Goal: Task Accomplishment & Management: Use online tool/utility

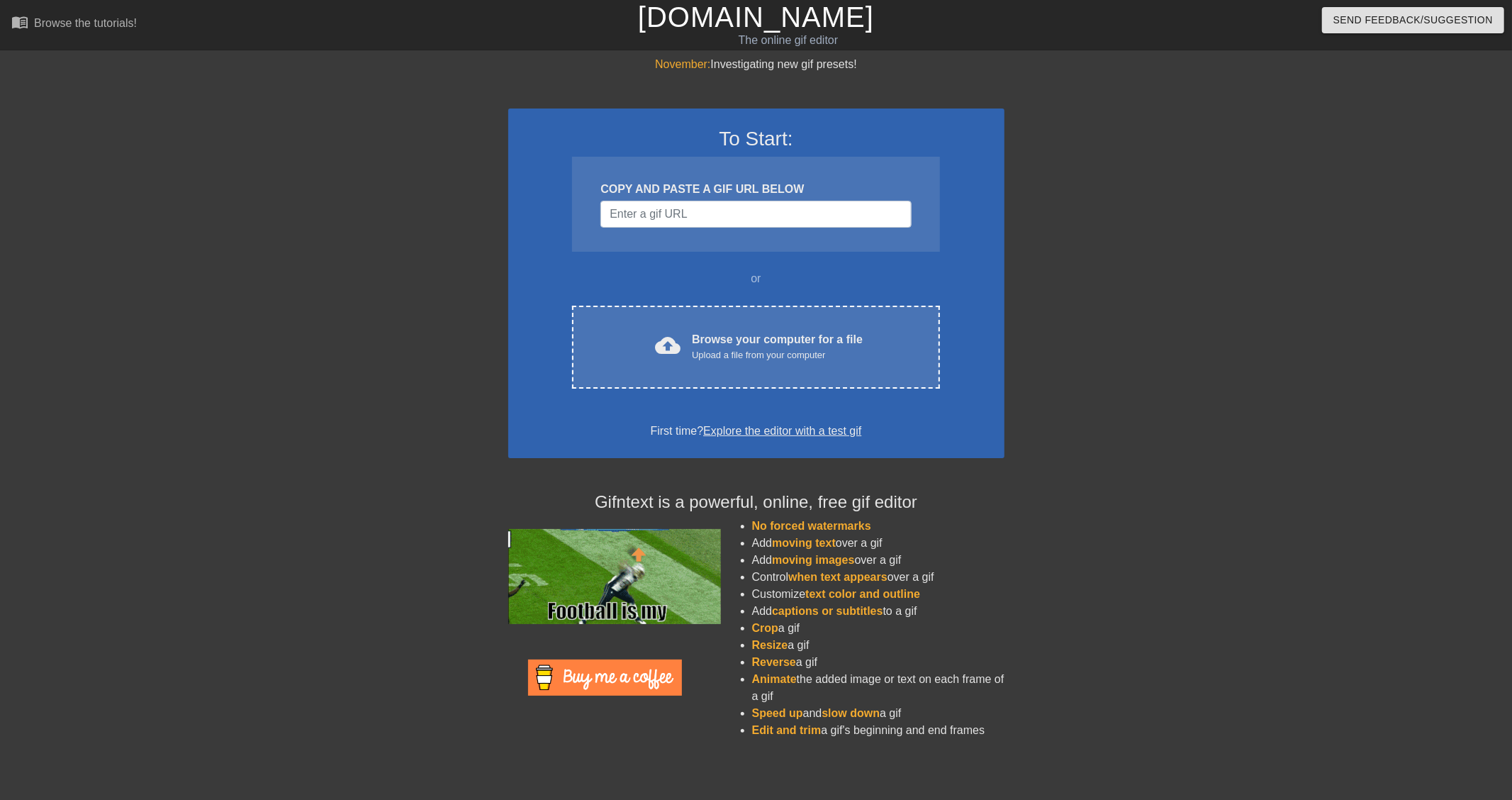
click at [911, 281] on div "or" at bounding box center [756, 279] width 422 height 17
click at [658, 205] on input "Username" at bounding box center [756, 214] width 311 height 27
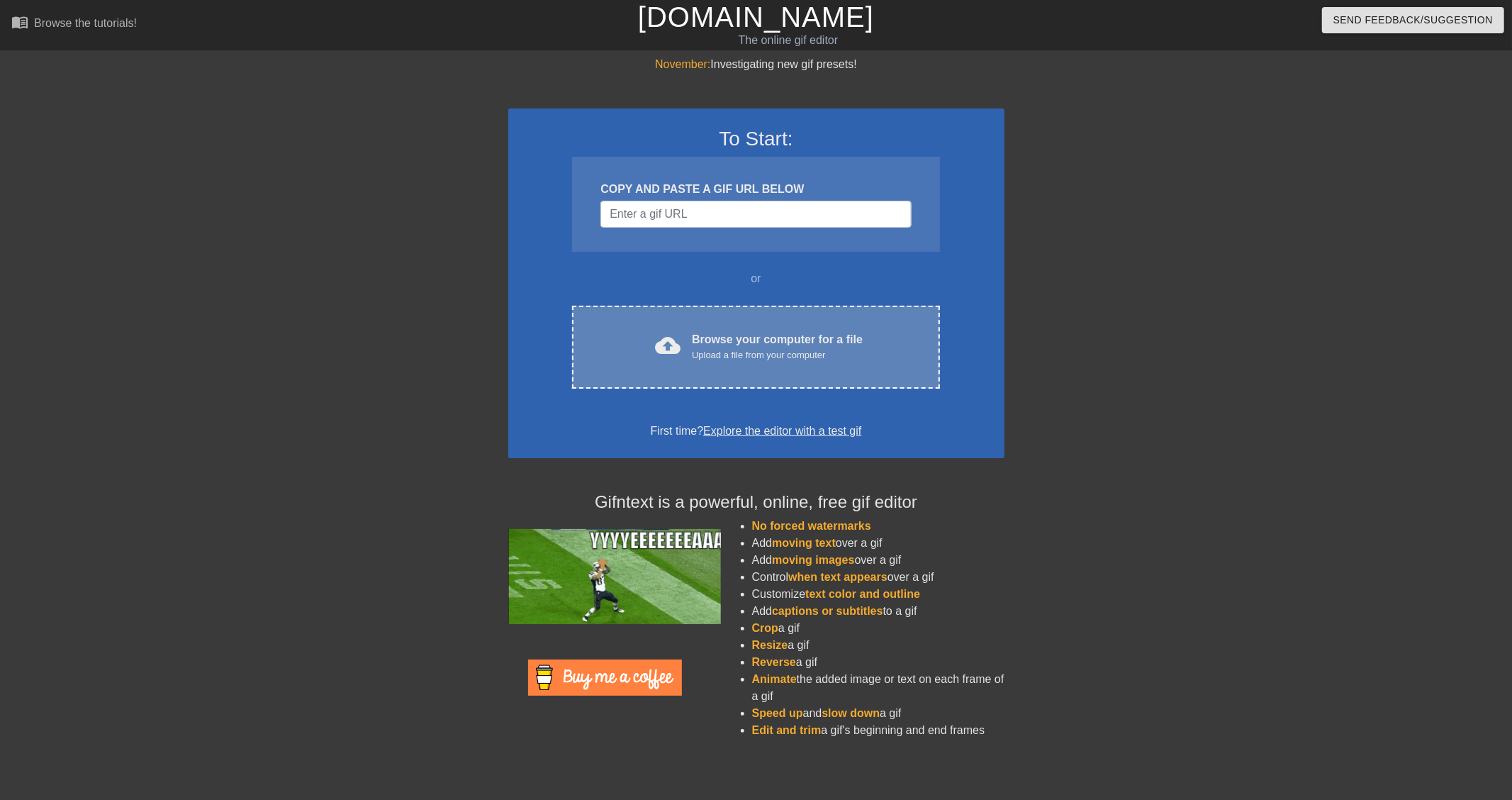
drag, startPoint x: 621, startPoint y: 321, endPoint x: 614, endPoint y: 377, distance: 56.4
click at [614, 377] on div "cloud_upload Browse your computer for a file Upload a file from your computer C…" at bounding box center [756, 347] width 367 height 83
click at [677, 331] on div "cloud_upload Browse your computer for a file Upload a file from your computer" at bounding box center [756, 347] width 308 height 32
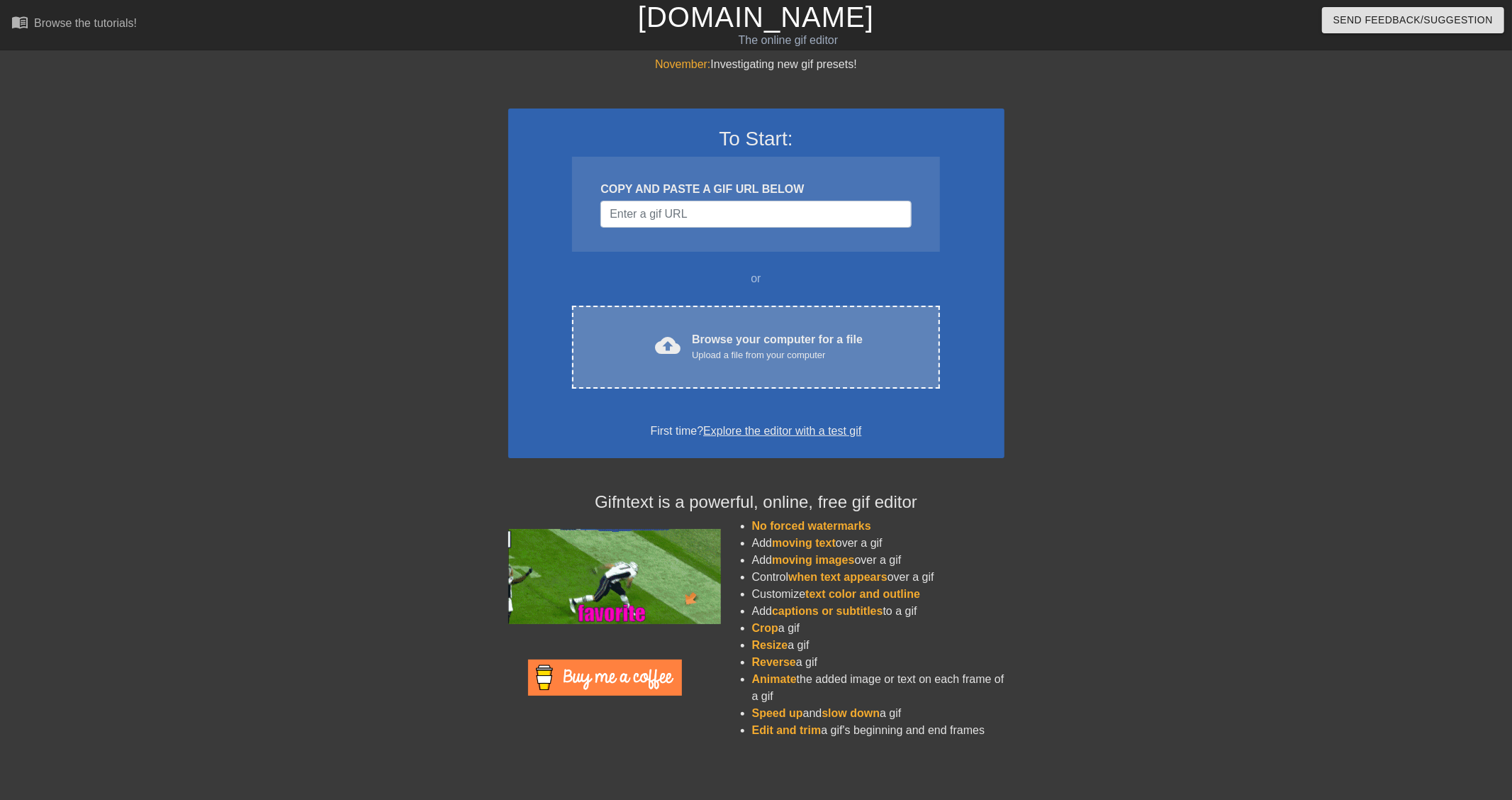
click at [654, 348] on div "cloud_upload" at bounding box center [664, 347] width 31 height 30
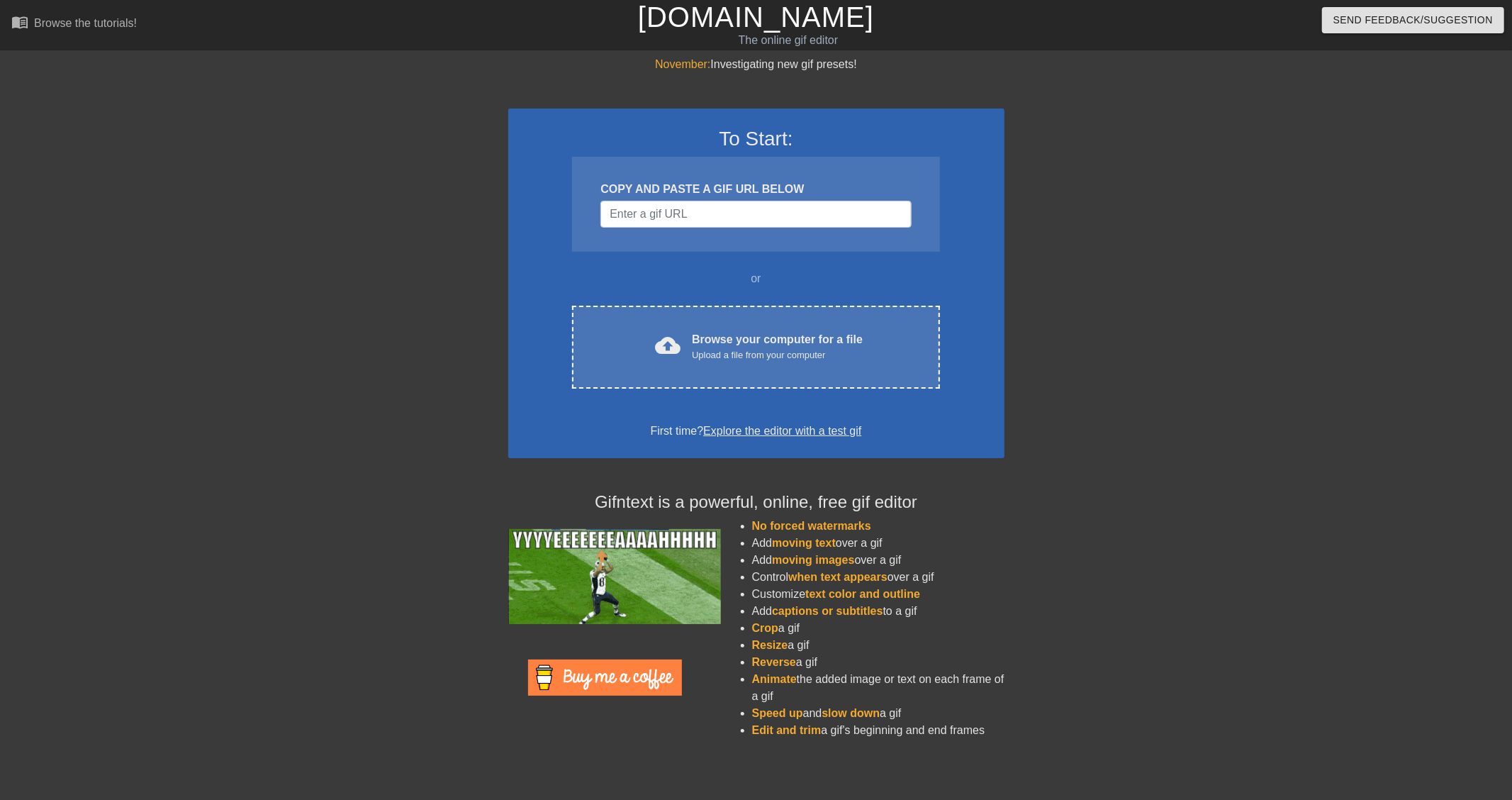
click at [210, 757] on html "menu_book Browse the tutorials! Gifntext.com The online gif editor Send Feedbac…" at bounding box center [756, 378] width 1512 height 757
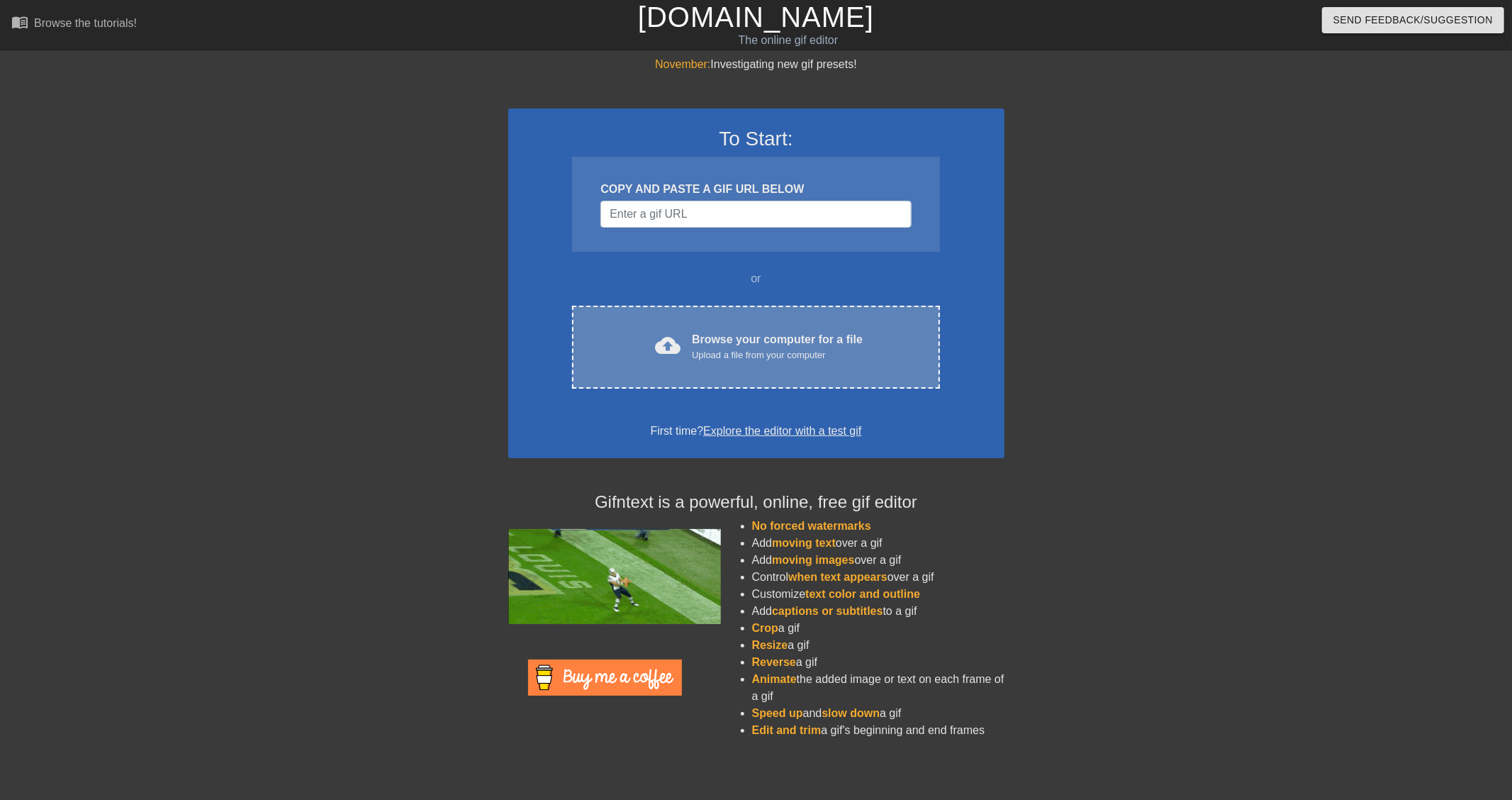
click at [752, 338] on div "Browse your computer for a file Upload a file from your computer" at bounding box center [777, 346] width 171 height 31
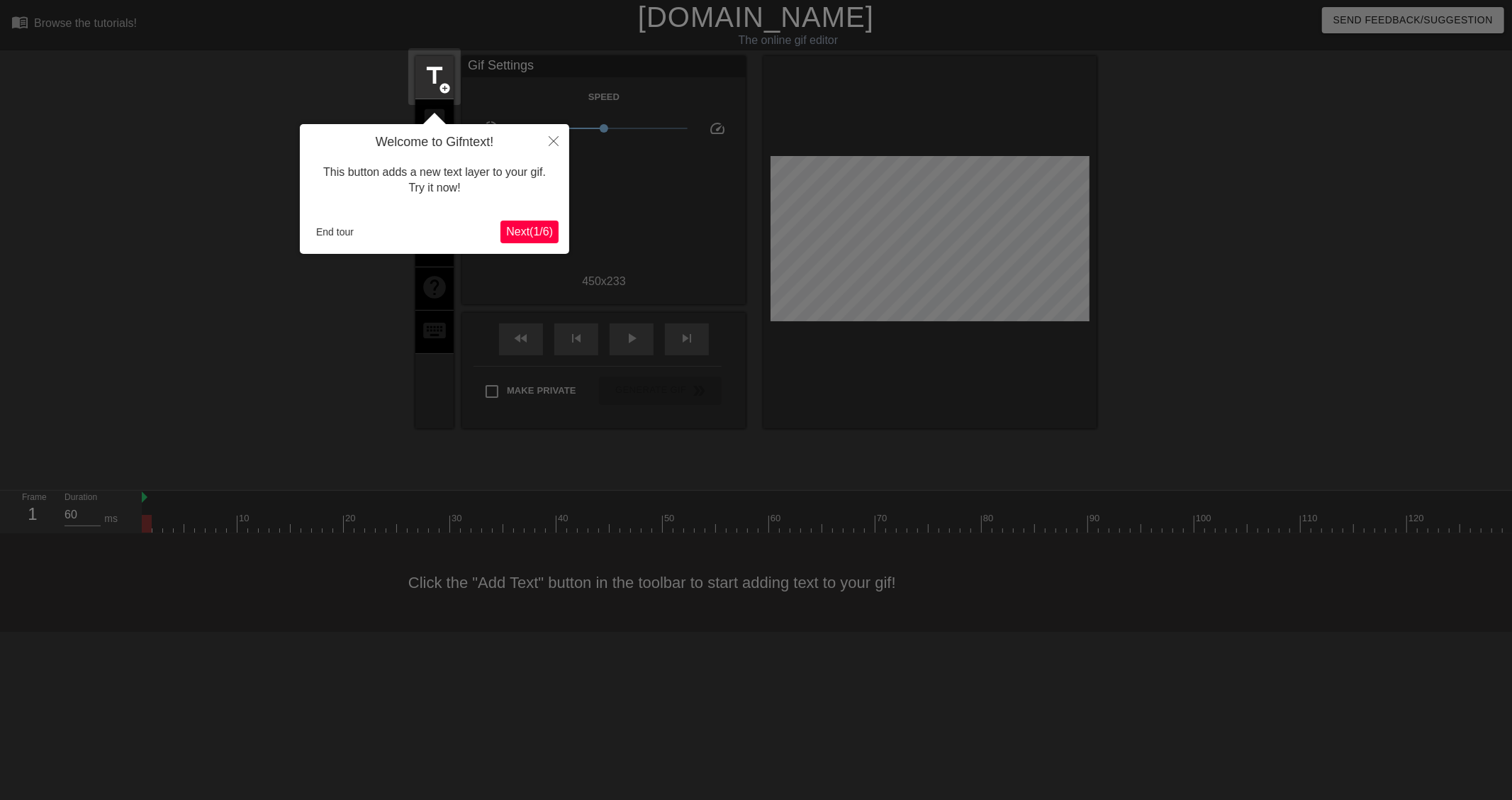
click at [512, 227] on span "Next ( 1 / 6 )" at bounding box center [529, 231] width 47 height 12
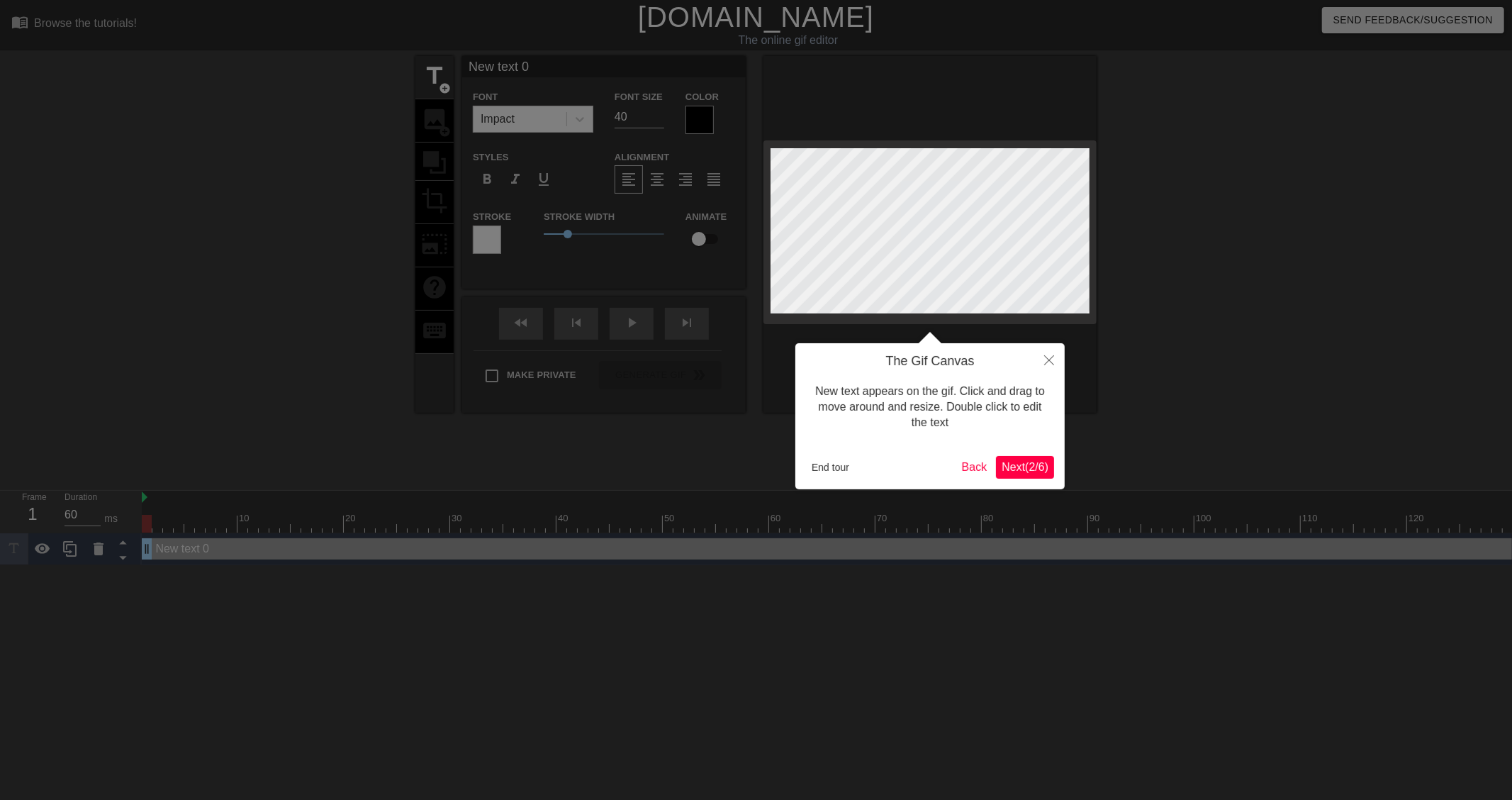
click at [1022, 477] on button "Next ( 2 / 6 )" at bounding box center [1025, 468] width 58 height 23
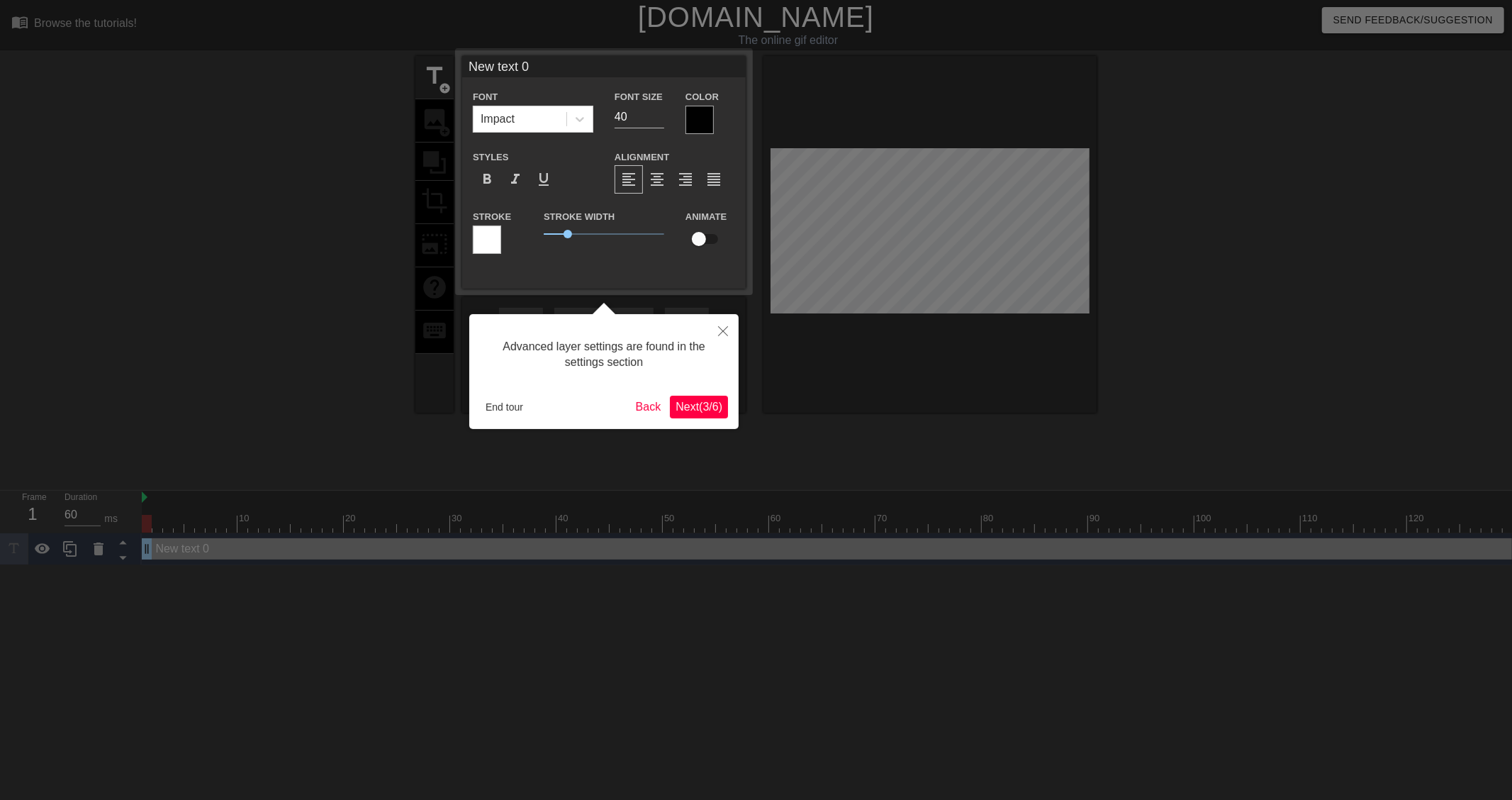
click at [708, 408] on span "Next ( 3 / 6 )" at bounding box center [699, 407] width 47 height 12
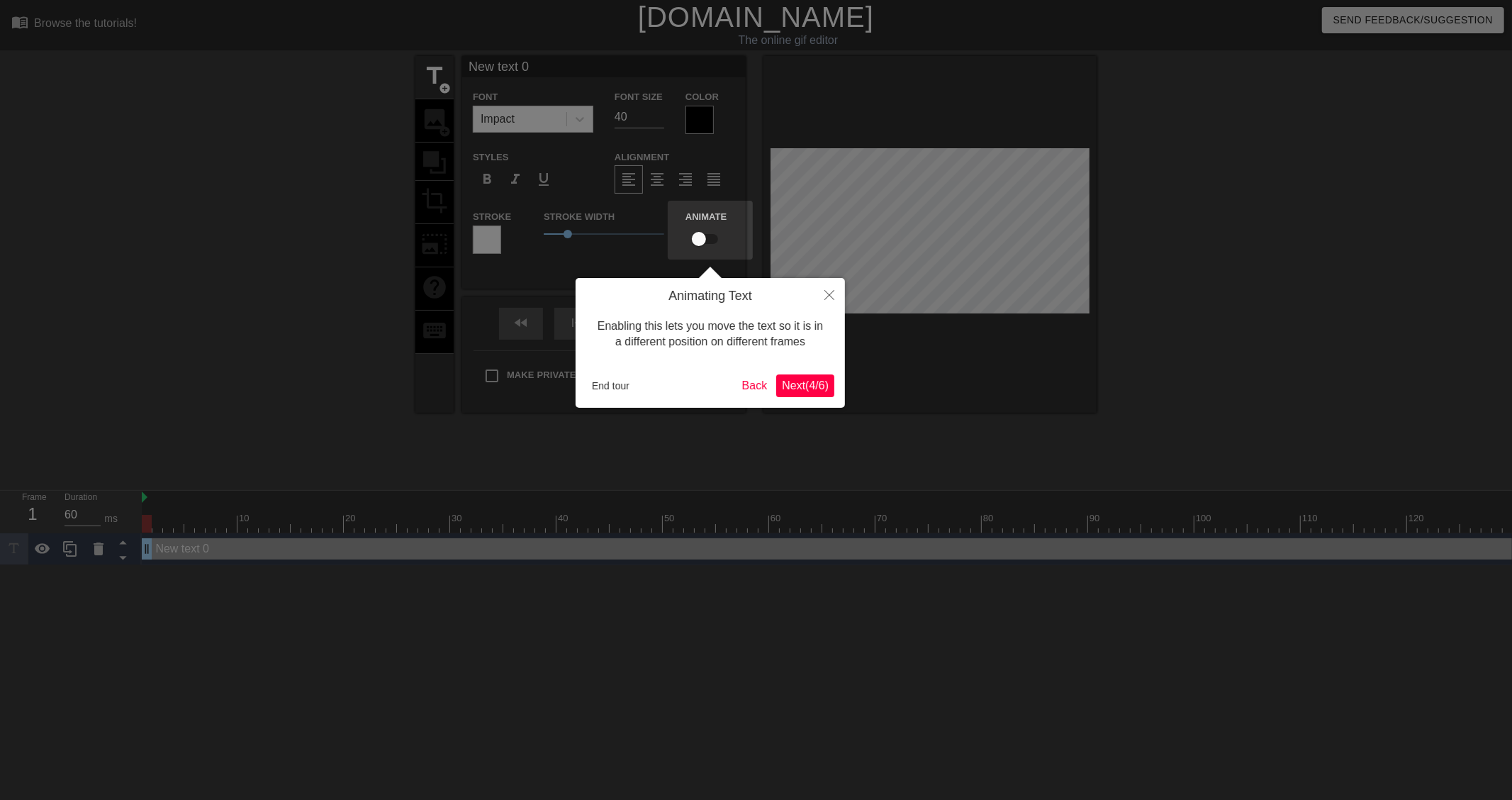
click at [784, 385] on span "Next ( 4 / 6 )" at bounding box center [805, 385] width 47 height 12
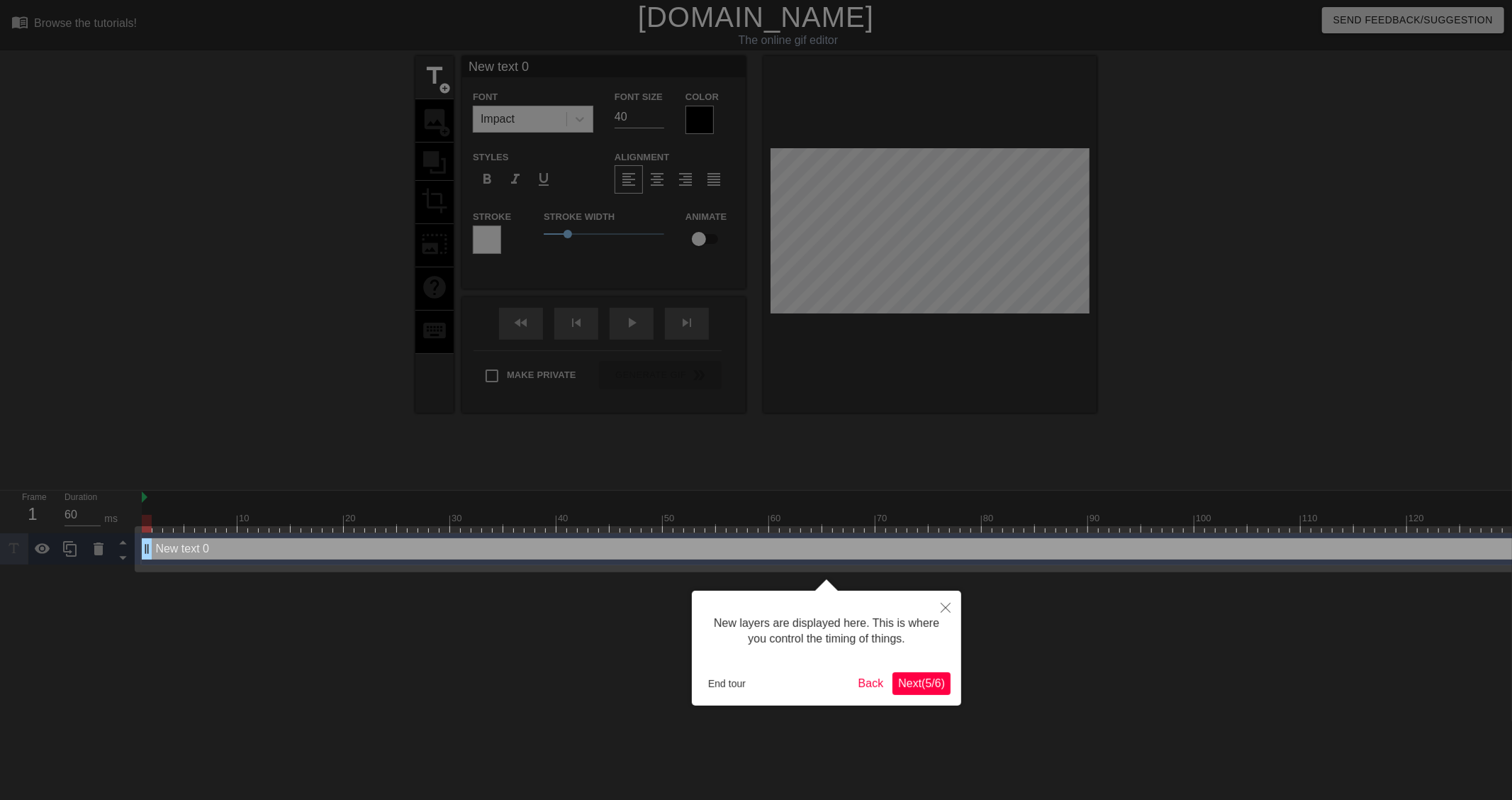
click at [909, 689] on span "Next ( 5 / 6 )" at bounding box center [922, 683] width 47 height 12
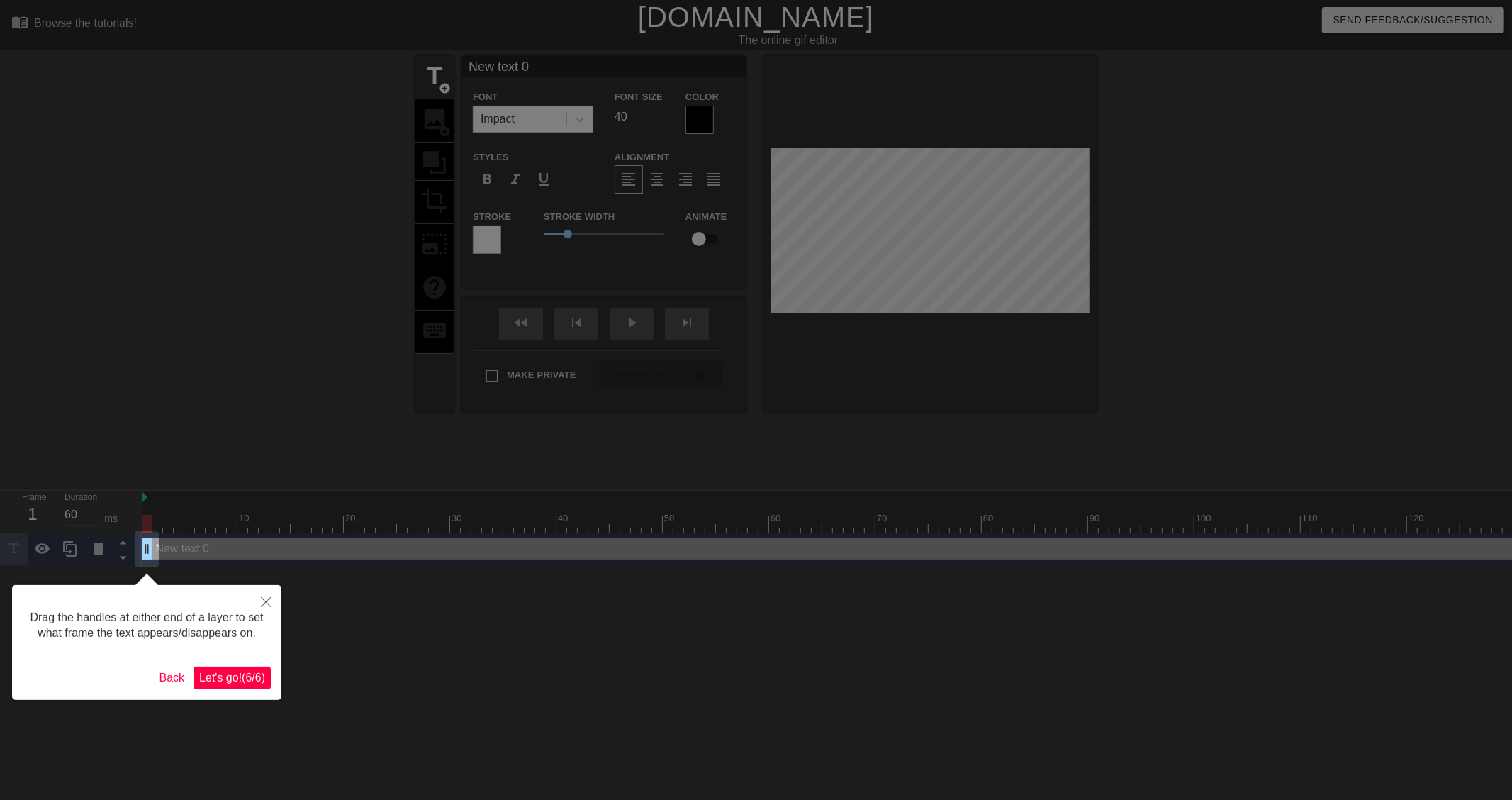
click at [231, 664] on div "Drag the handles at either end of a layer to set what frame the text appears/di…" at bounding box center [146, 642] width 269 height 115
click at [235, 677] on span "Let's go! ( 6 / 6 )" at bounding box center [232, 677] width 66 height 12
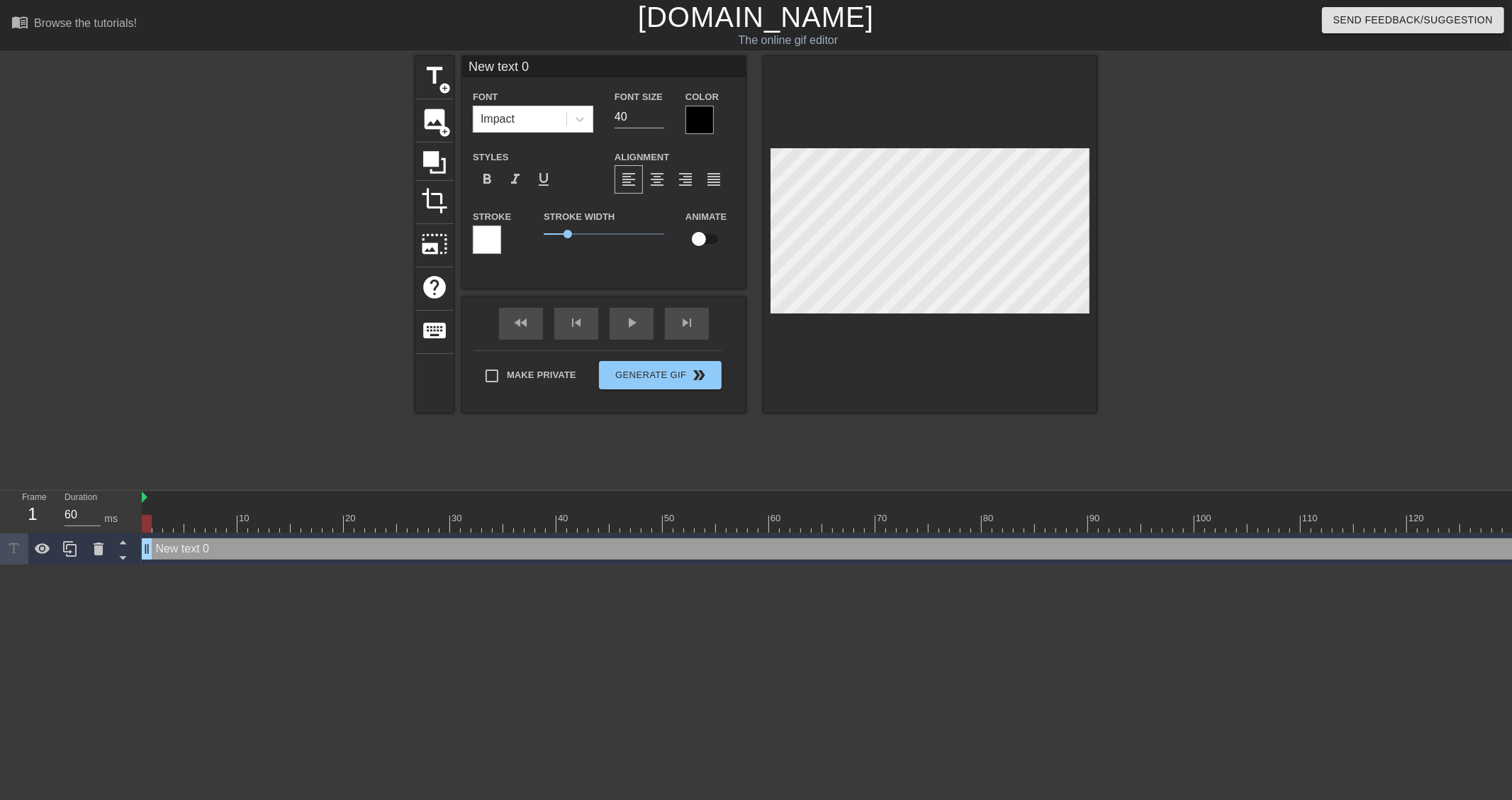
scroll to position [2, 5]
type input "New text"
type textarea "New text"
type input "New text"
type textarea "New tex"
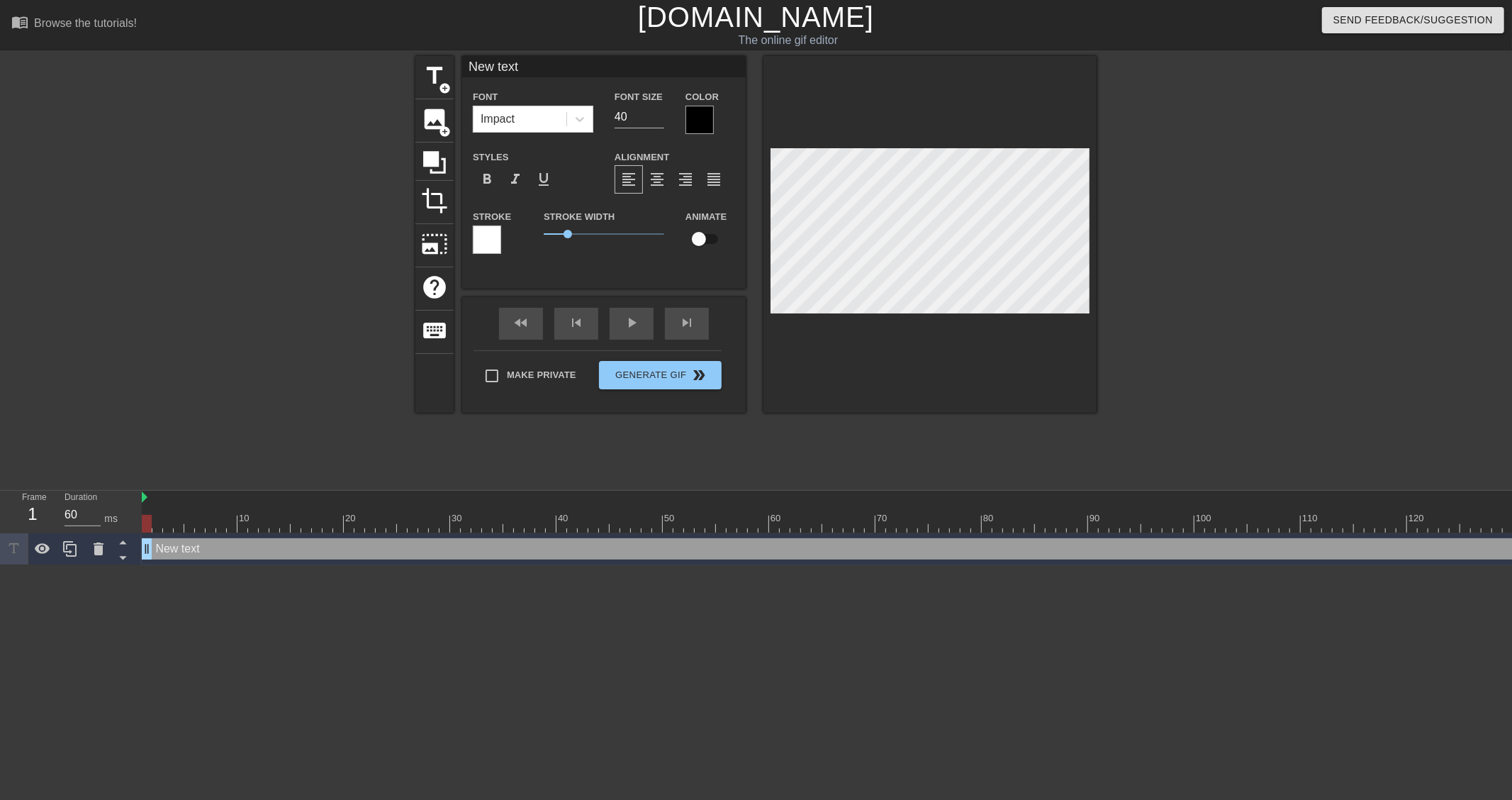
type input "New te"
type textarea "New te"
type input "New t"
type textarea "New t"
type input "New"
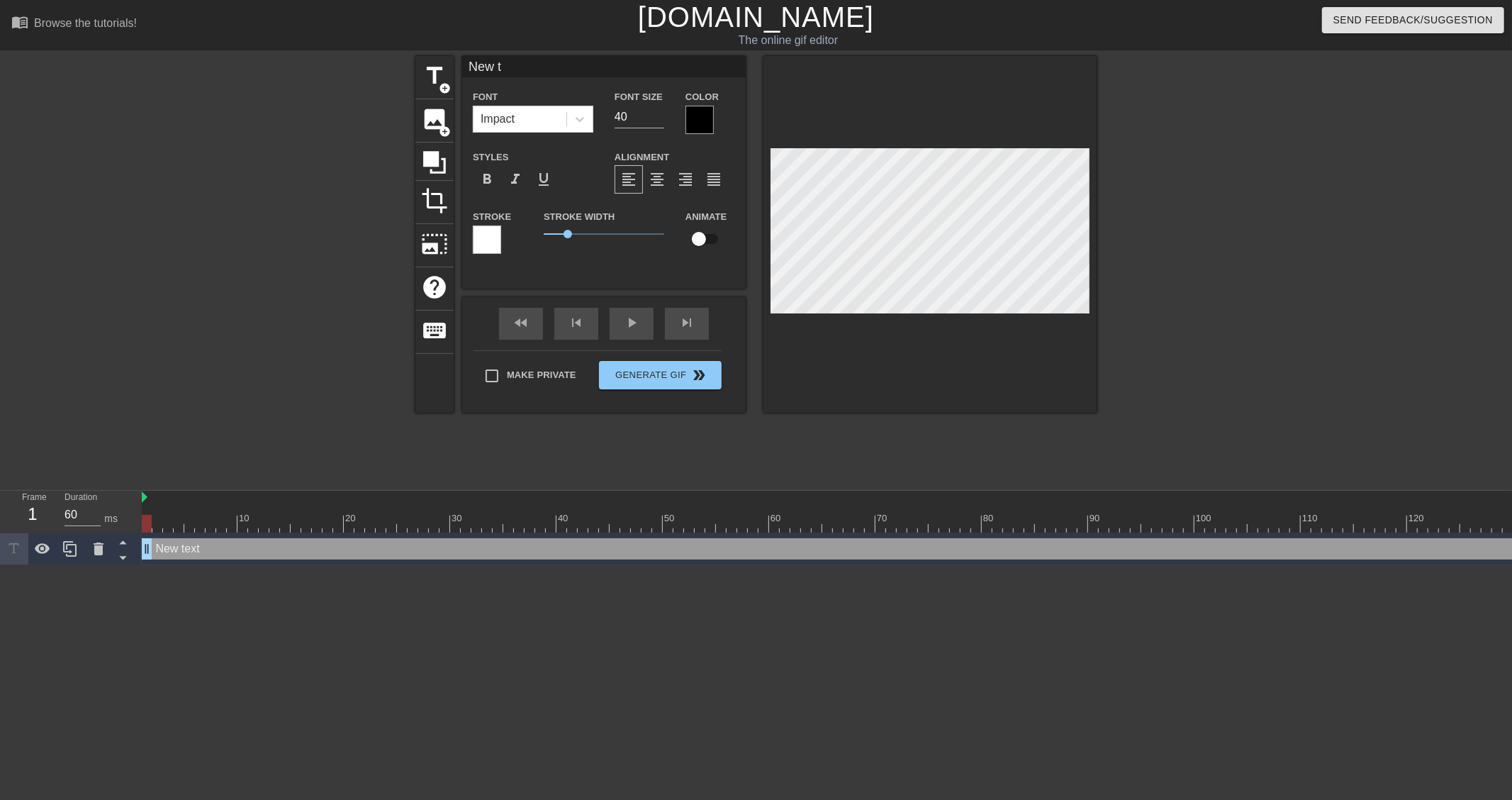
type textarea "New"
type input "New"
type textarea "New"
type input "Ne"
type textarea "Ne"
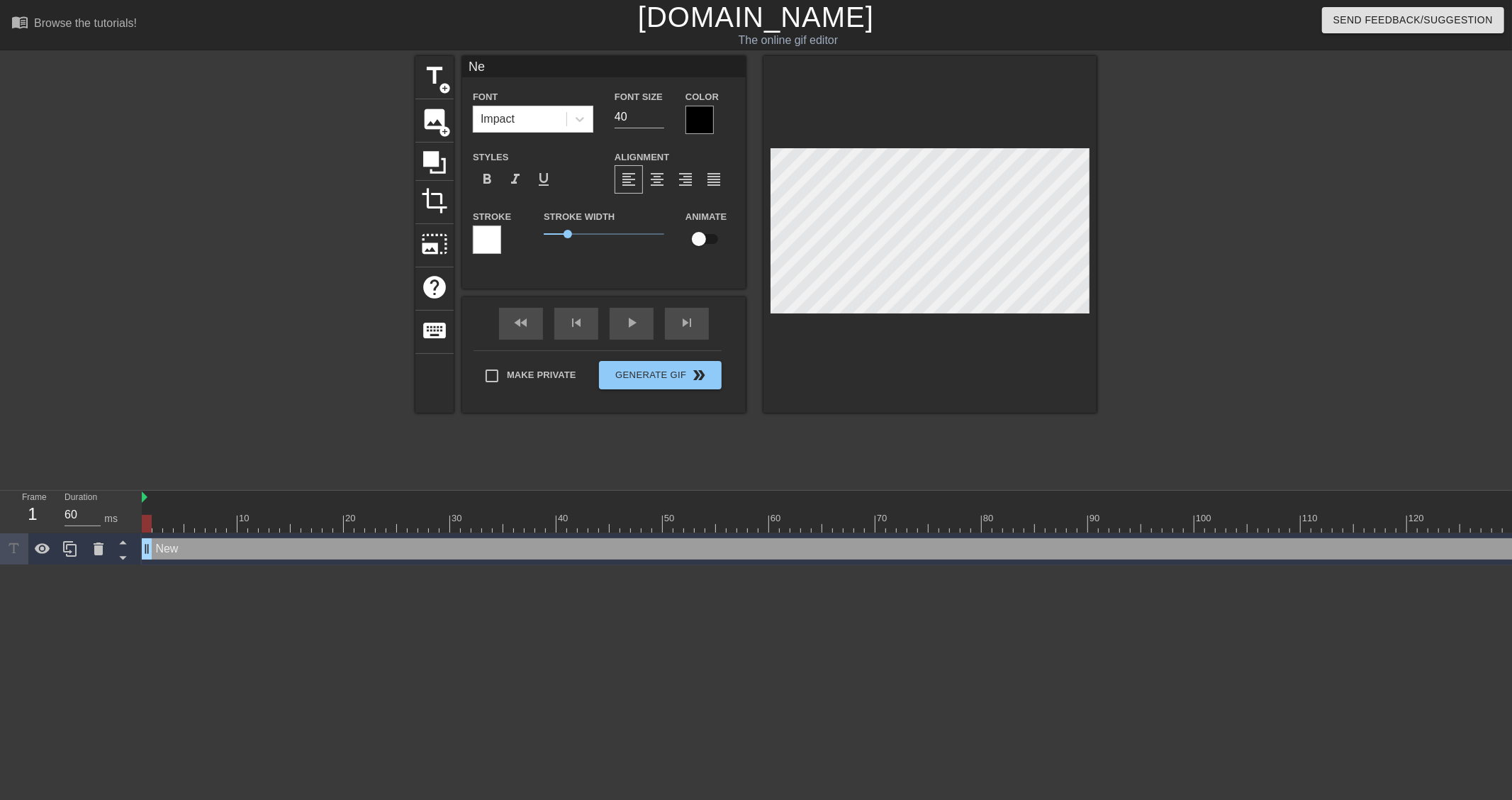
type input "N"
type textarea "N"
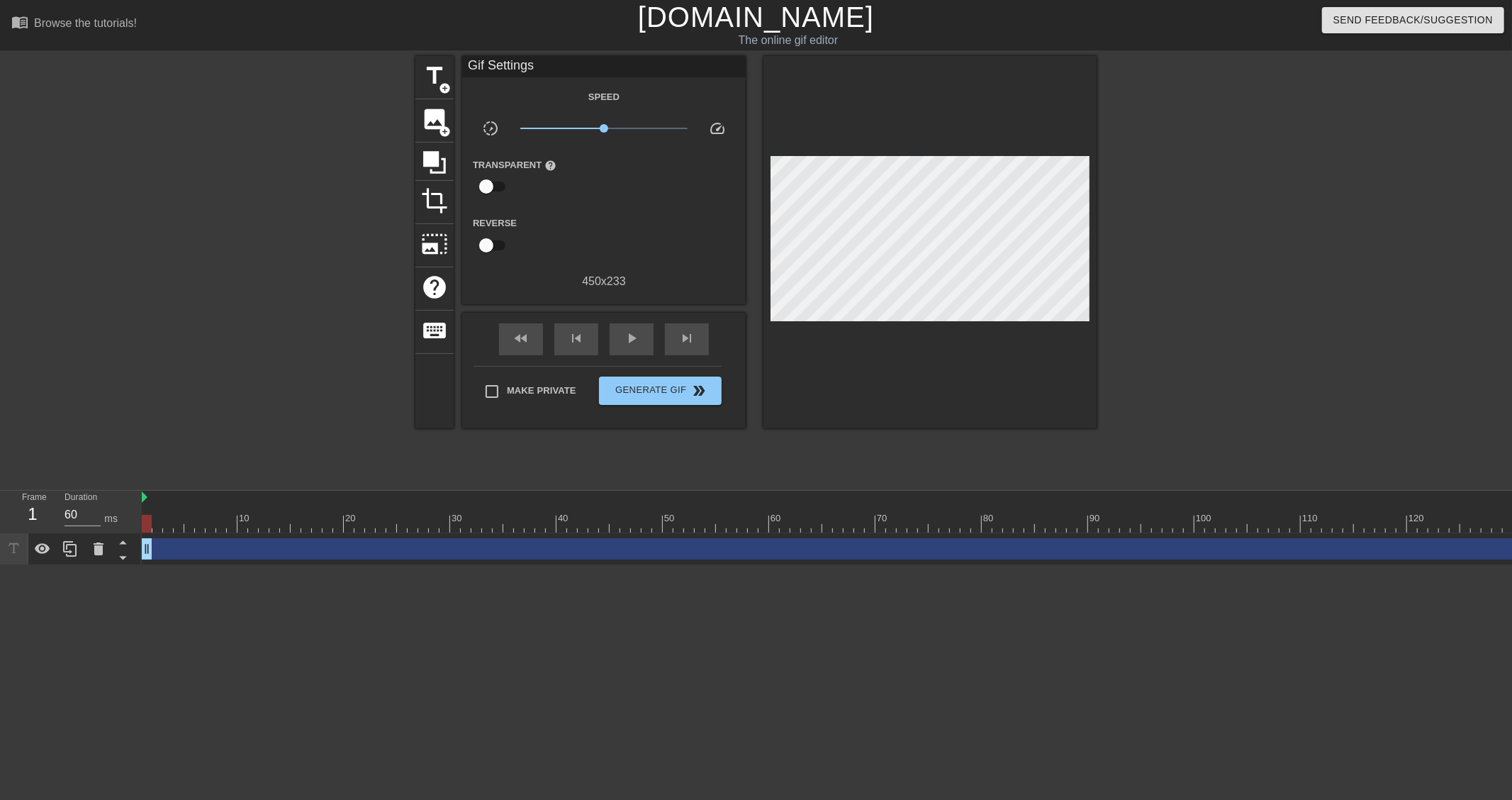
click at [1277, 270] on div at bounding box center [1220, 269] width 213 height 425
click at [428, 119] on span "image" at bounding box center [435, 119] width 27 height 27
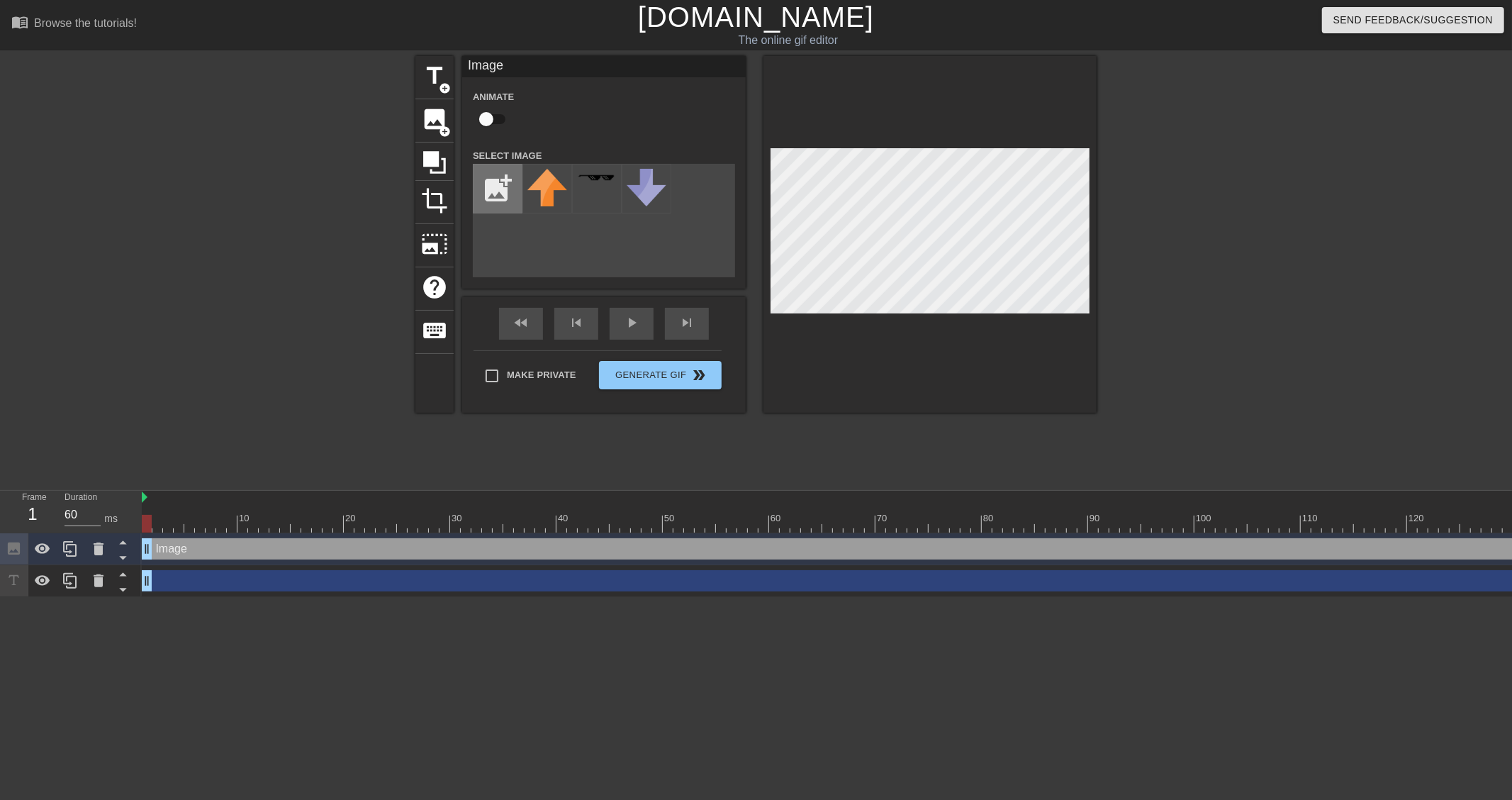
click at [506, 189] on input "file" at bounding box center [497, 188] width 48 height 48
type input "C:\fakepath\rsz_11080x1512_4-removebg-preview.png"
click at [784, 37] on div "The online gif editor" at bounding box center [788, 40] width 555 height 17
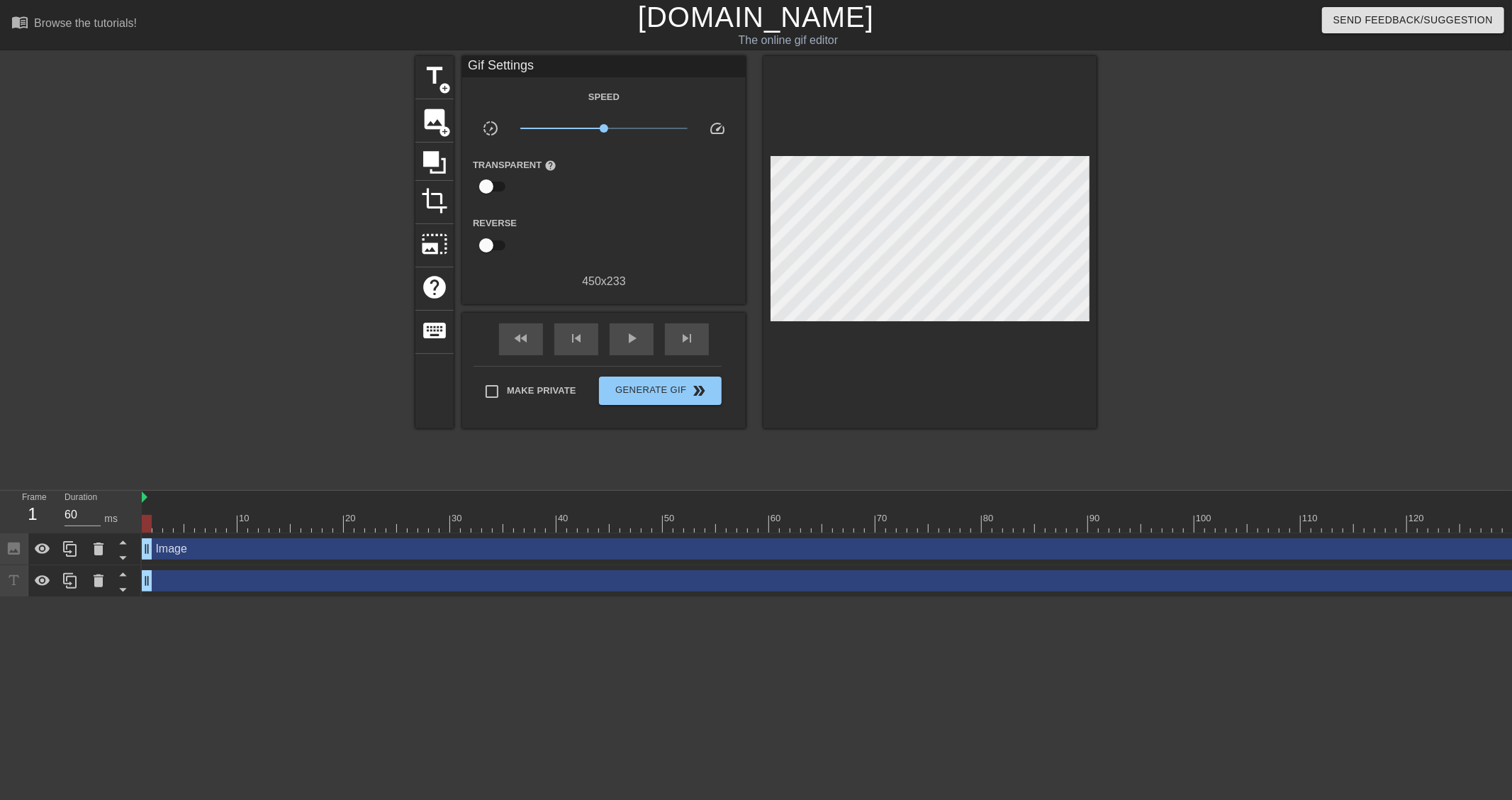
click at [784, 16] on link "[DOMAIN_NAME]" at bounding box center [756, 17] width 237 height 31
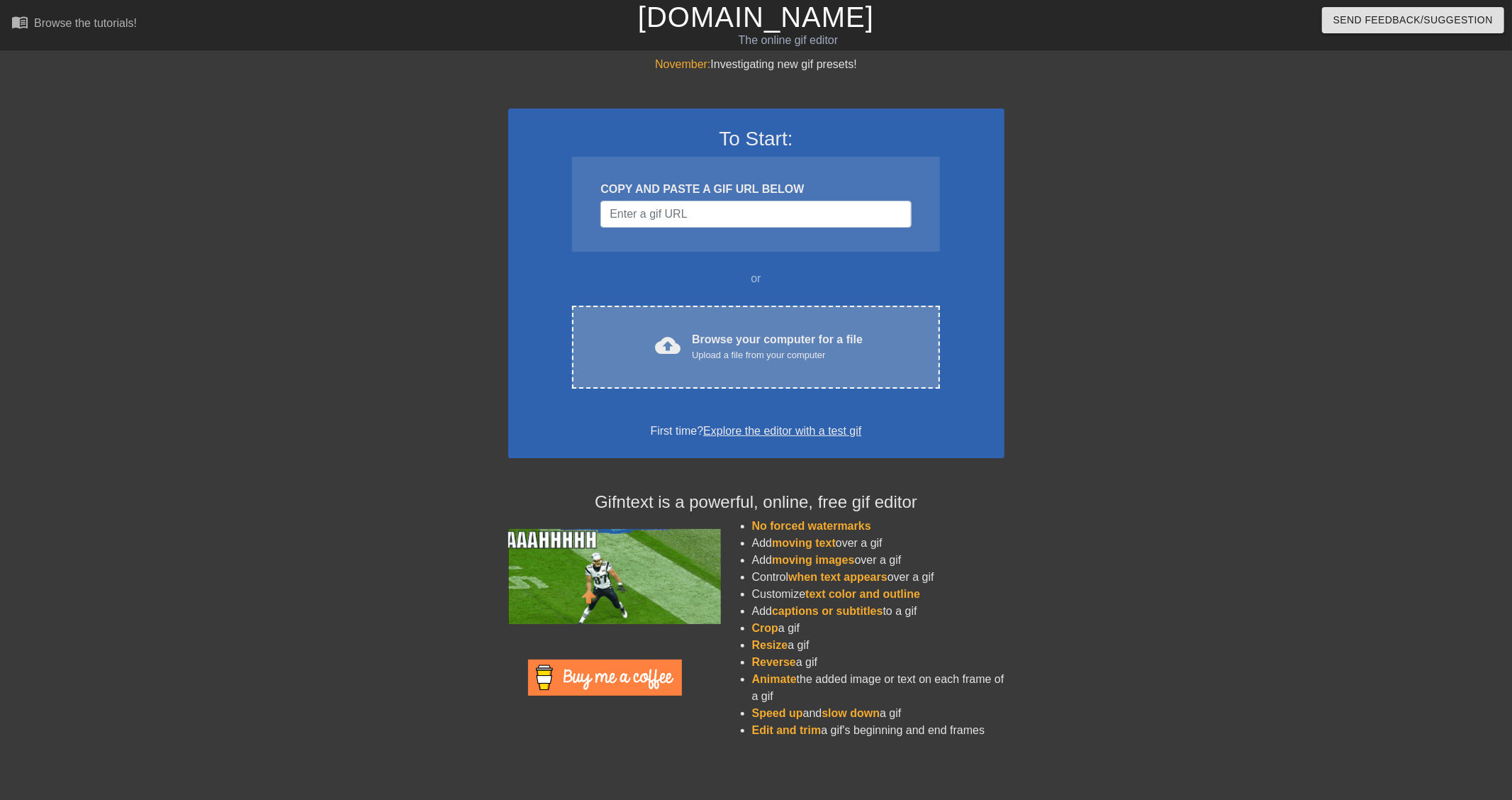
click at [736, 330] on div "cloud_upload Browse your computer for a file Upload a file from your computer C…" at bounding box center [756, 347] width 367 height 83
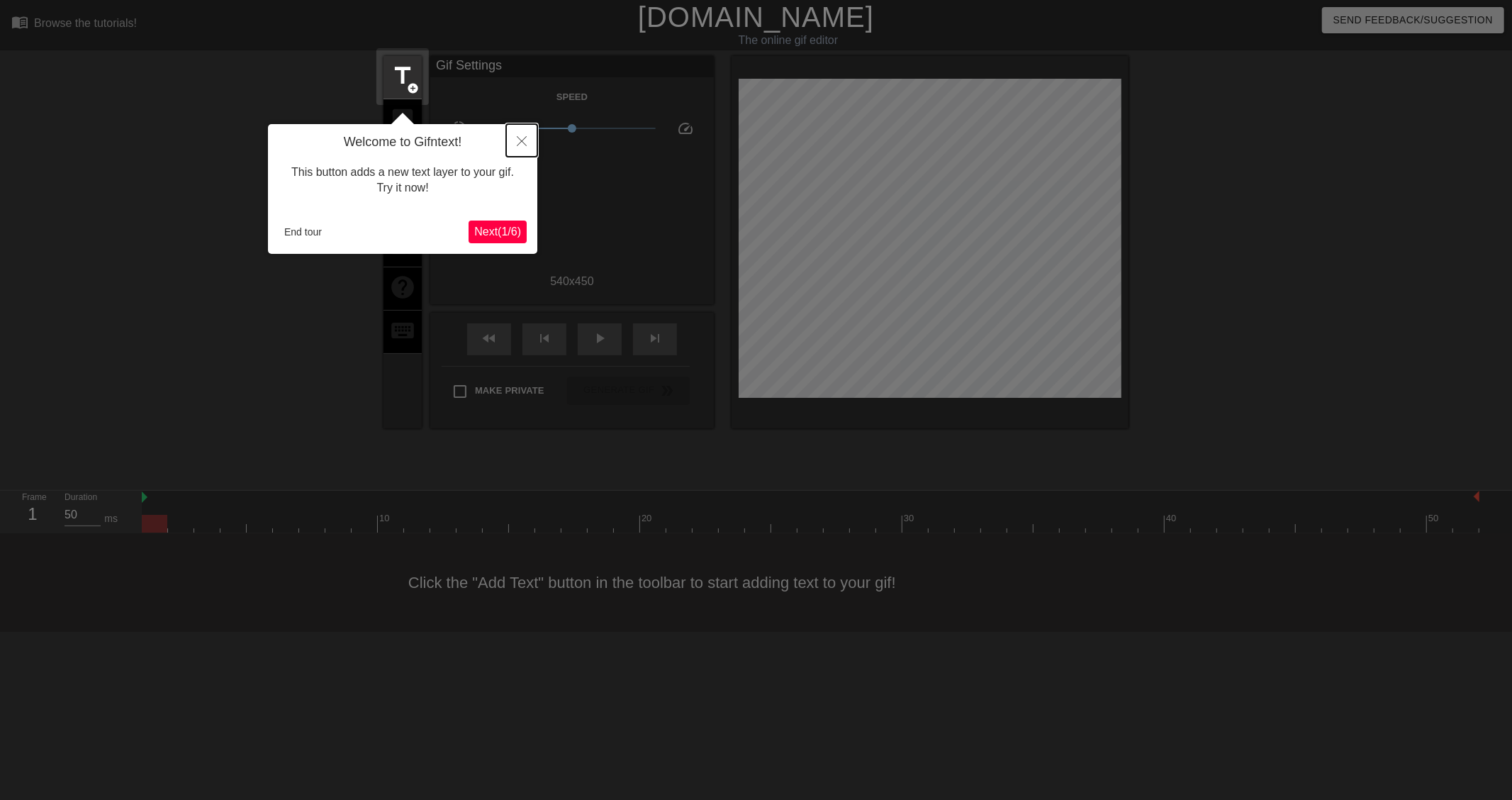
click at [519, 137] on icon "Close" at bounding box center [522, 141] width 10 height 10
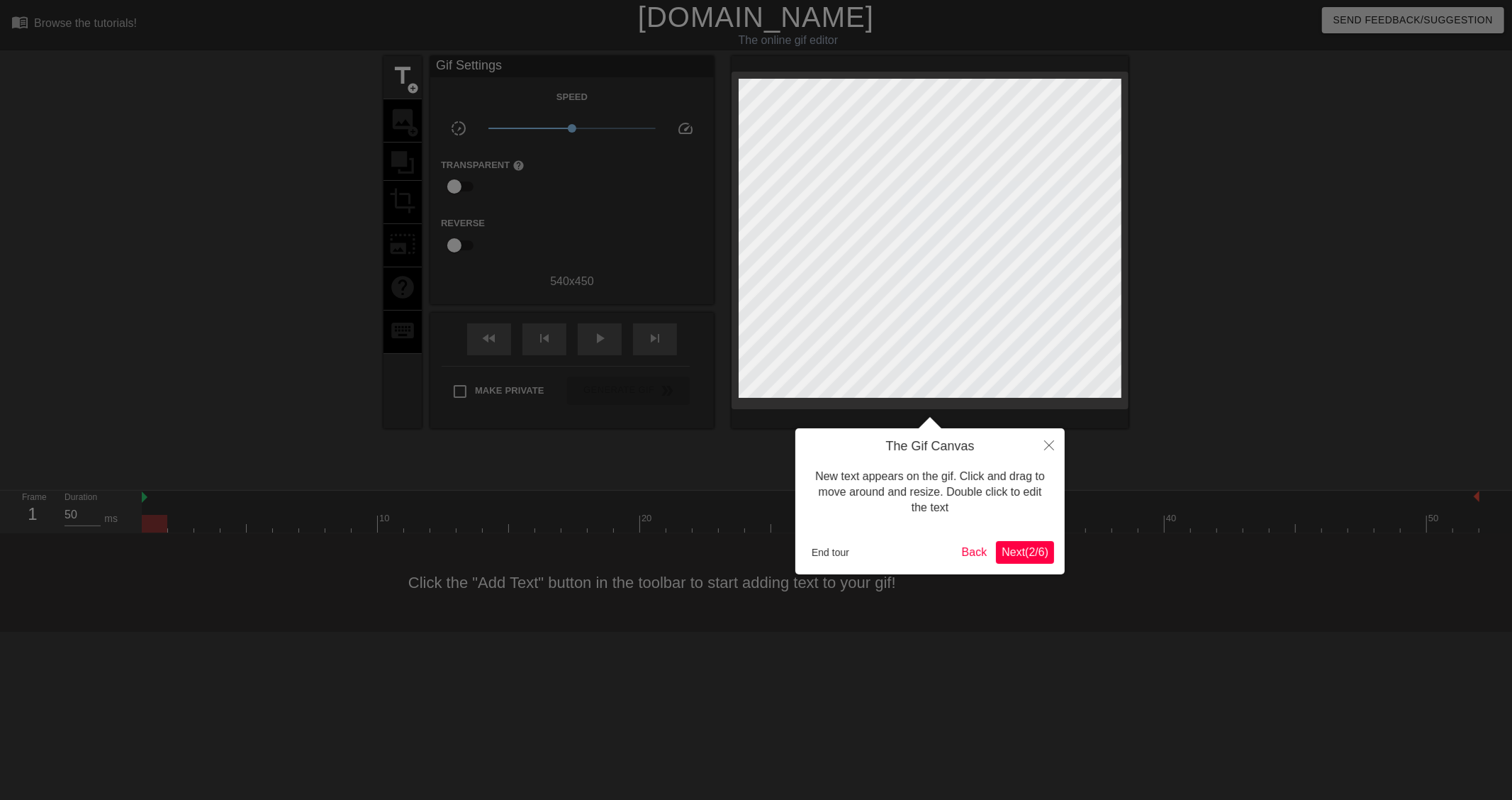
click at [1010, 546] on span "Next ( 2 / 6 )" at bounding box center [1025, 552] width 47 height 12
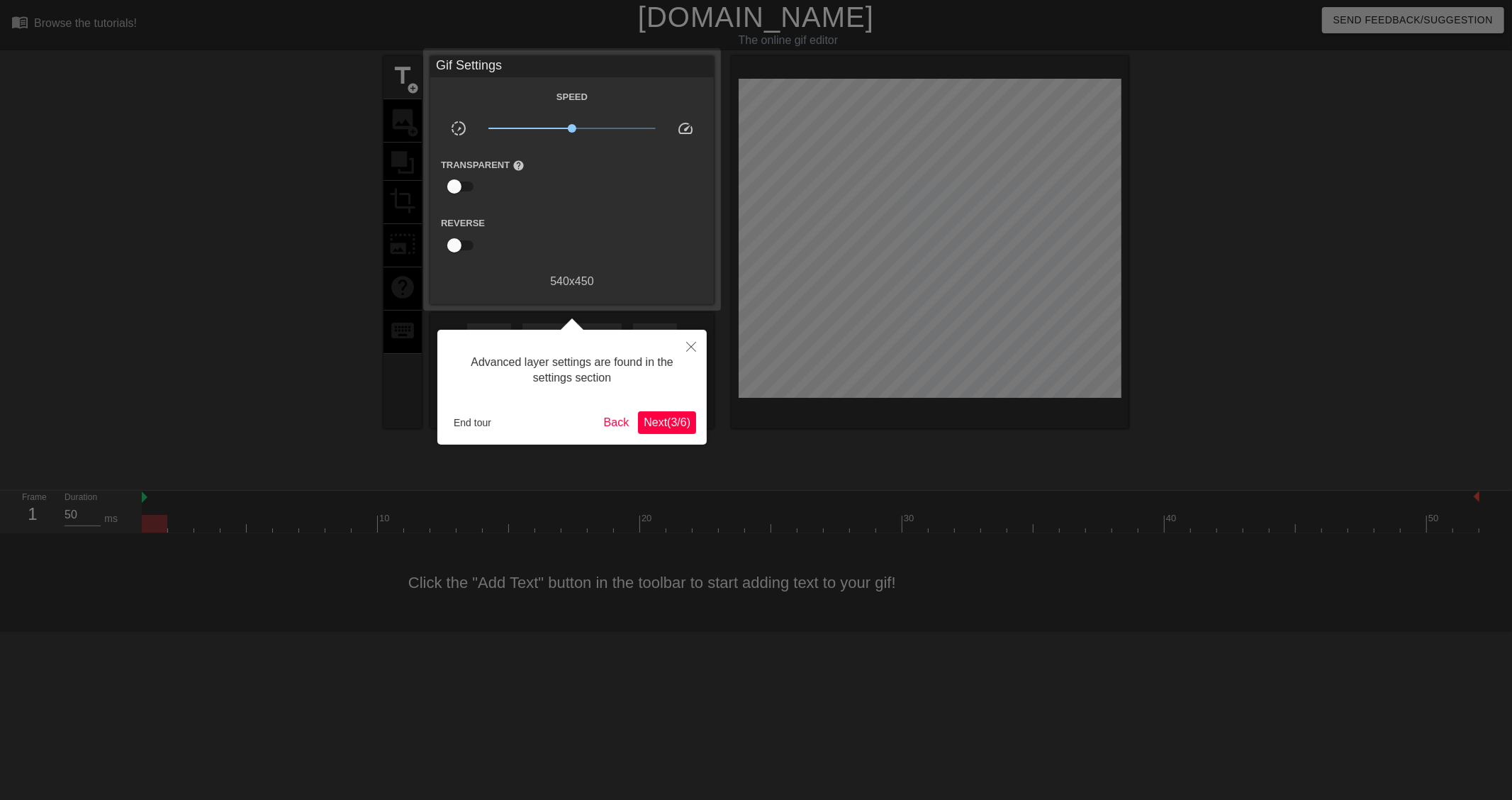
drag, startPoint x: 633, startPoint y: 421, endPoint x: 641, endPoint y: 419, distance: 8.2
click at [634, 421] on div "End tour Back Next ( 3 / 6 )" at bounding box center [572, 423] width 248 height 23
click at [644, 419] on span "Next ( 3 / 6 )" at bounding box center [667, 422] width 47 height 12
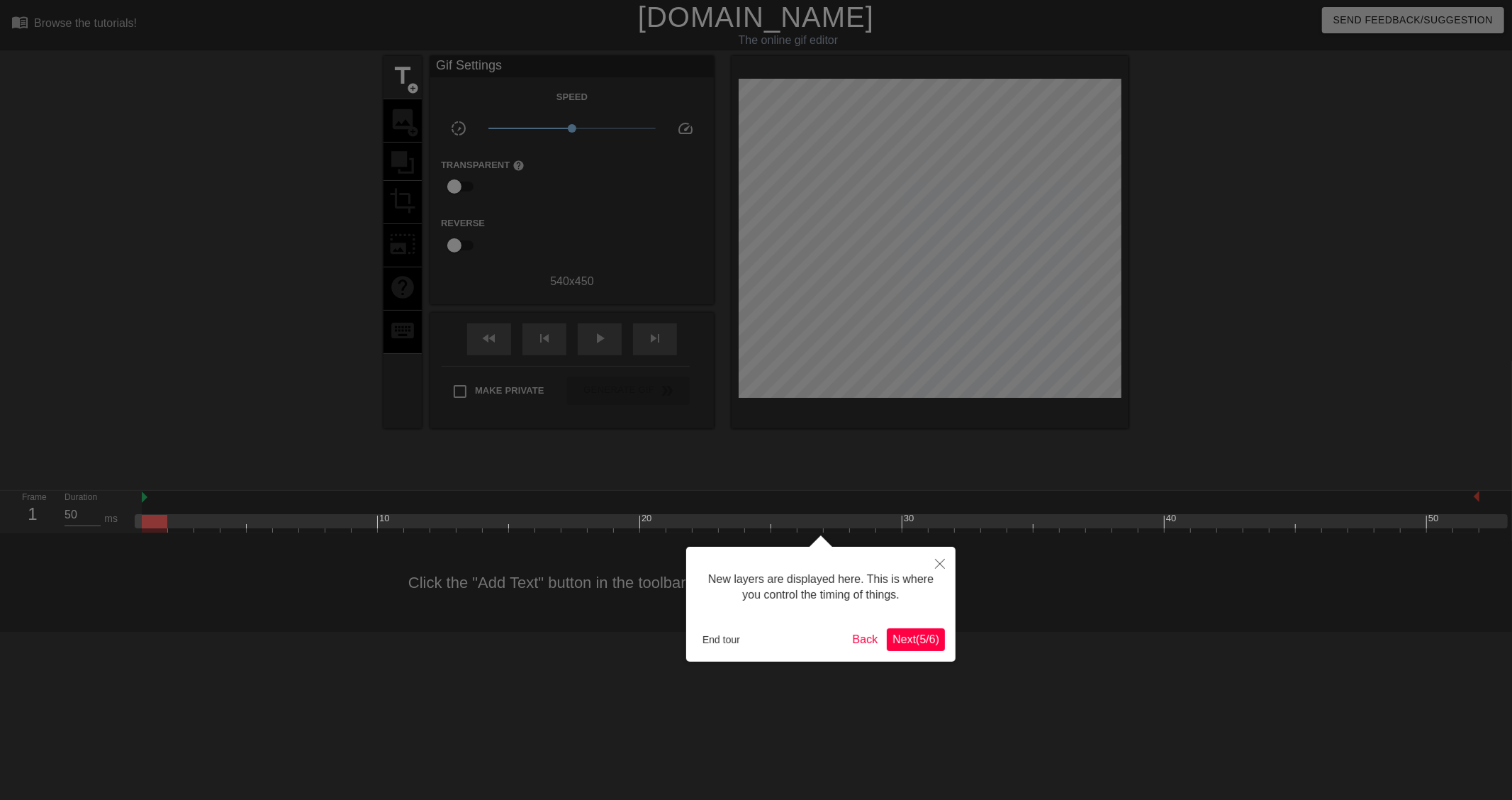
click at [903, 637] on span "Next ( 5 / 6 )" at bounding box center [916, 639] width 47 height 12
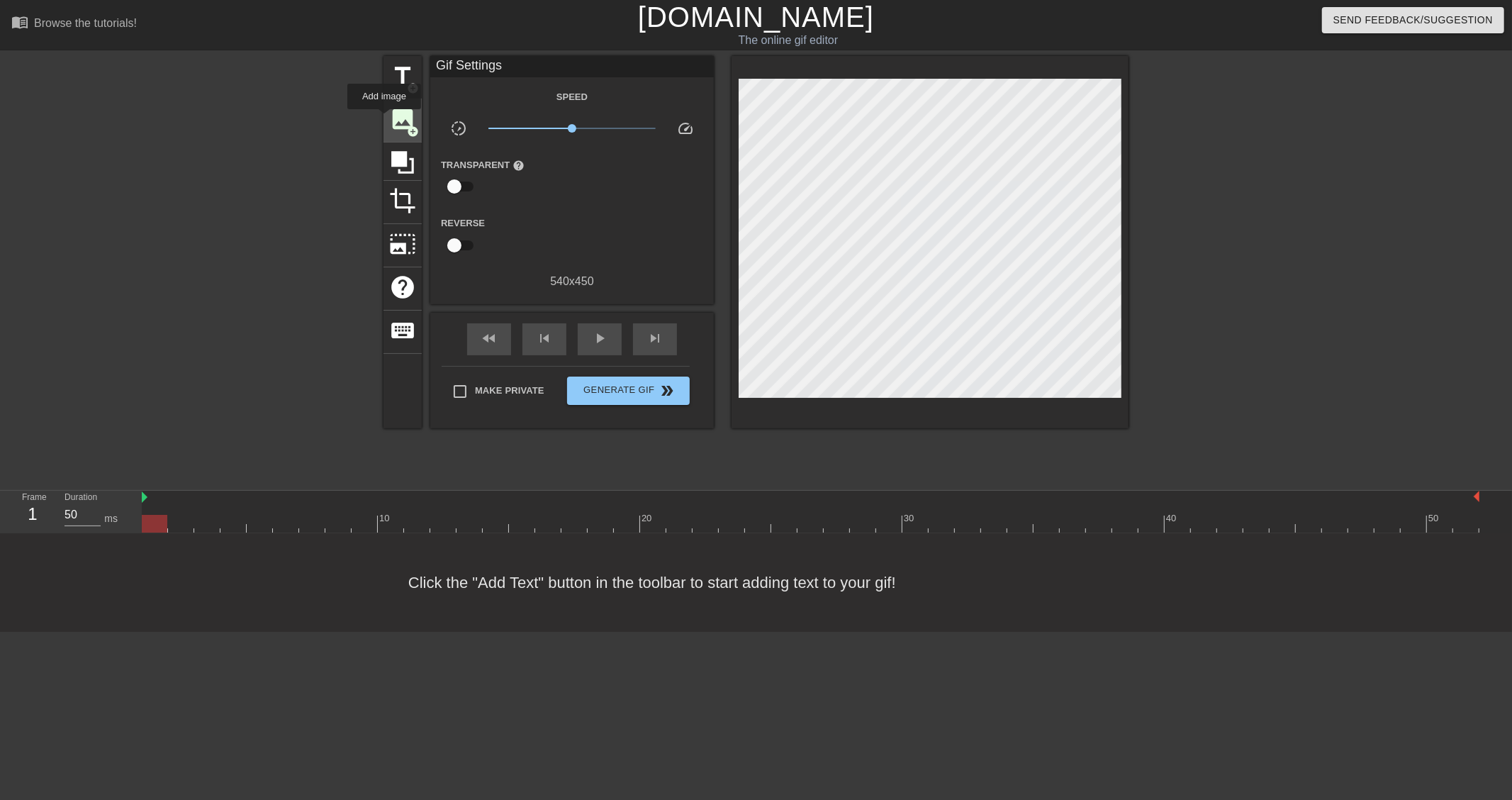
click at [388, 119] on div "image add_circle" at bounding box center [403, 121] width 38 height 43
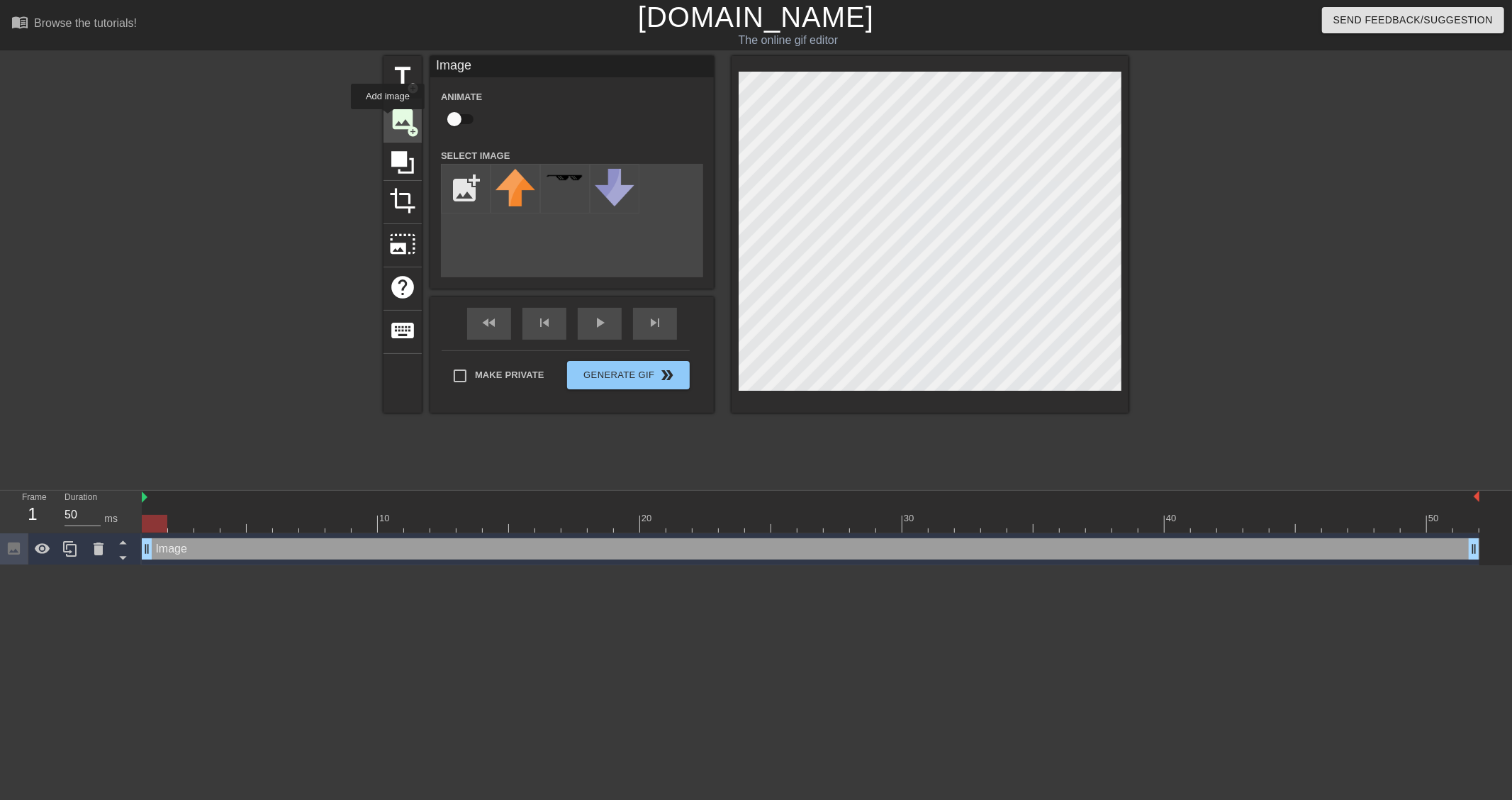
scroll to position [0, 0]
click at [468, 180] on input "file" at bounding box center [466, 188] width 48 height 48
type input "C:\fakepath\rsz_11080x1512_4-removebg-preview.png"
click at [1512, 459] on div "title add_circle image add_circle crop photo_size_select_large help keyboard Im…" at bounding box center [756, 269] width 1512 height 425
click at [513, 193] on img at bounding box center [515, 196] width 39 height 55
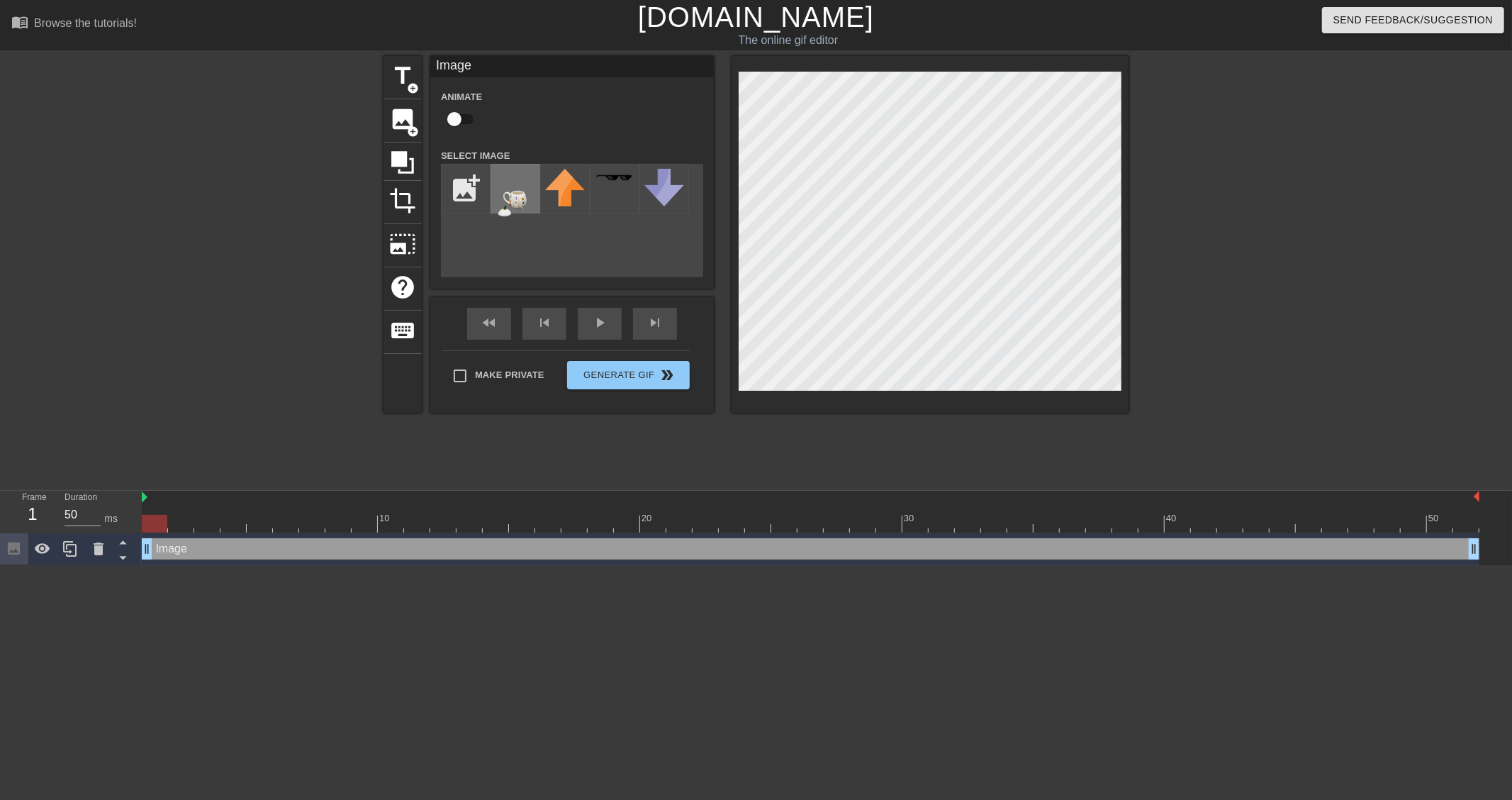
click at [514, 192] on img at bounding box center [515, 196] width 39 height 55
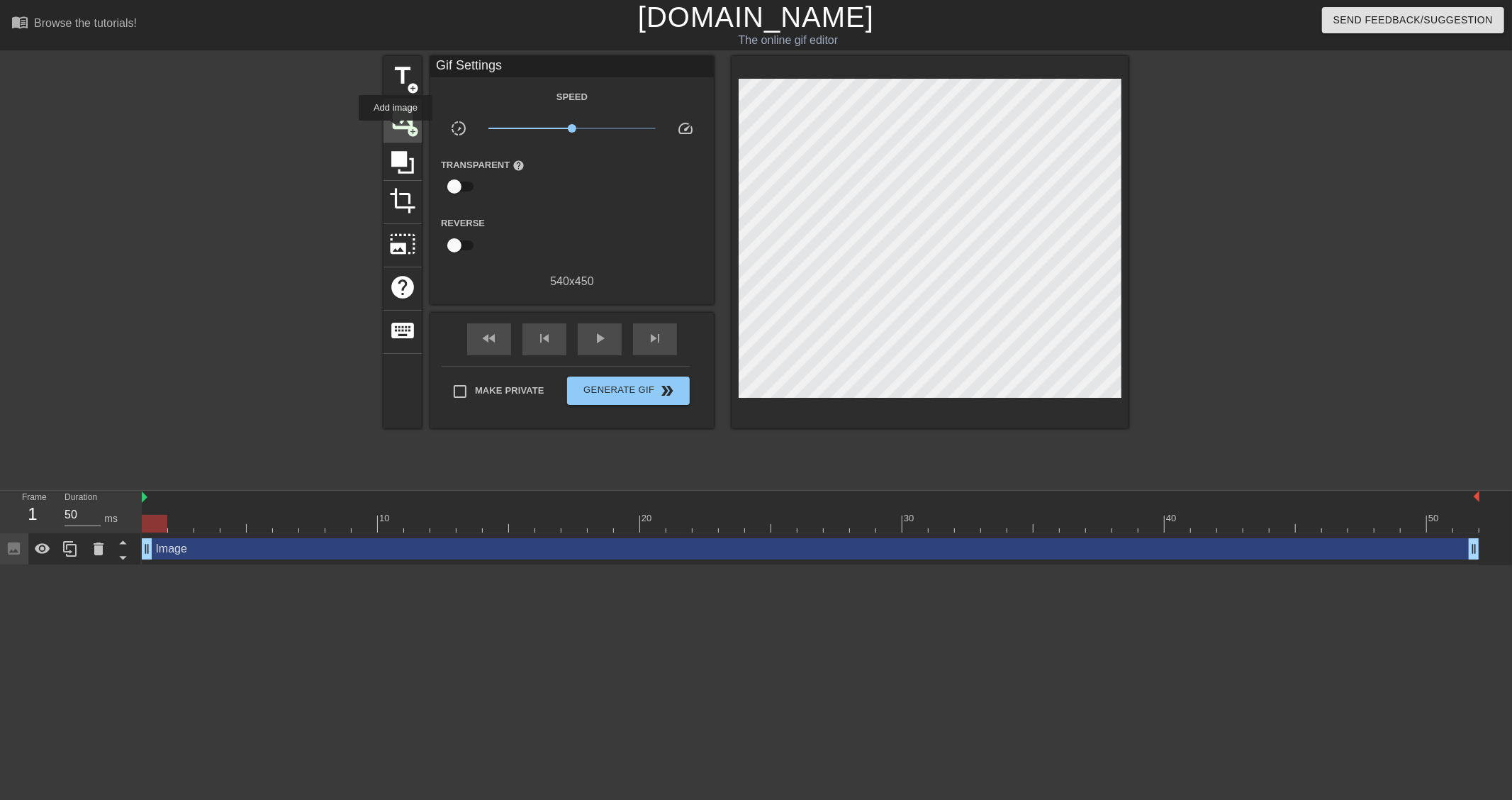
click at [396, 131] on span "image" at bounding box center [403, 119] width 27 height 27
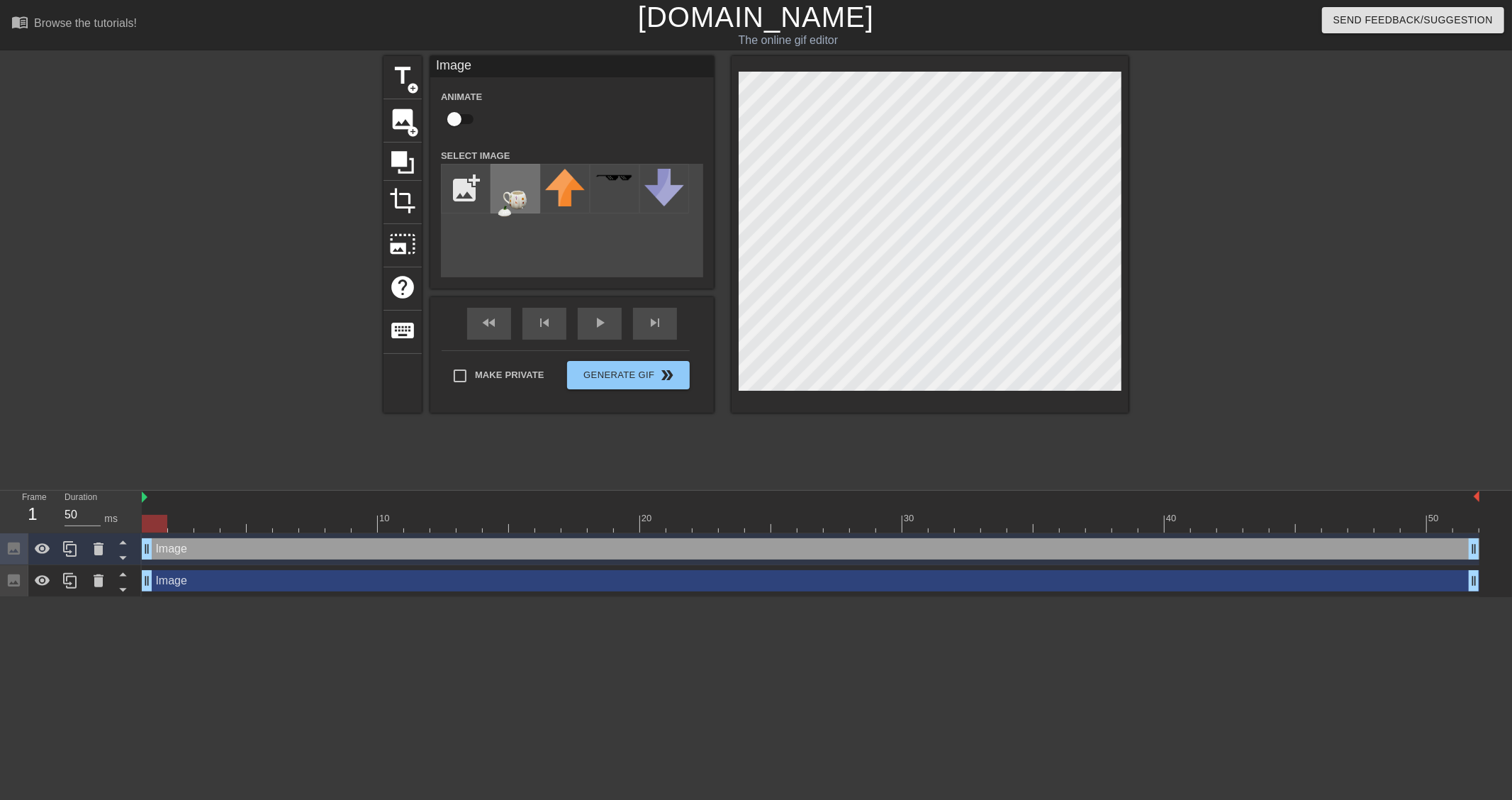
click at [514, 192] on img at bounding box center [515, 196] width 39 height 55
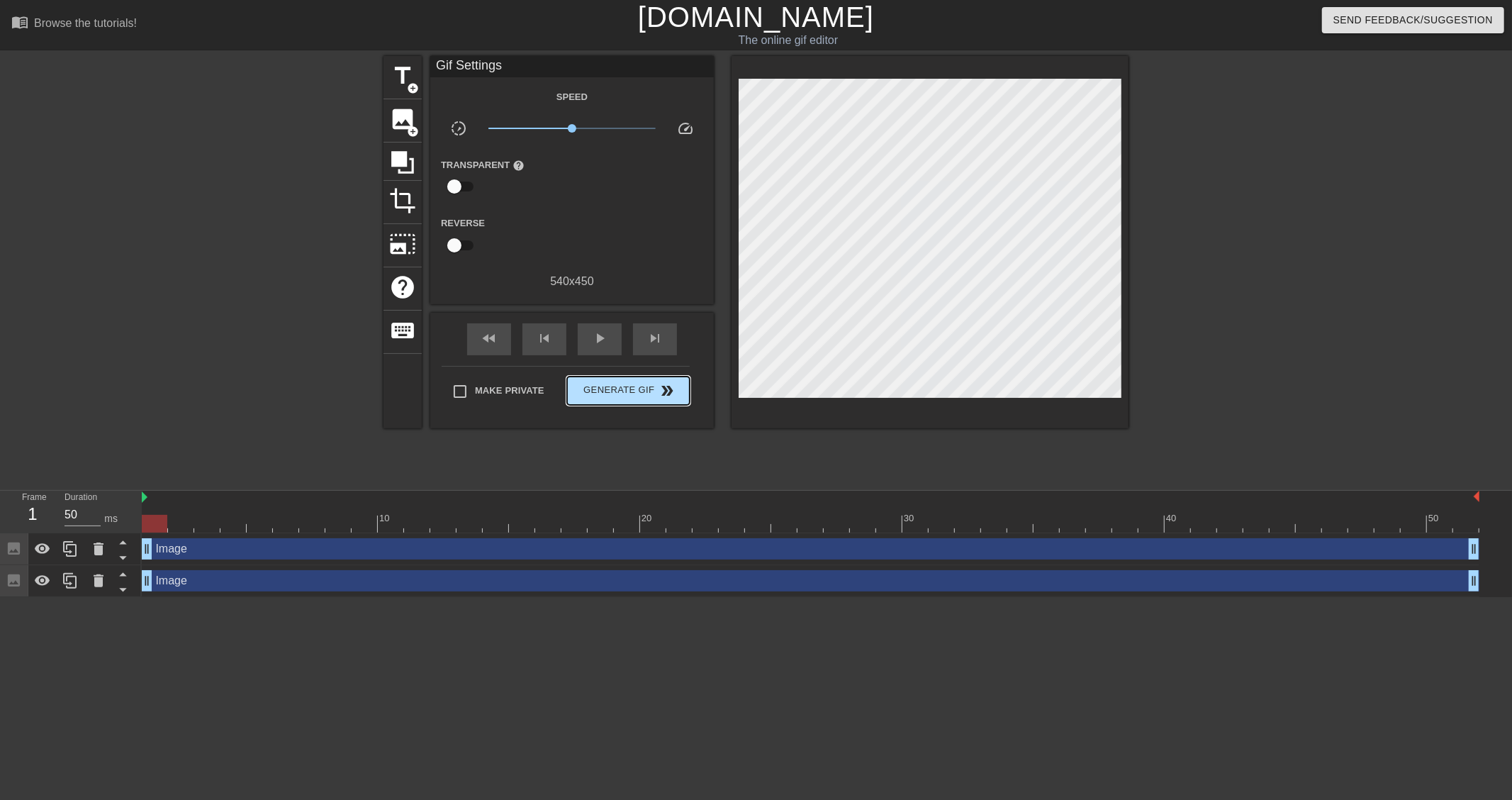
click at [605, 371] on div "Make Private Generate Gif double_arrow" at bounding box center [566, 394] width 248 height 56
click at [88, 552] on div at bounding box center [99, 548] width 28 height 31
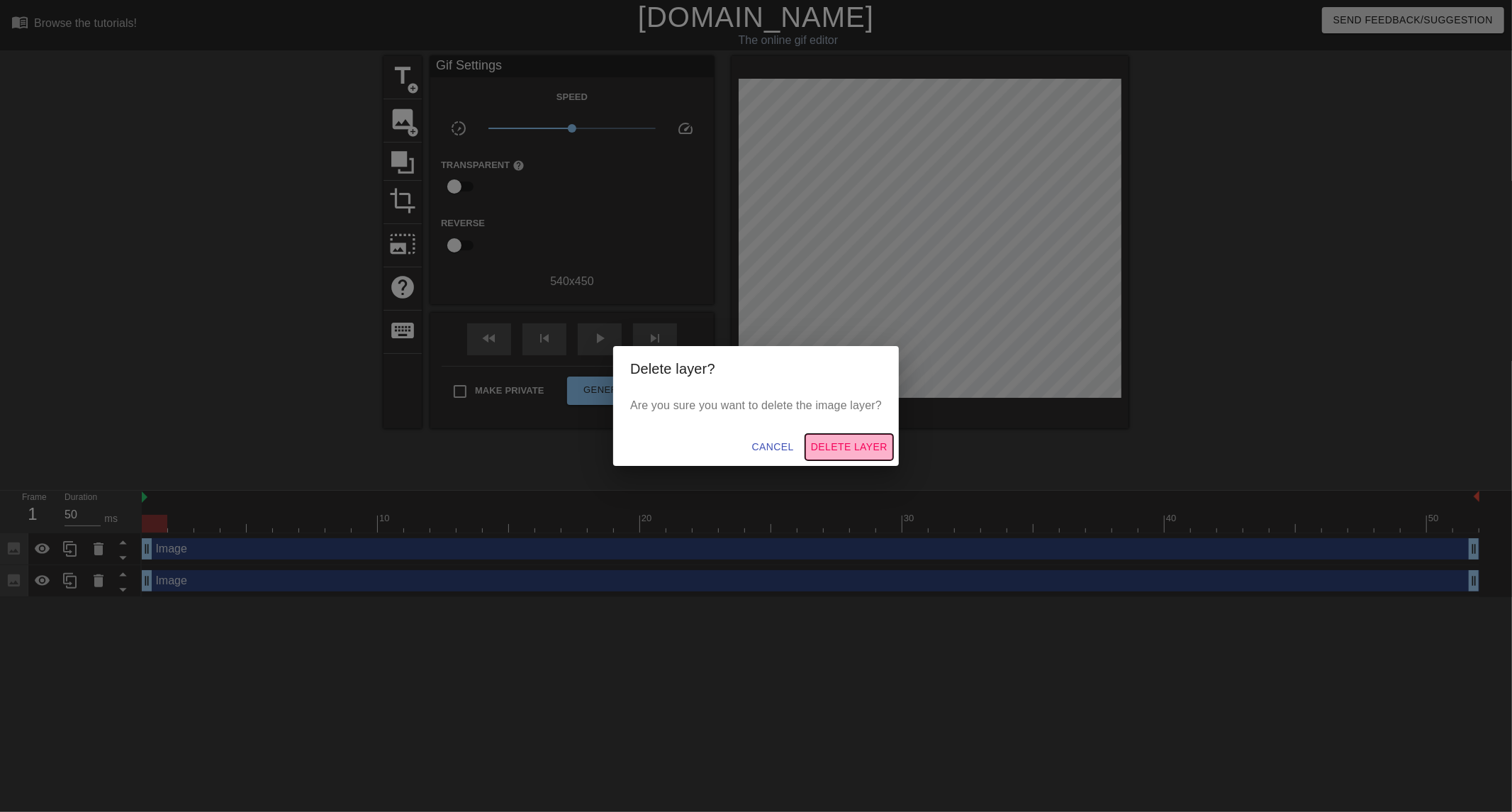
click at [831, 445] on span "Delete Layer" at bounding box center [849, 447] width 77 height 18
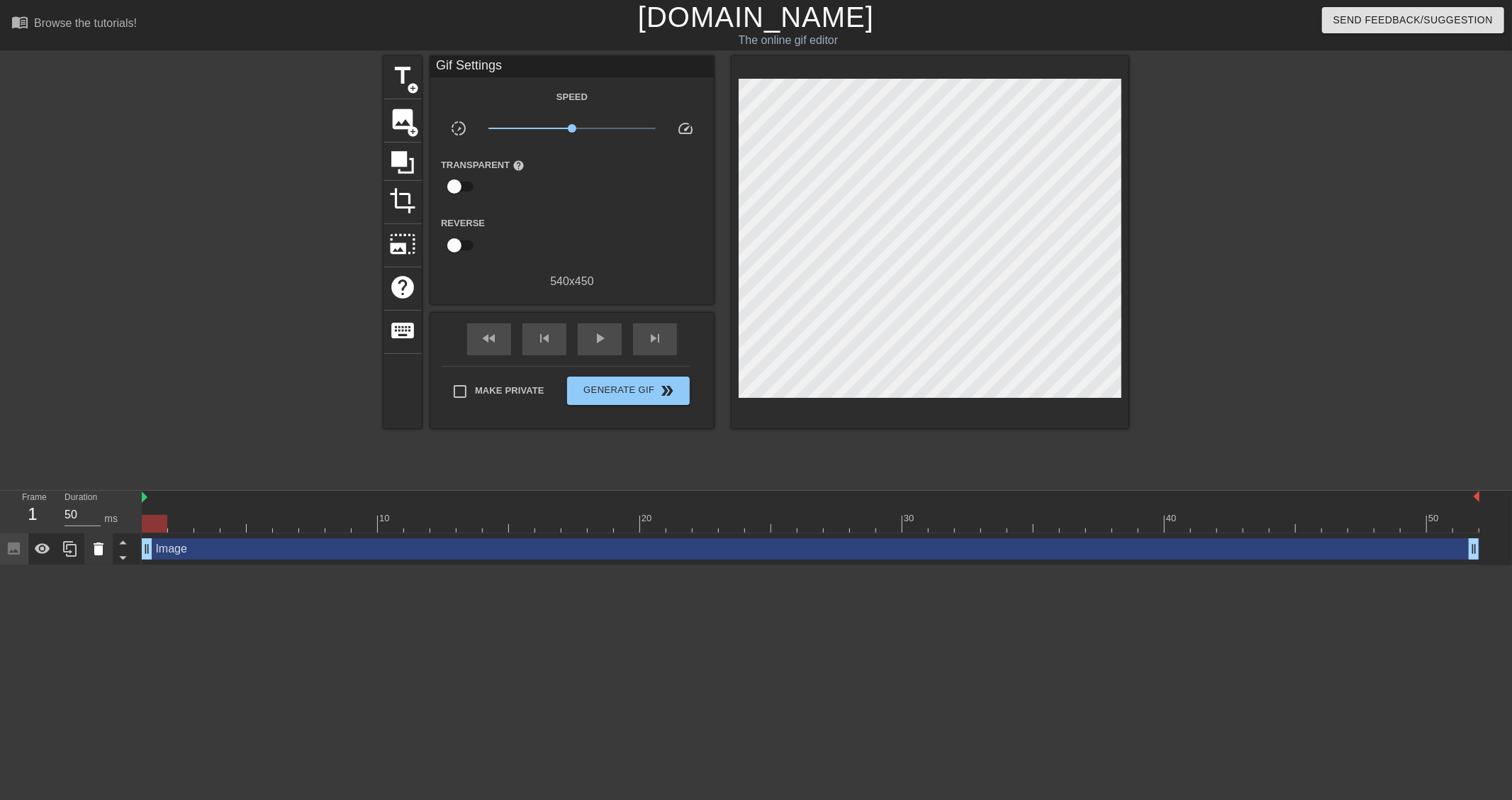
click at [100, 549] on icon at bounding box center [99, 549] width 10 height 13
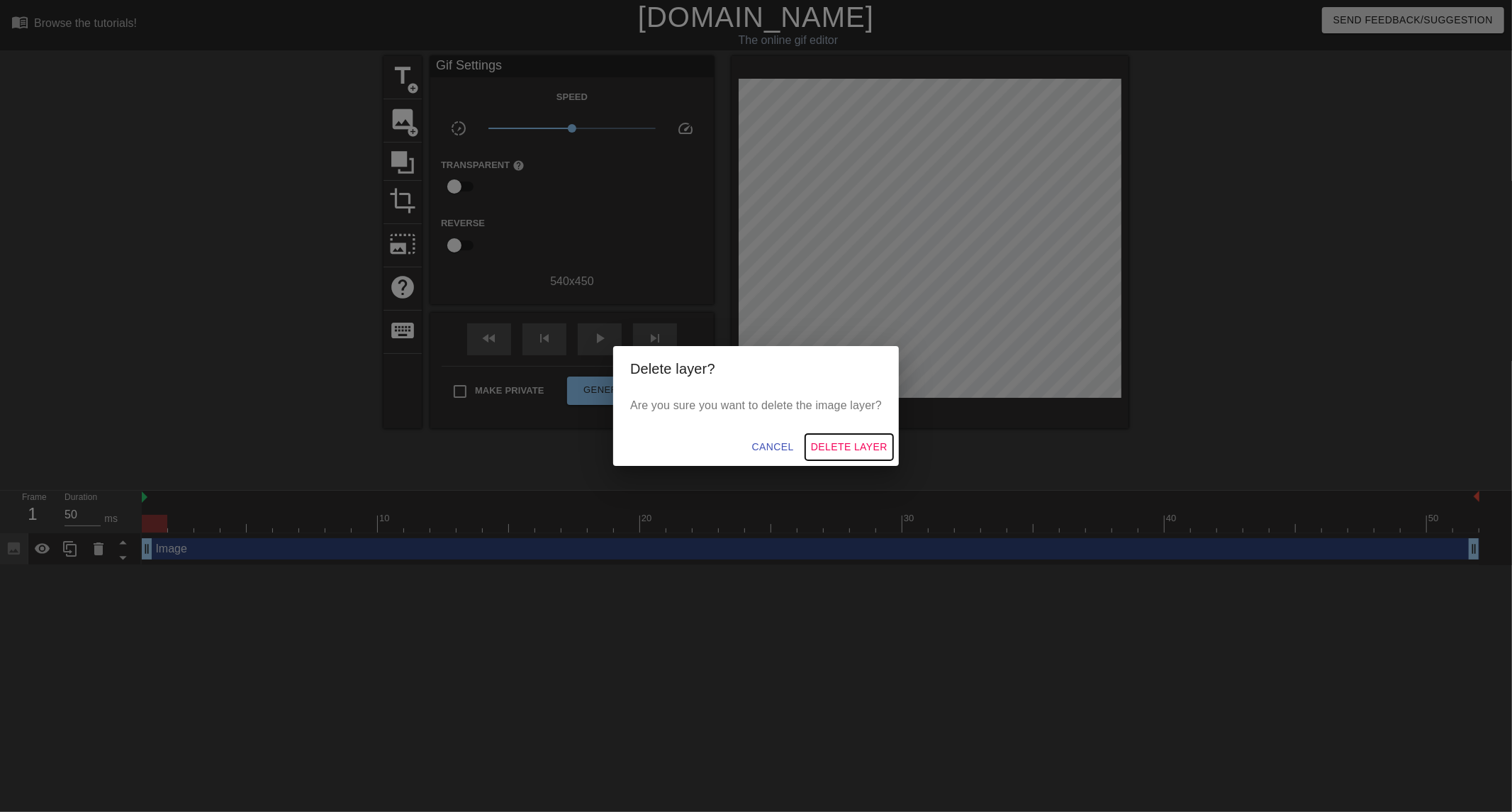
click at [848, 442] on span "Delete Layer" at bounding box center [849, 447] width 77 height 18
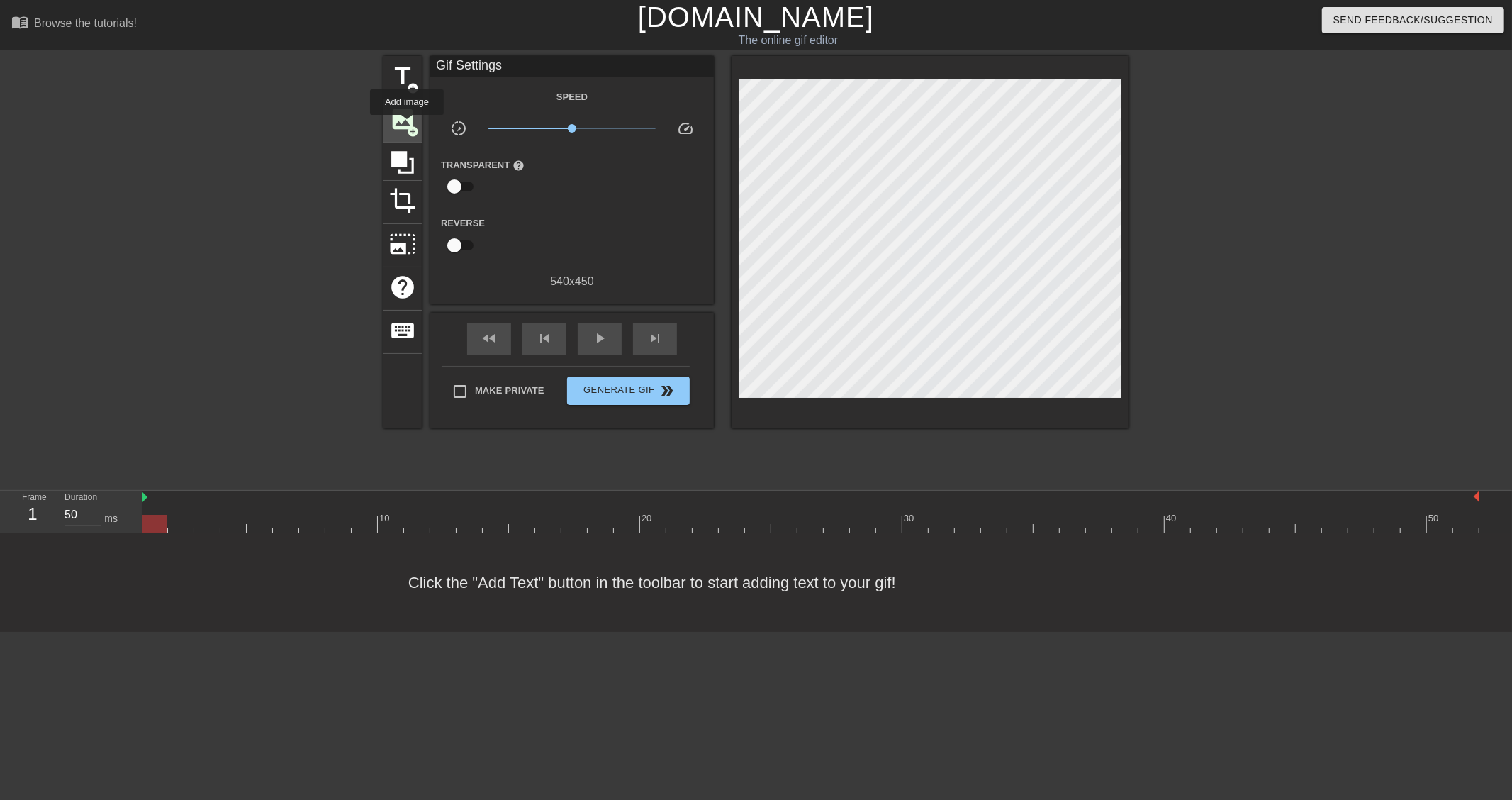
click at [407, 126] on span "add_circle" at bounding box center [413, 131] width 12 height 12
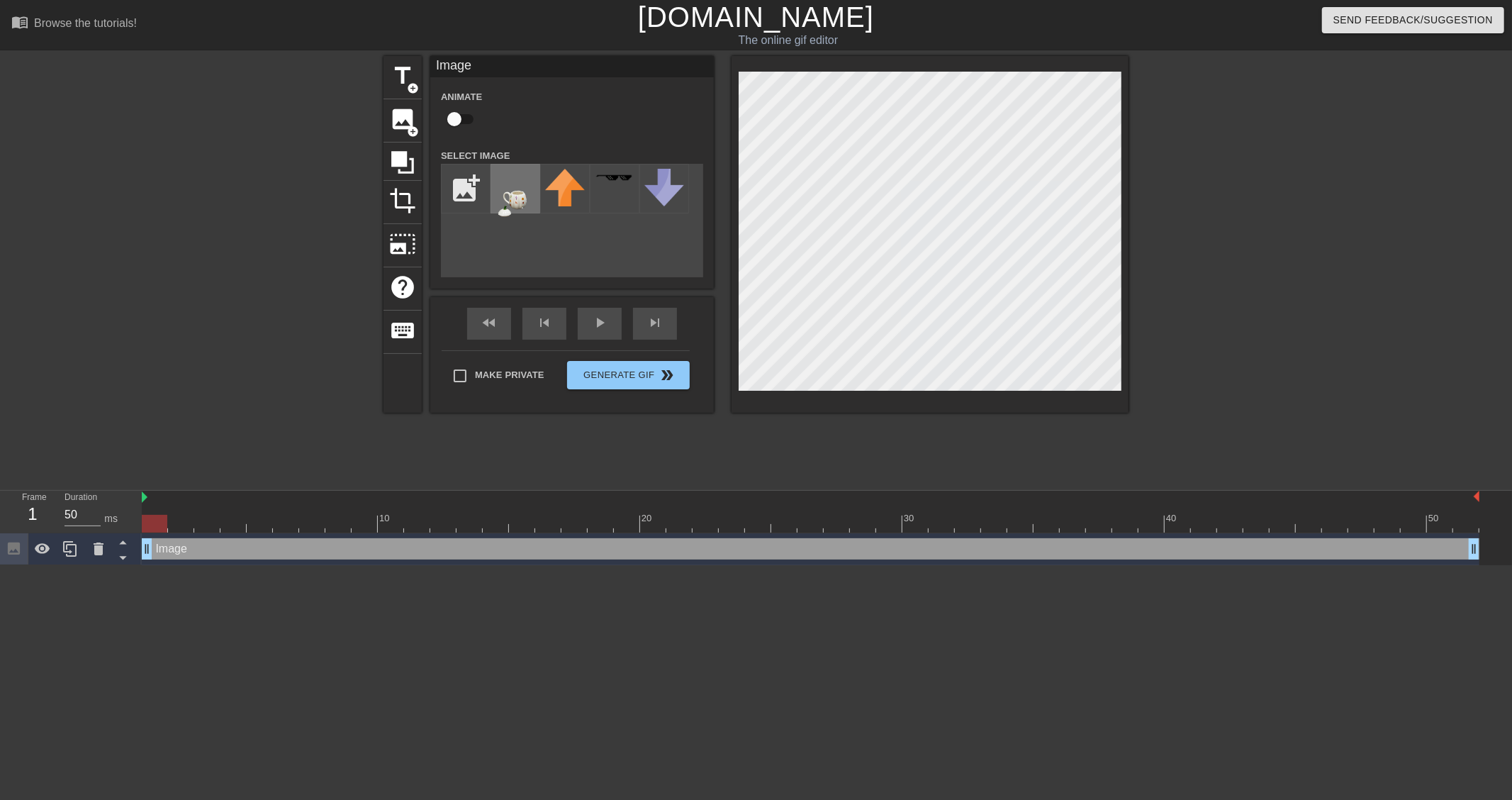
click at [521, 190] on img at bounding box center [515, 196] width 39 height 55
click at [619, 378] on button "Generate Gif double_arrow" at bounding box center [628, 376] width 123 height 28
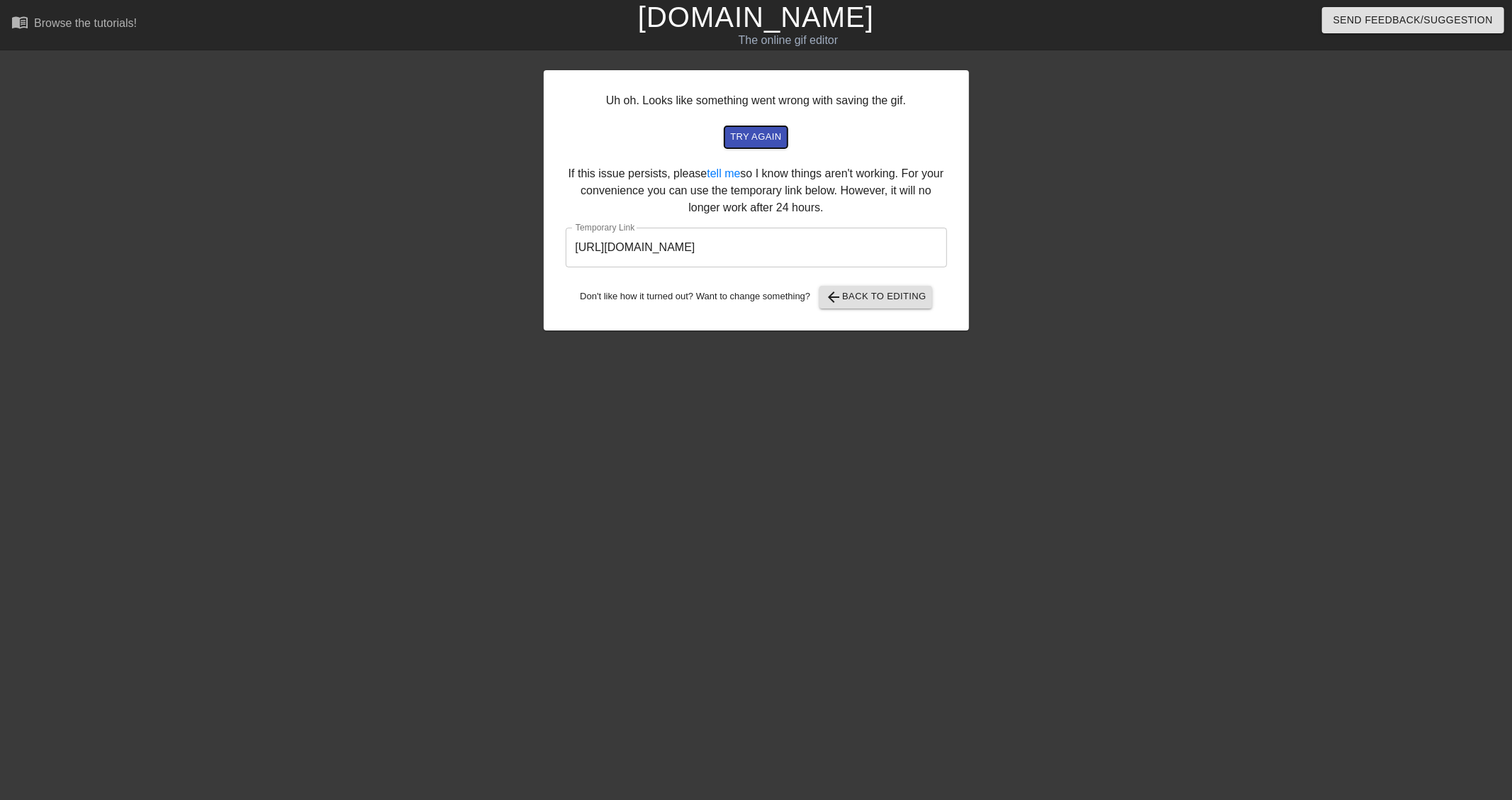
click at [753, 132] on span "try again" at bounding box center [756, 136] width 51 height 16
drag, startPoint x: 865, startPoint y: 242, endPoint x: 478, endPoint y: 258, distance: 387.3
click at [478, 258] on div "Uh oh. Looks like something went wrong with saving the gif. try again If this i…" at bounding box center [756, 269] width 1512 height 425
click at [706, 20] on link "[DOMAIN_NAME]" at bounding box center [756, 17] width 237 height 31
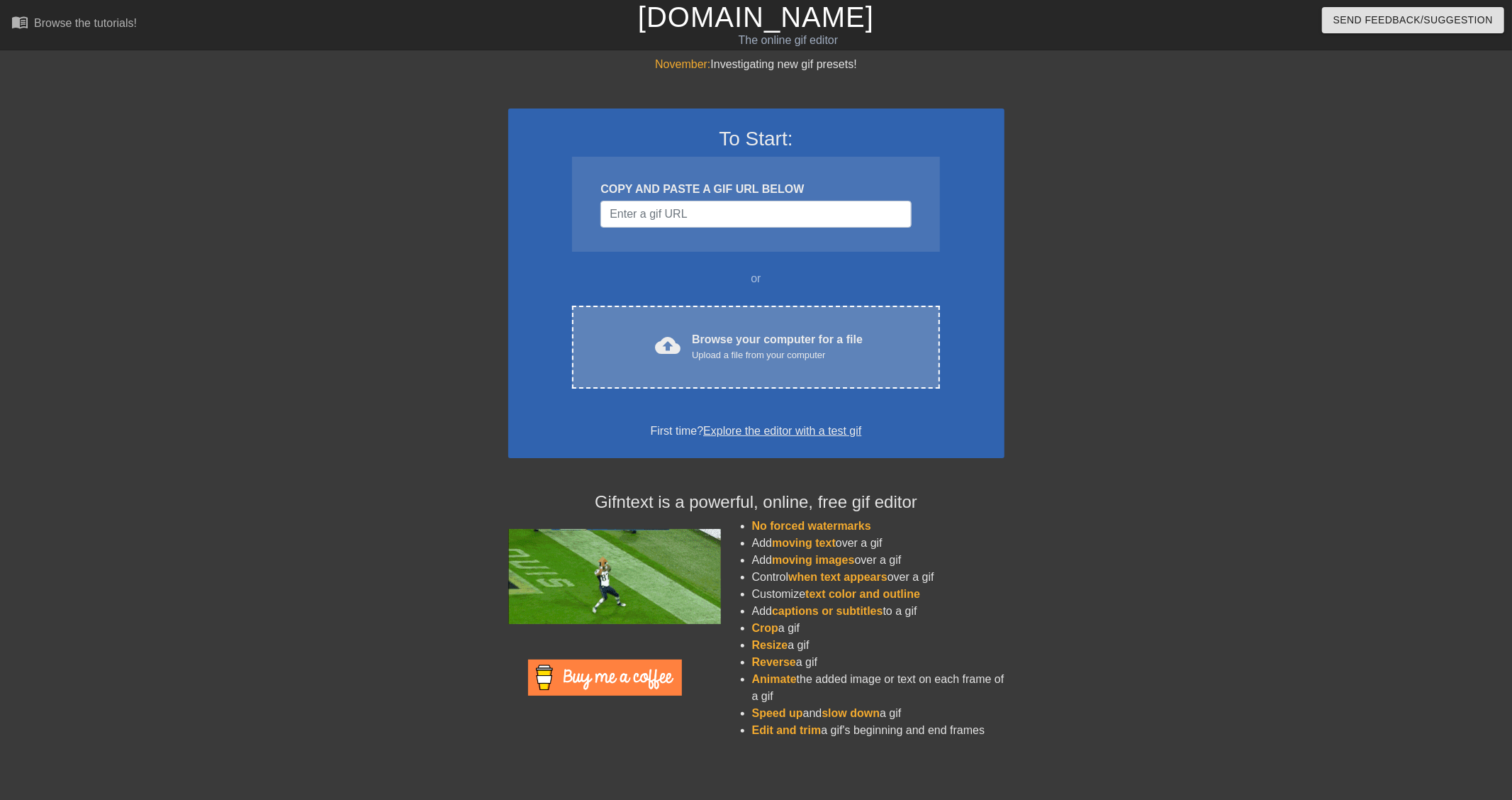
click at [726, 350] on div "Upload a file from your computer" at bounding box center [777, 355] width 171 height 14
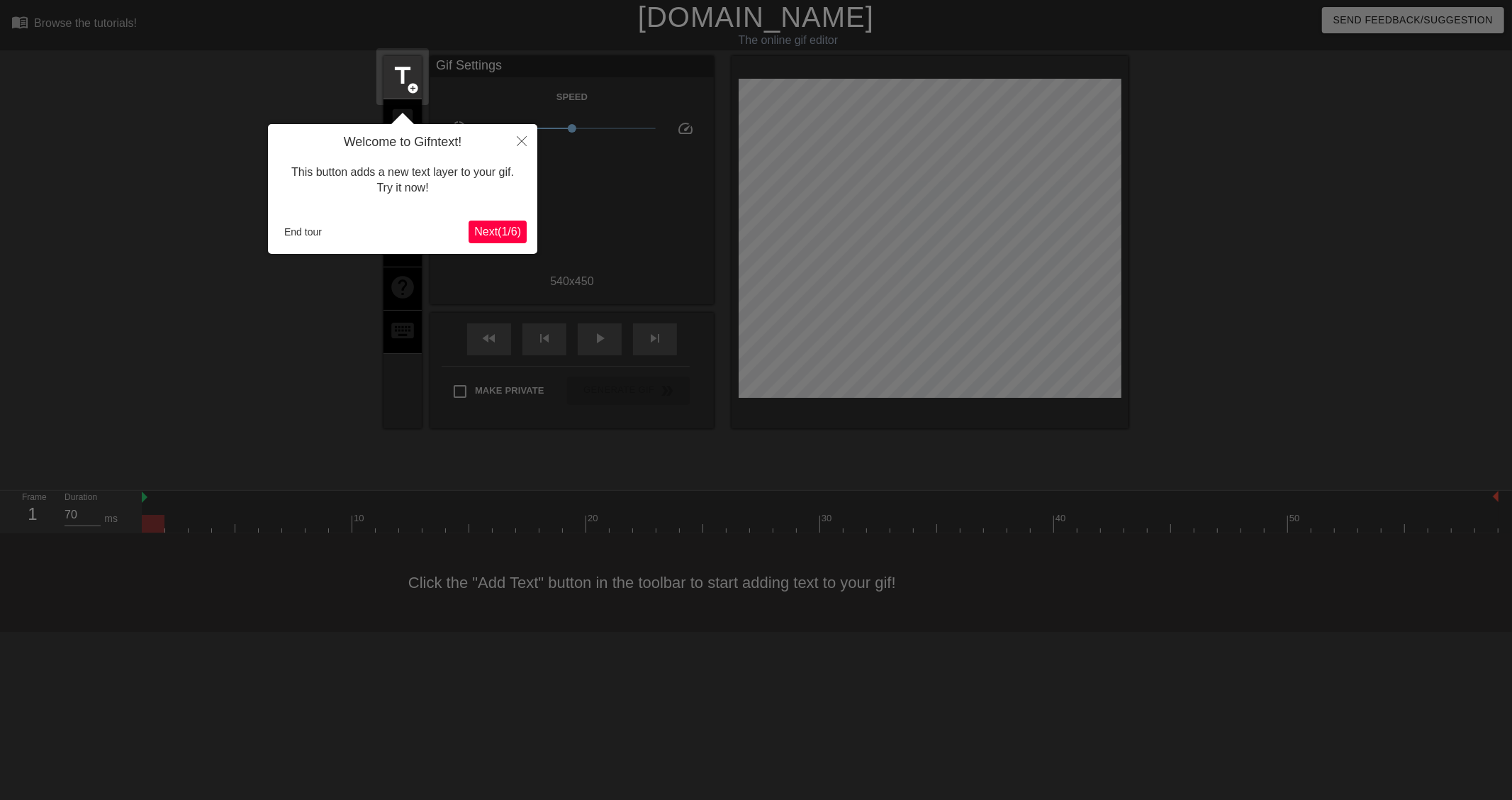
click at [500, 232] on span "Next ( 1 / 6 )" at bounding box center [497, 231] width 47 height 12
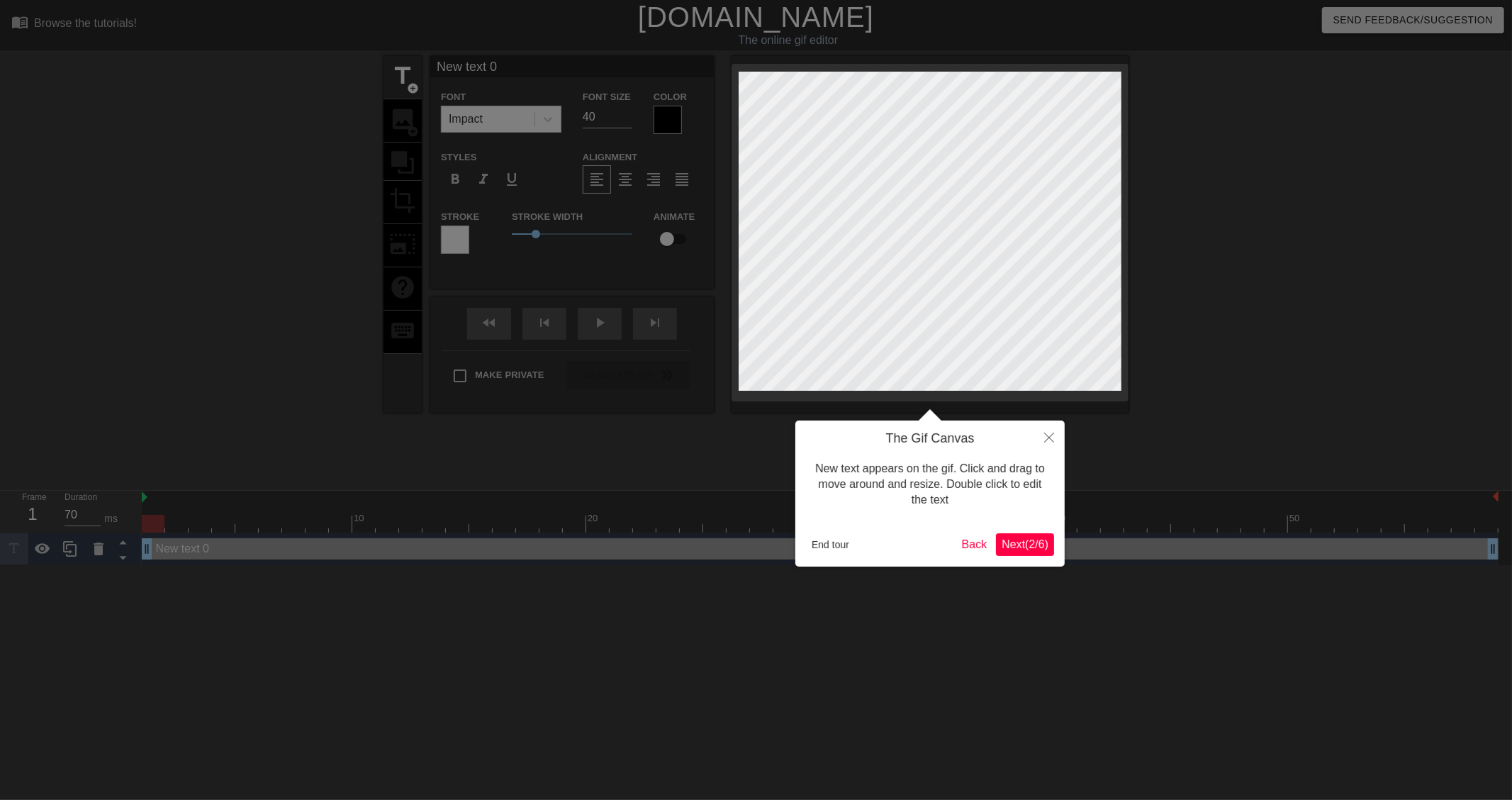
click at [500, 232] on div at bounding box center [756, 400] width 1512 height 800
click at [1031, 549] on span "Next ( 2 / 6 )" at bounding box center [1025, 544] width 47 height 12
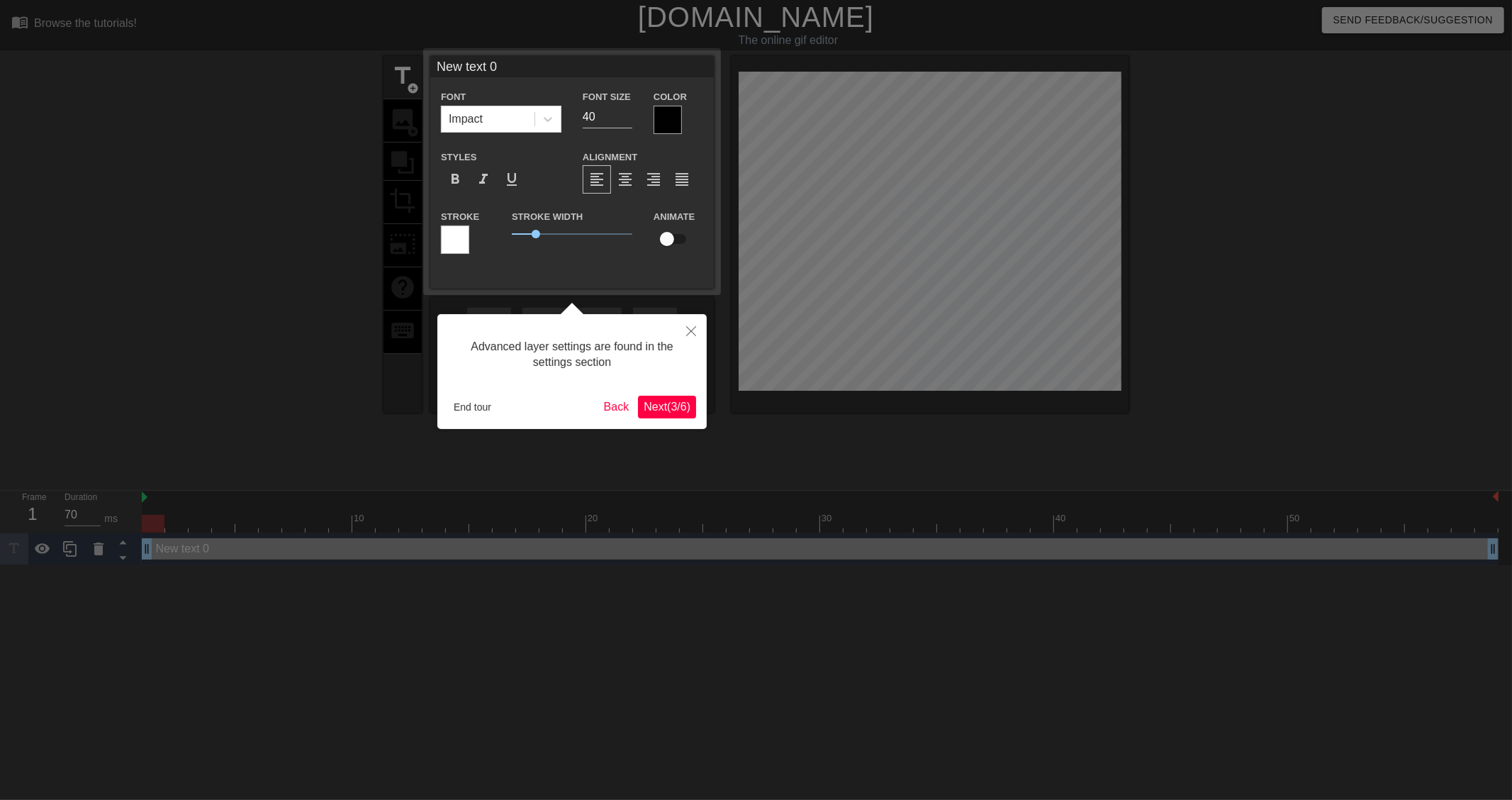
click at [688, 406] on span "Next ( 3 / 6 )" at bounding box center [667, 407] width 47 height 12
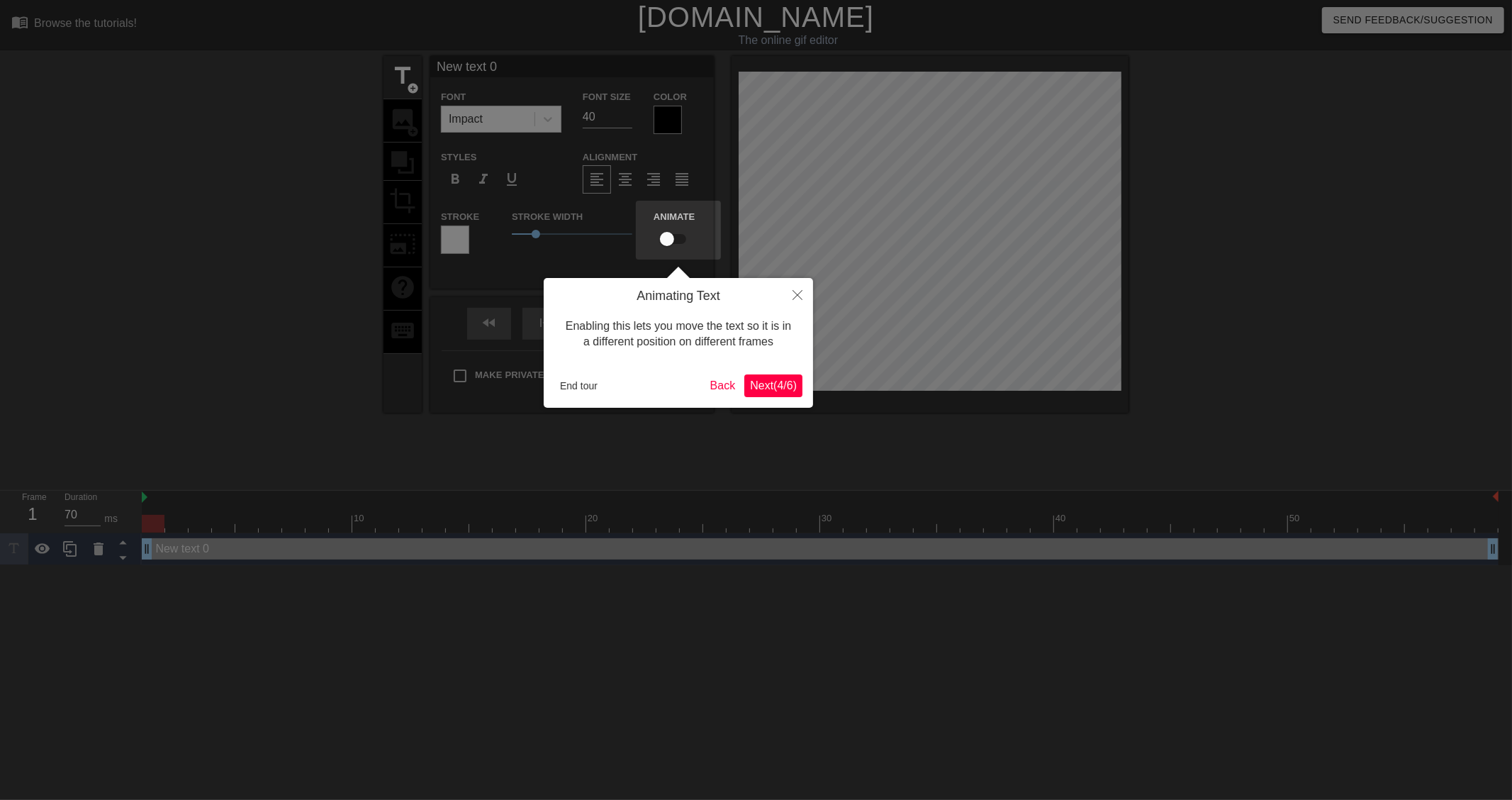
click at [761, 387] on span "Next ( 4 / 6 )" at bounding box center [773, 385] width 47 height 12
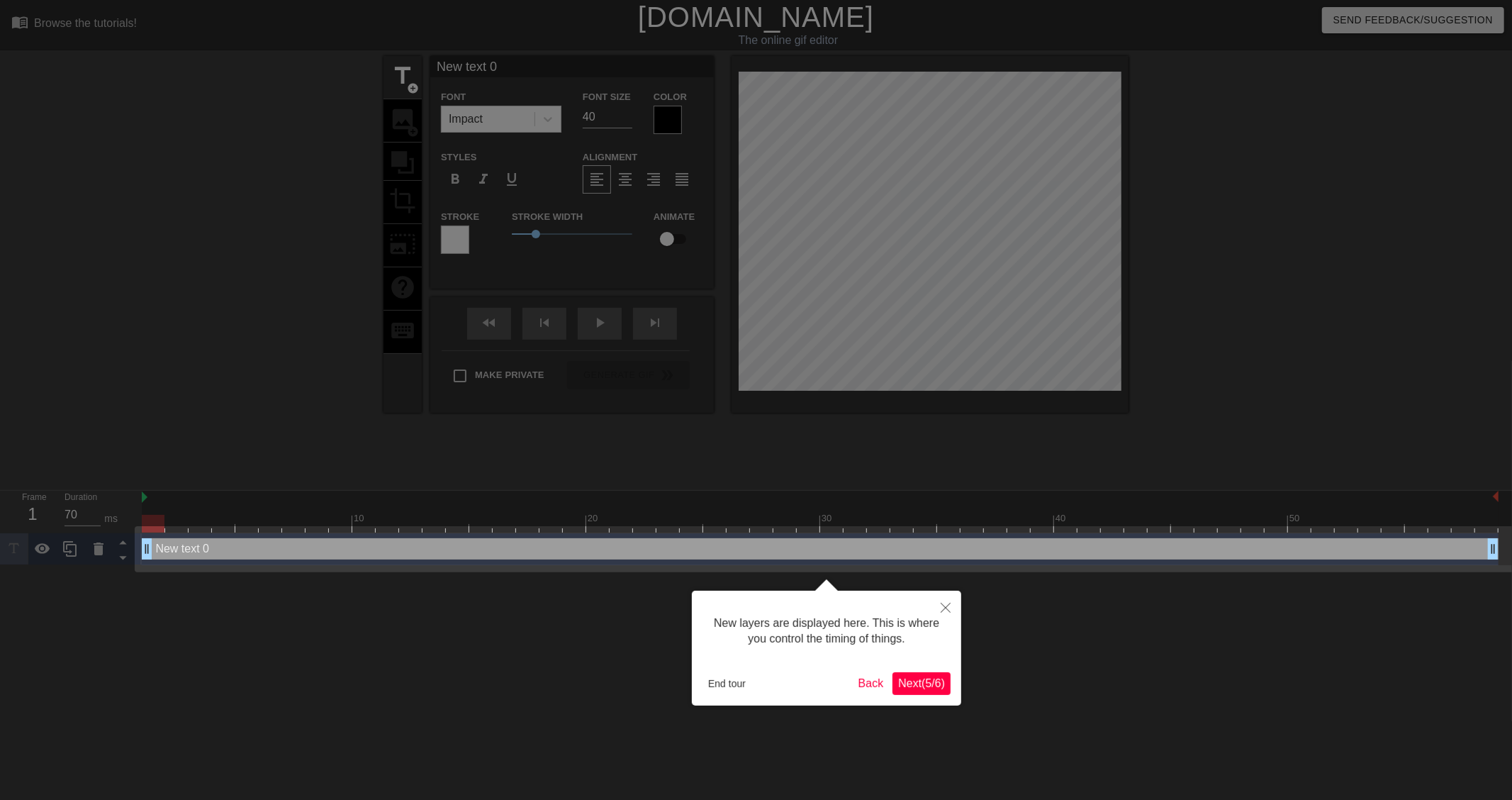
click at [900, 684] on span "Next ( 5 / 6 )" at bounding box center [922, 683] width 47 height 12
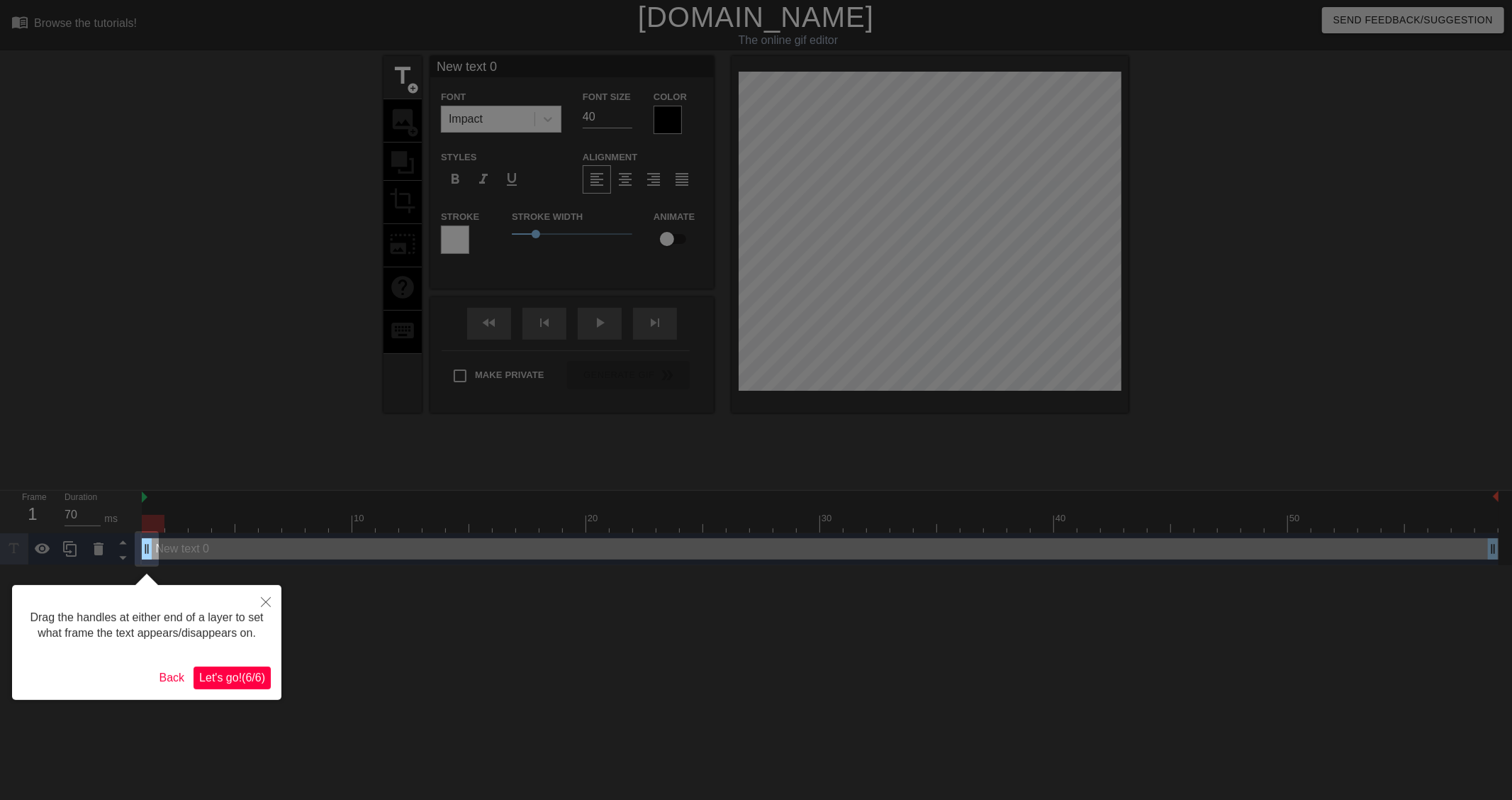
click at [214, 683] on span "Let's go! ( 6 / 6 )" at bounding box center [232, 677] width 66 height 12
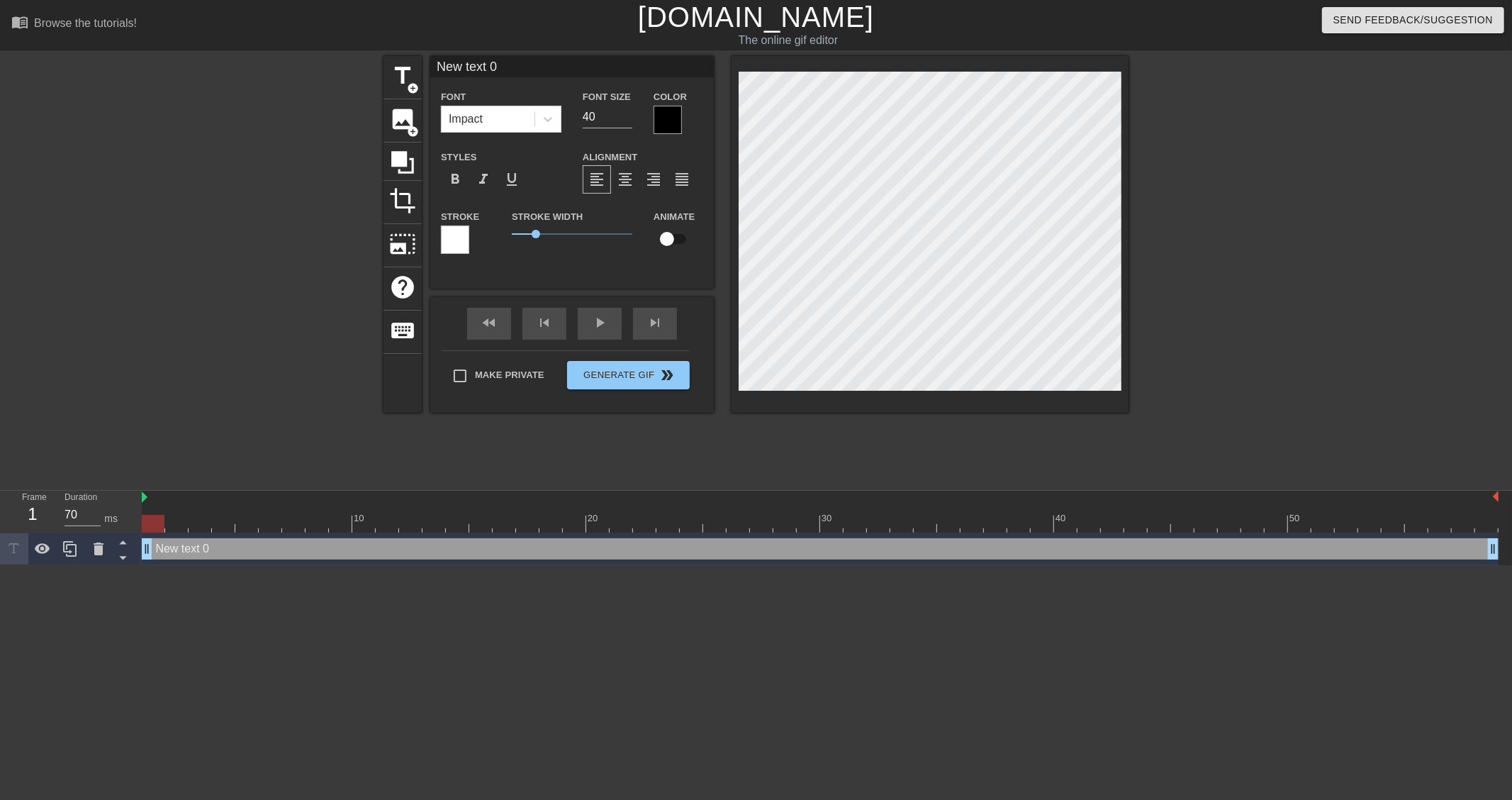
scroll to position [2, 2]
click at [1292, 320] on div at bounding box center [1252, 269] width 213 height 425
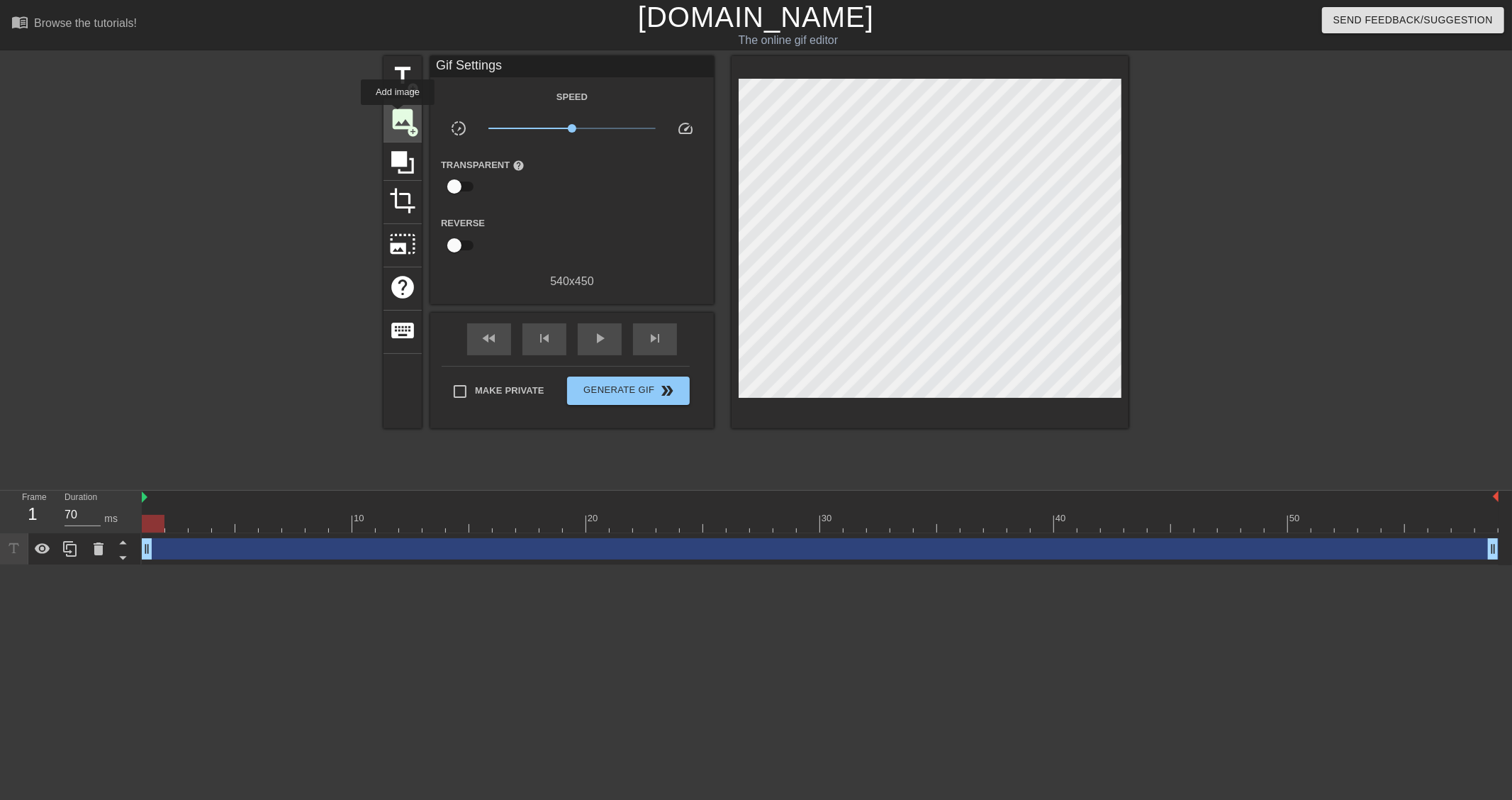
click at [405, 115] on span "image" at bounding box center [403, 119] width 27 height 27
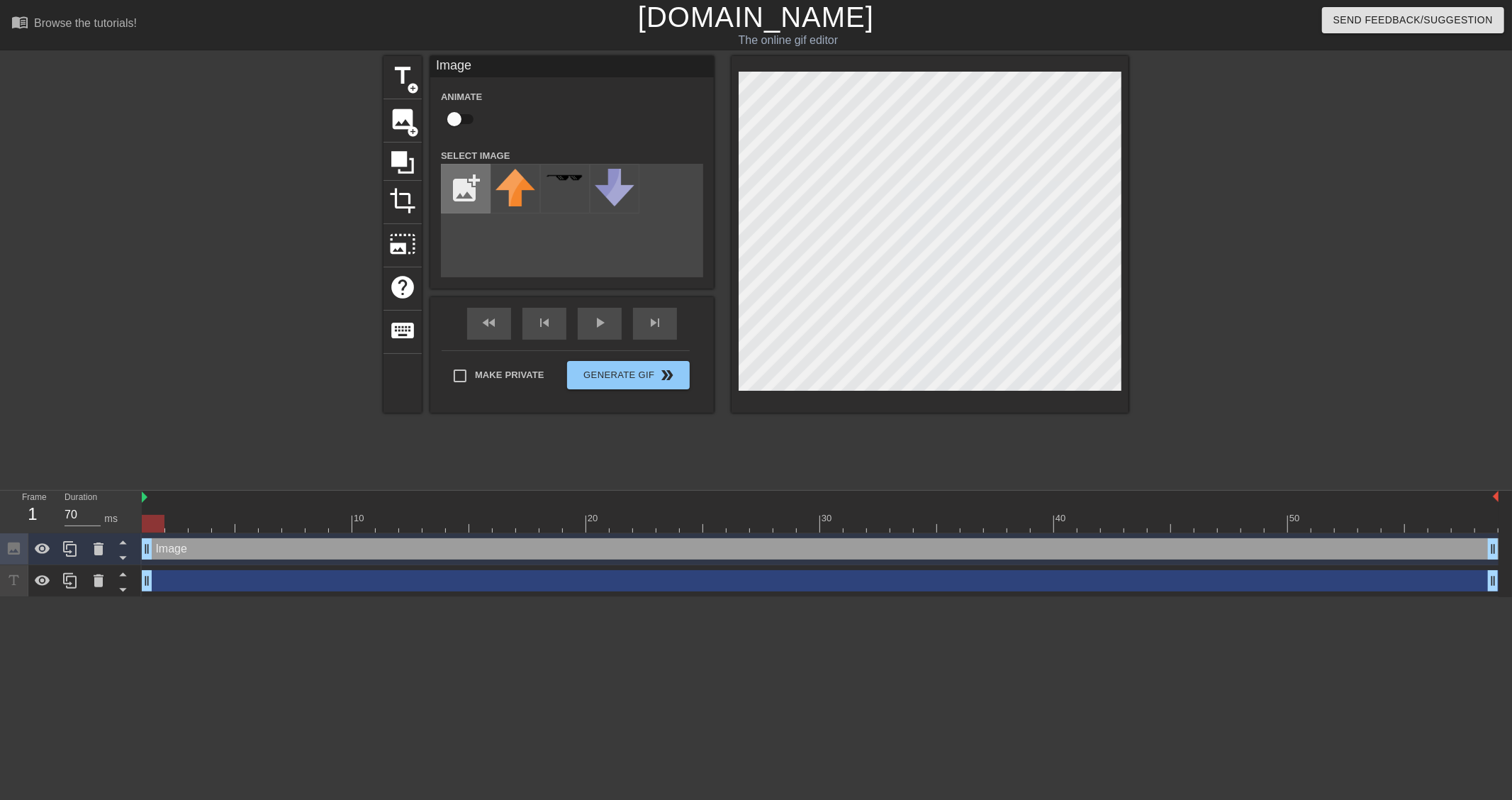
click at [471, 190] on input "file" at bounding box center [466, 188] width 48 height 48
type input "C:\fakepath\rsz_11080x1512_4-removebg-preview.png"
click at [504, 187] on img at bounding box center [515, 196] width 39 height 55
click at [402, 248] on span "photo_size_select_large" at bounding box center [403, 244] width 27 height 27
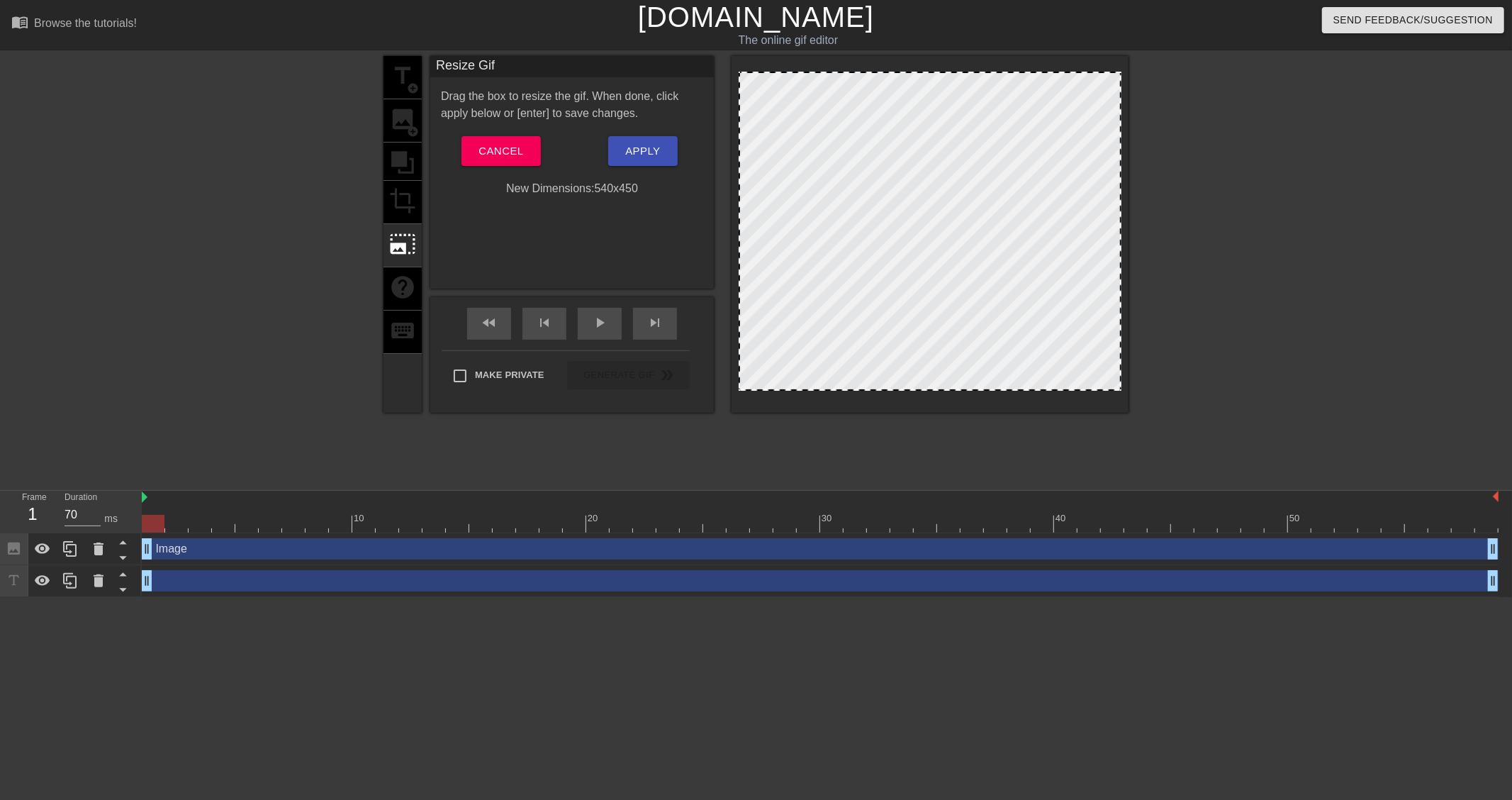
click at [831, 279] on div at bounding box center [930, 231] width 383 height 319
click at [527, 146] on button "Cancel" at bounding box center [501, 151] width 79 height 30
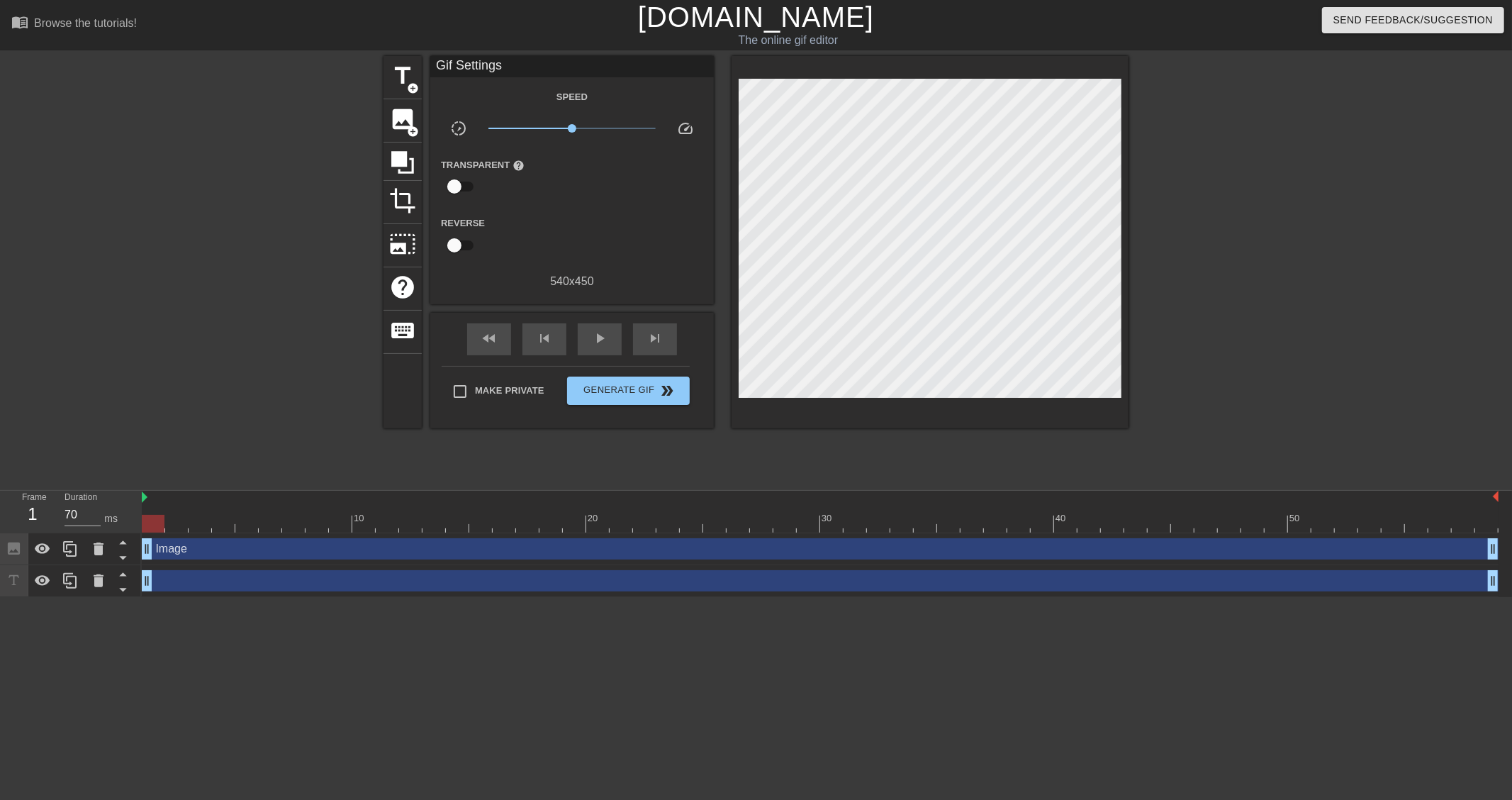
click at [216, 582] on div "drag_handle drag_handle" at bounding box center [820, 580] width 1357 height 22
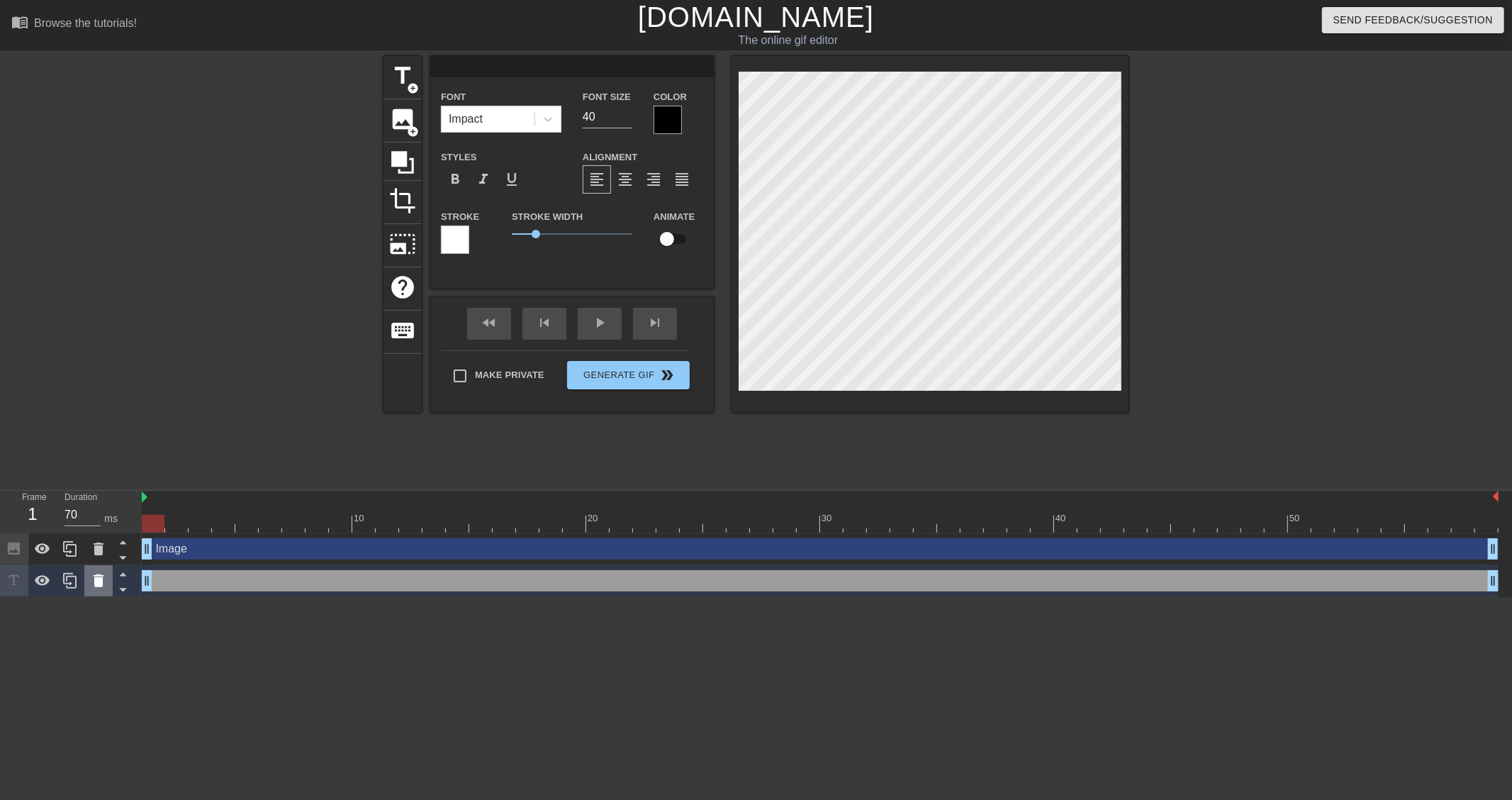
click at [105, 577] on icon at bounding box center [99, 581] width 17 height 17
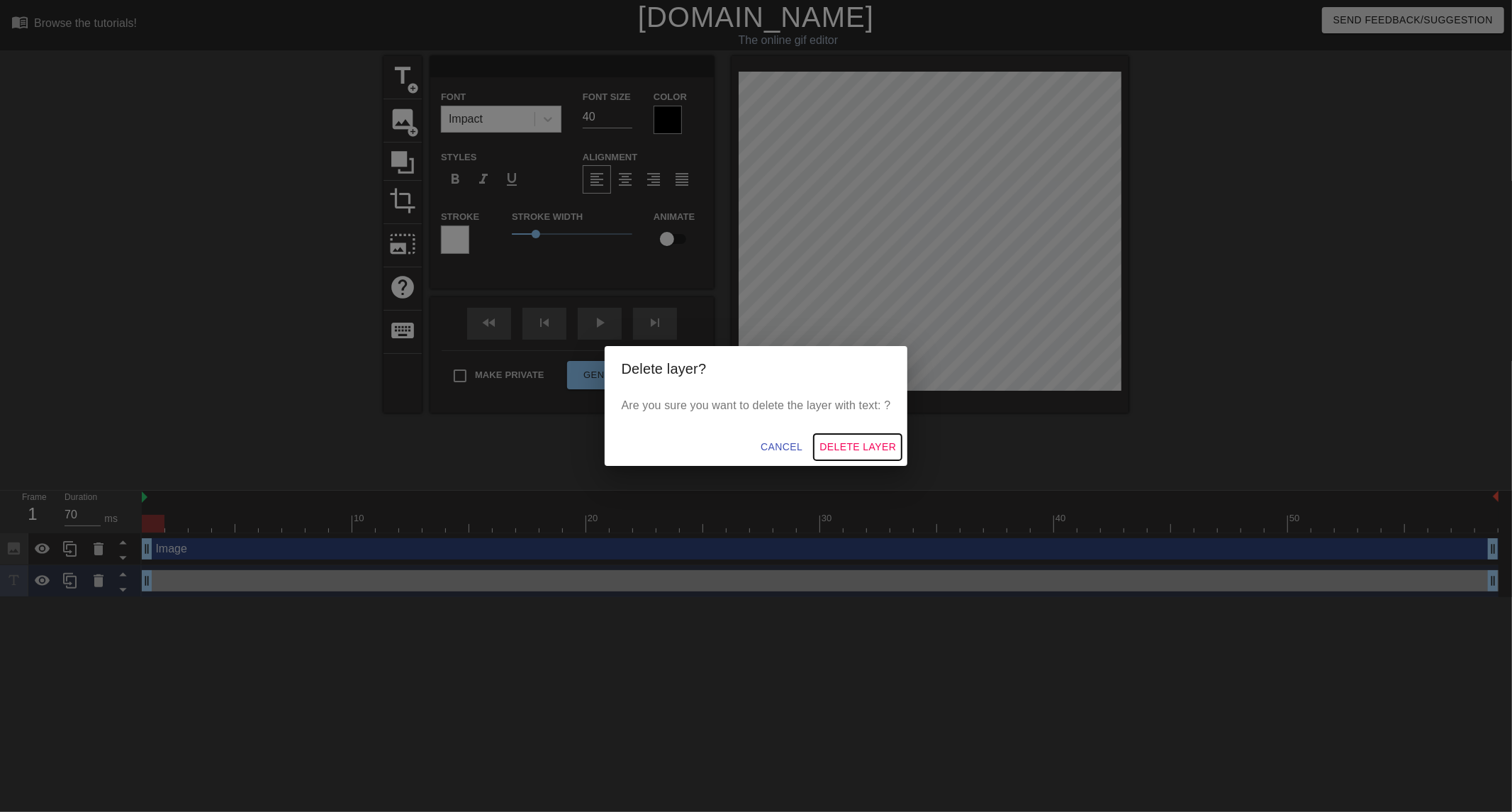
click at [839, 440] on span "Delete Layer" at bounding box center [858, 447] width 77 height 18
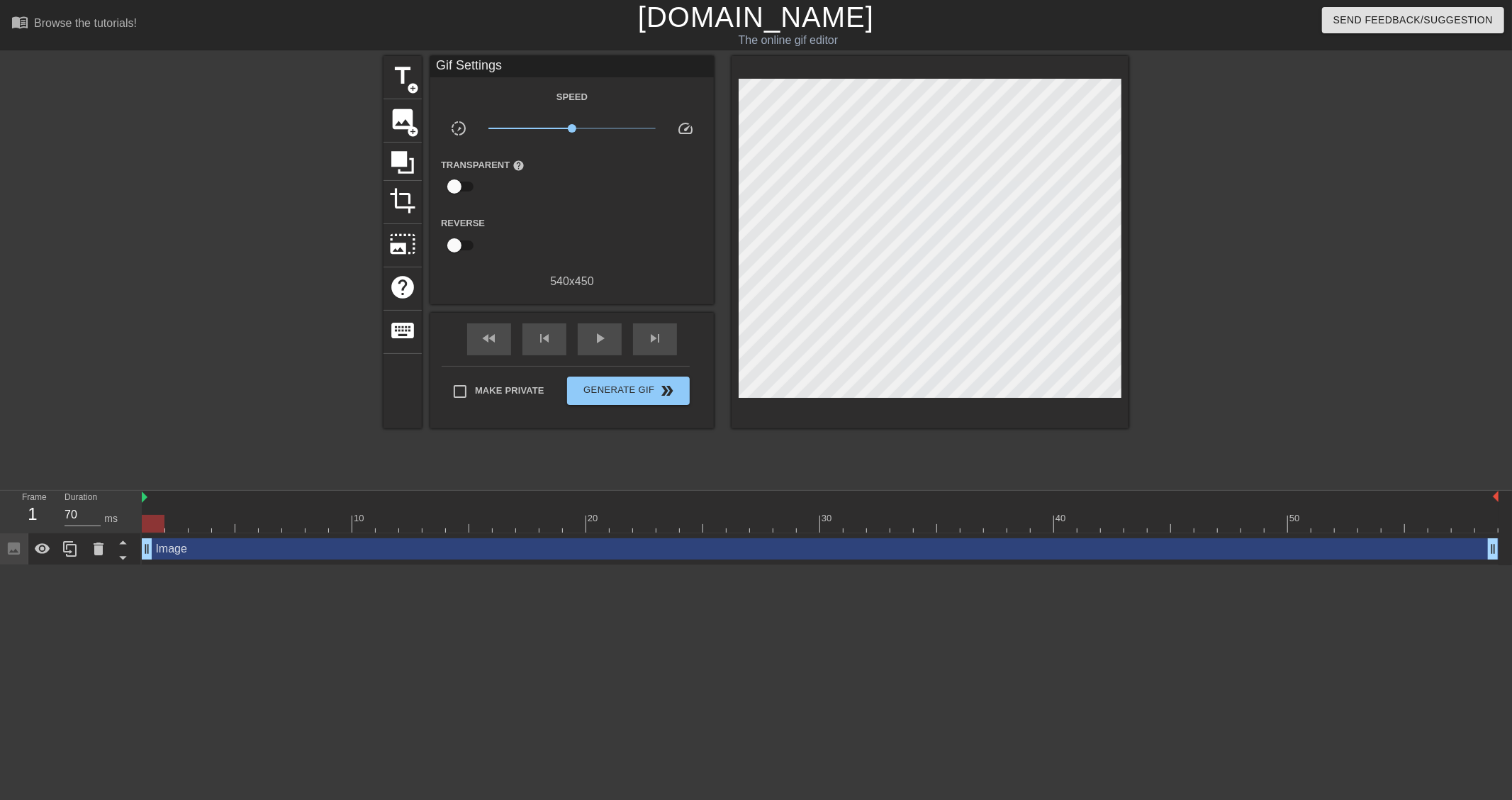
click at [235, 556] on div "Image drag_handle drag_handle" at bounding box center [820, 548] width 1357 height 22
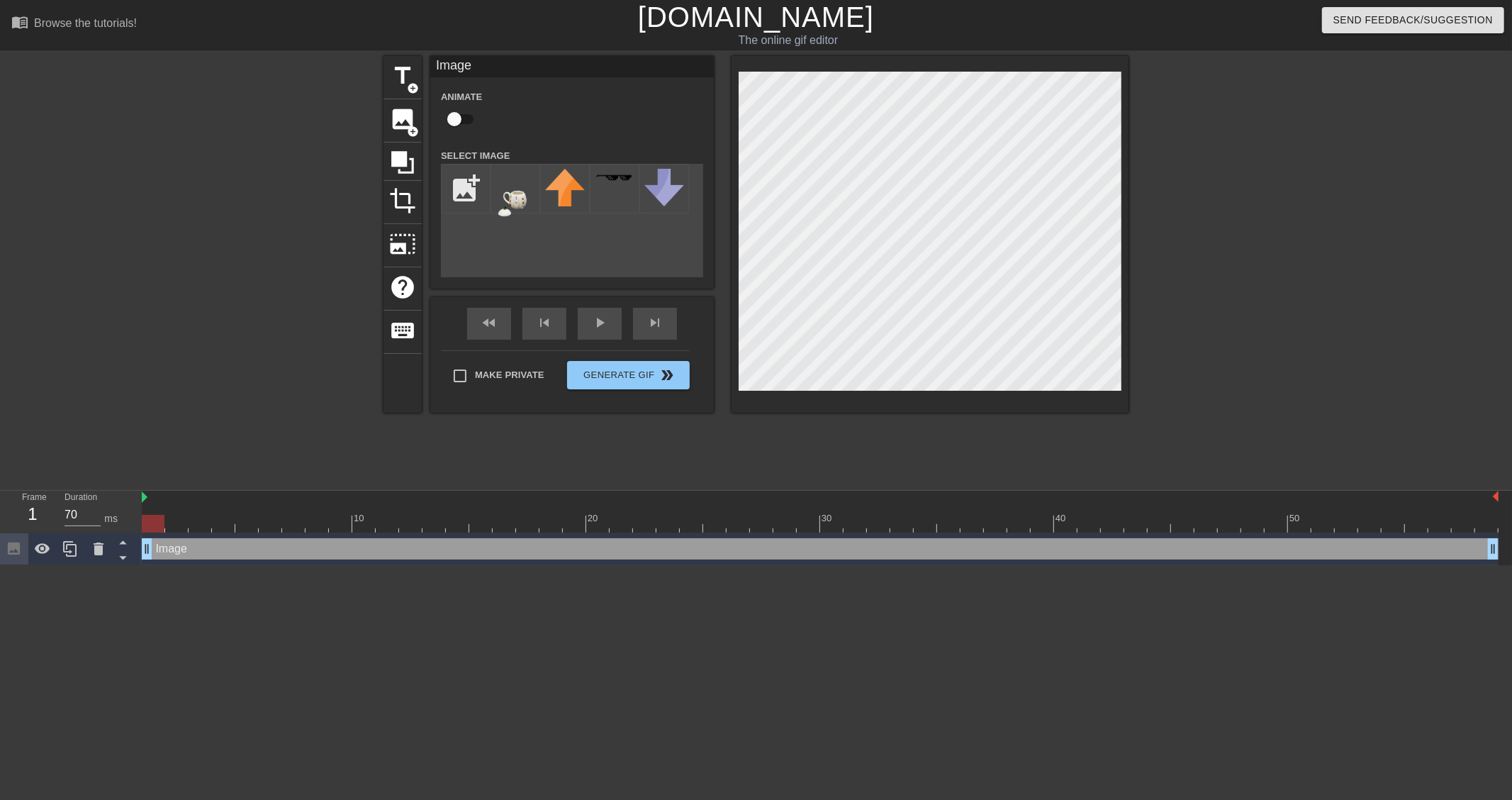
click at [362, 554] on div "Image drag_handle drag_handle" at bounding box center [820, 548] width 1357 height 22
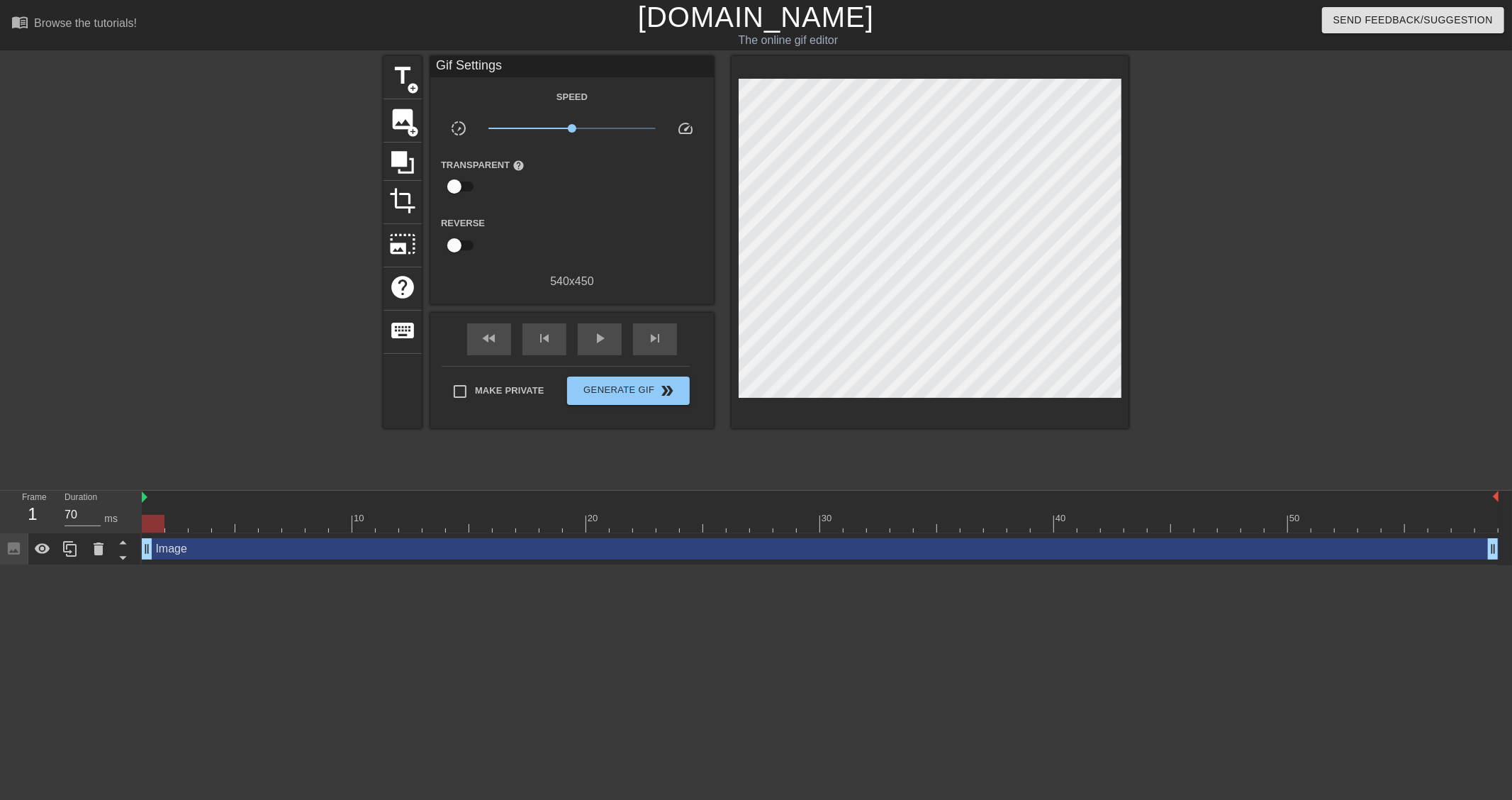
click at [323, 147] on div at bounding box center [260, 269] width 213 height 425
click at [585, 544] on div "Image drag_handle drag_handle" at bounding box center [820, 548] width 1357 height 22
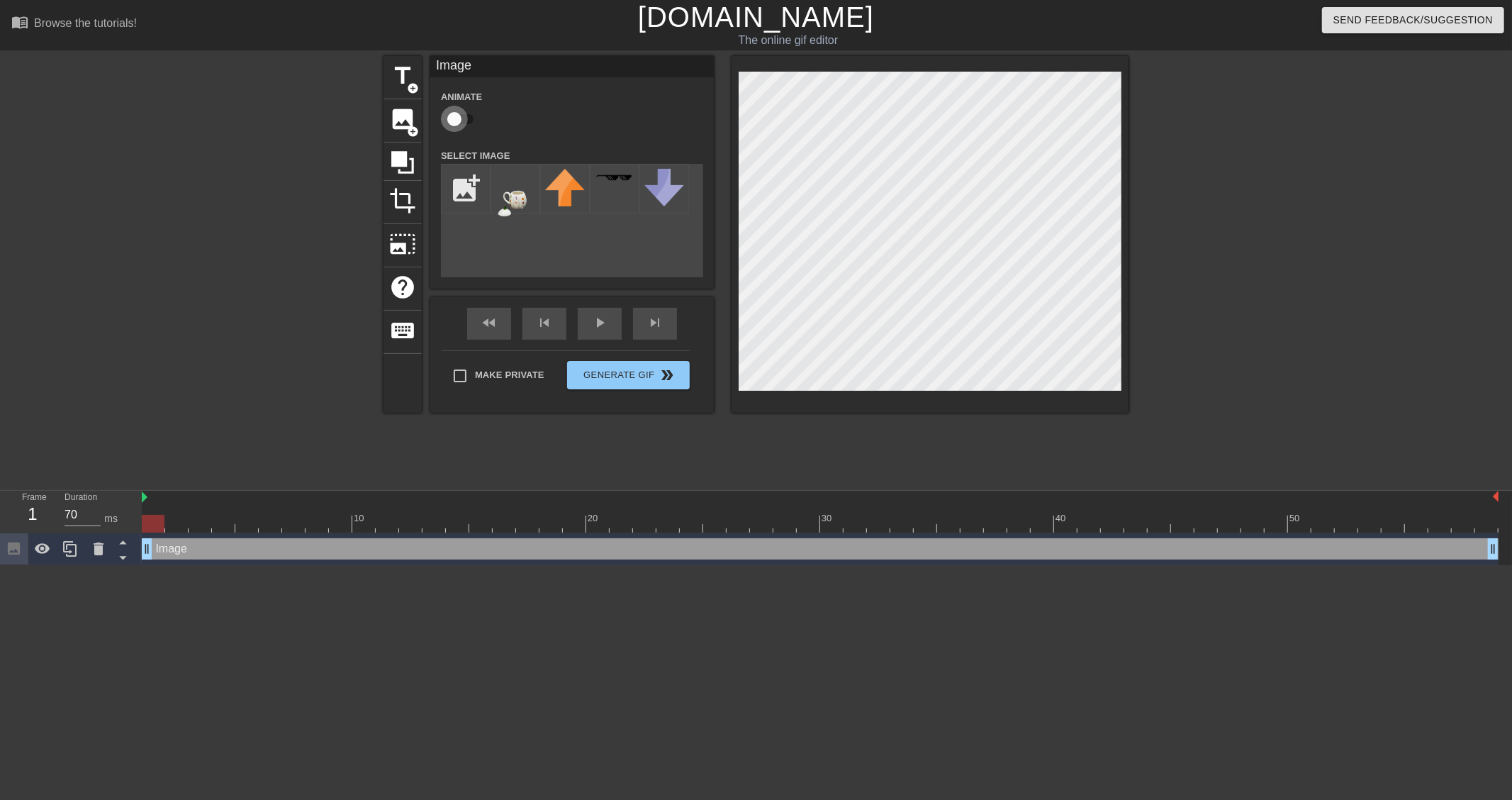
click at [454, 123] on input "checkbox" at bounding box center [454, 119] width 81 height 27
checkbox input "true"
click at [147, 498] on div at bounding box center [820, 498] width 1357 height 14
click at [145, 498] on img at bounding box center [145, 497] width 6 height 11
click at [203, 549] on div "Image drag_handle drag_handle" at bounding box center [820, 548] width 1357 height 22
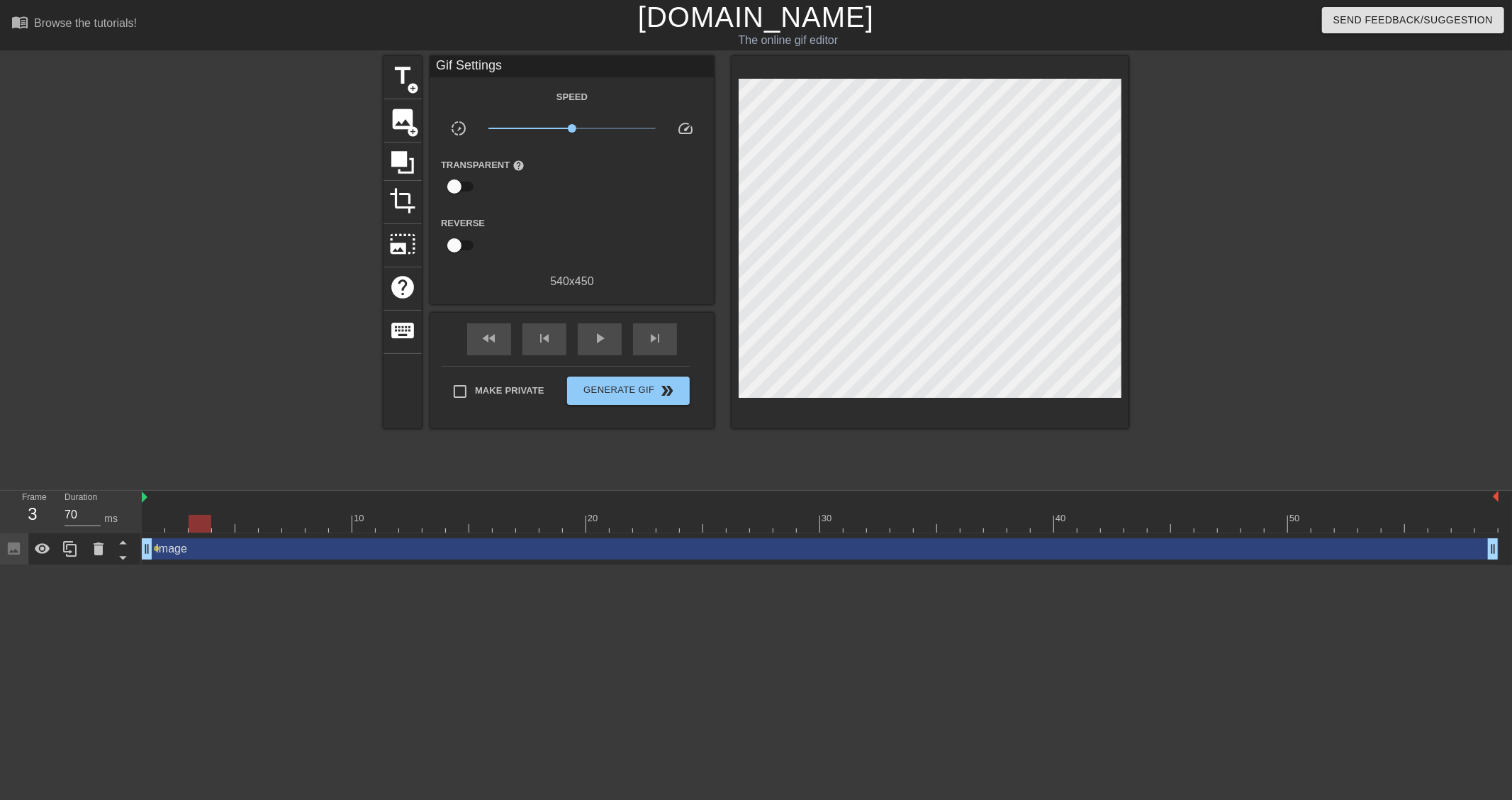
click at [206, 528] on div at bounding box center [820, 523] width 1357 height 18
click at [219, 528] on div at bounding box center [820, 523] width 1357 height 18
click at [305, 548] on div "Image drag_handle drag_handle" at bounding box center [820, 548] width 1357 height 22
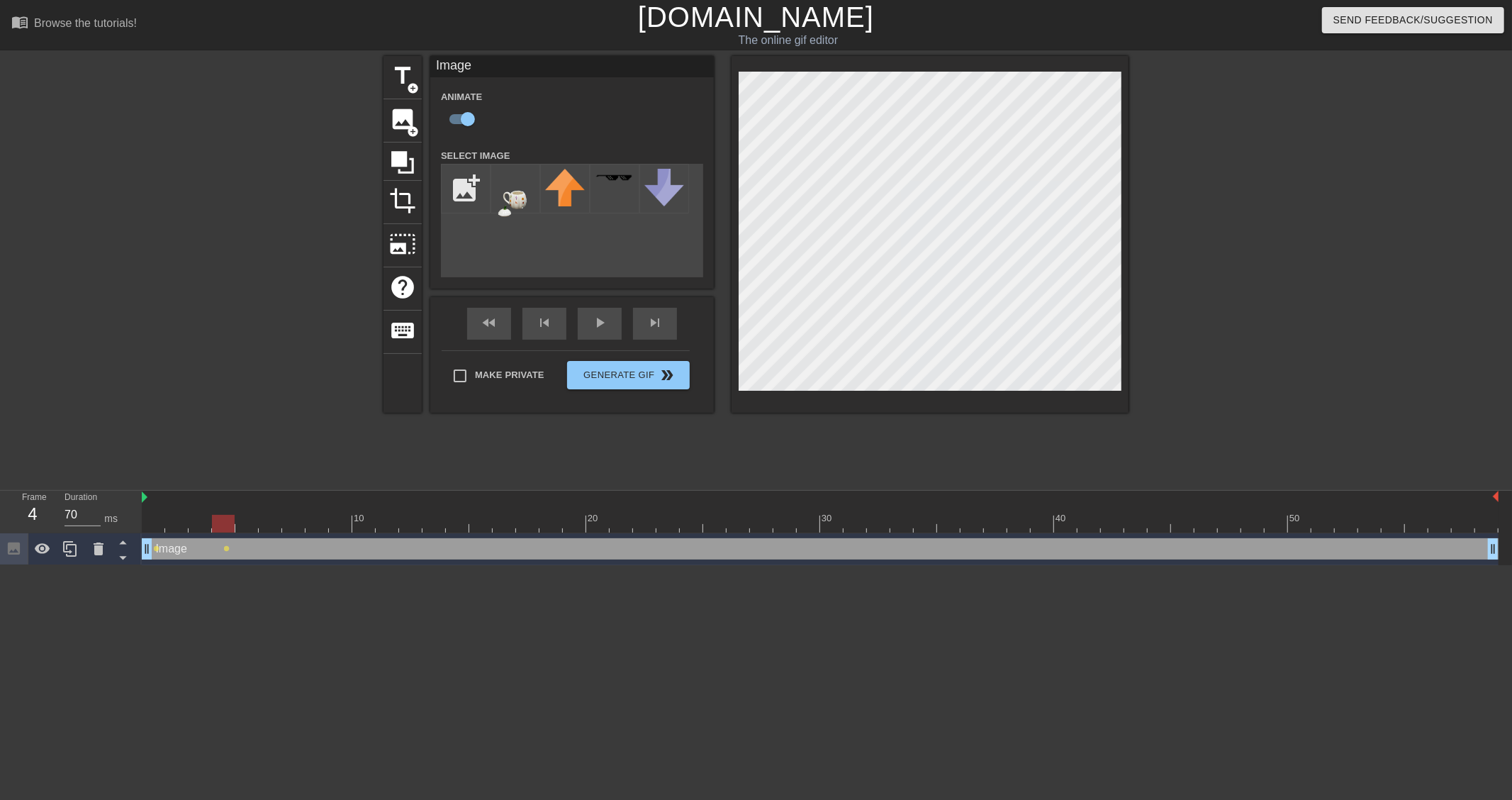
click at [244, 528] on div at bounding box center [820, 523] width 1357 height 18
click at [266, 528] on div at bounding box center [820, 523] width 1357 height 18
click at [295, 528] on div at bounding box center [820, 523] width 1357 height 18
click at [311, 530] on div at bounding box center [820, 523] width 1357 height 18
click at [335, 527] on div at bounding box center [820, 523] width 1357 height 18
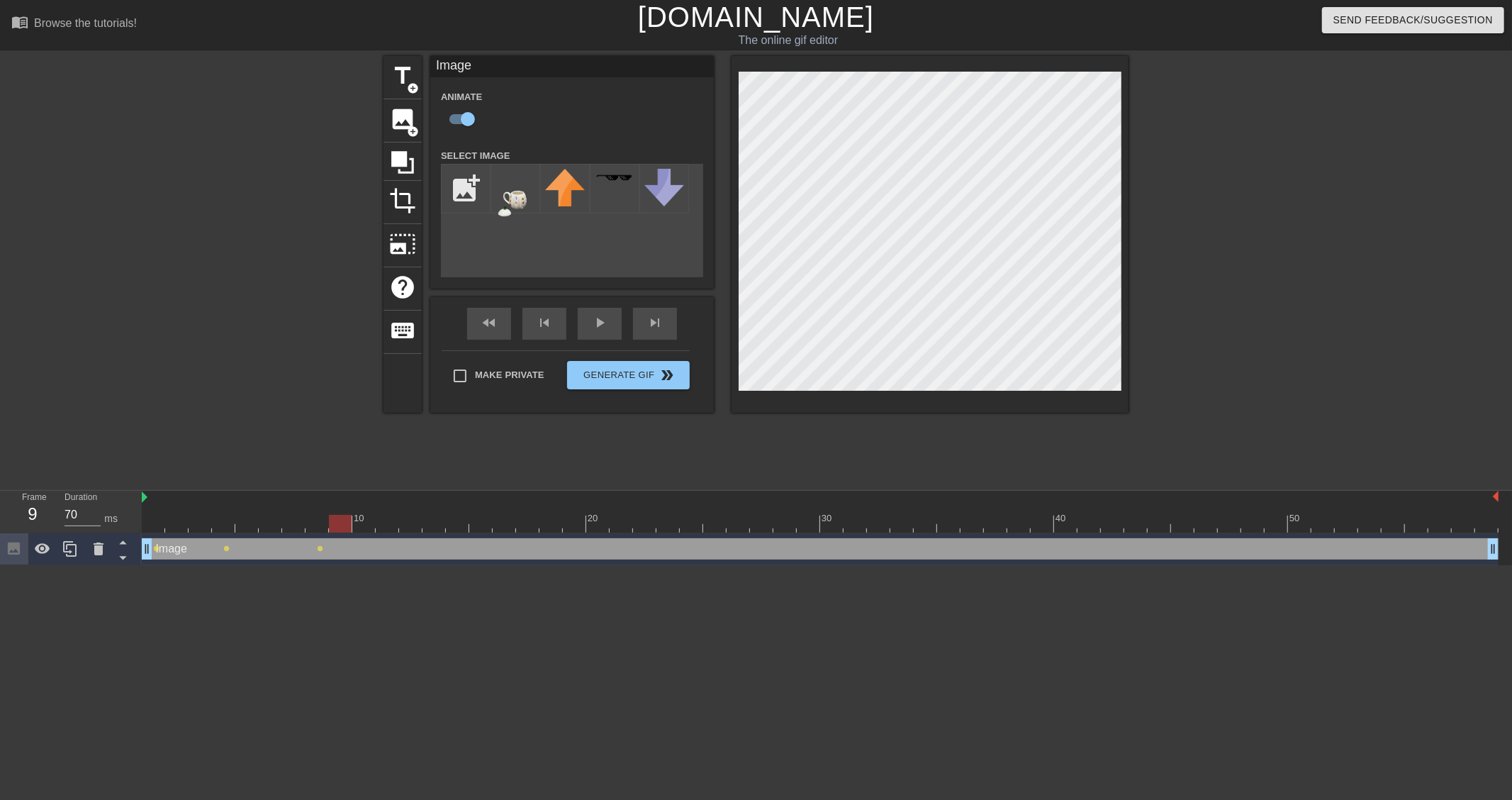
click at [370, 531] on div at bounding box center [820, 523] width 1357 height 18
click at [387, 528] on div at bounding box center [820, 523] width 1357 height 18
click at [407, 527] on div at bounding box center [820, 523] width 1357 height 18
click at [436, 527] on div at bounding box center [820, 523] width 1357 height 18
click at [461, 526] on div at bounding box center [820, 523] width 1357 height 18
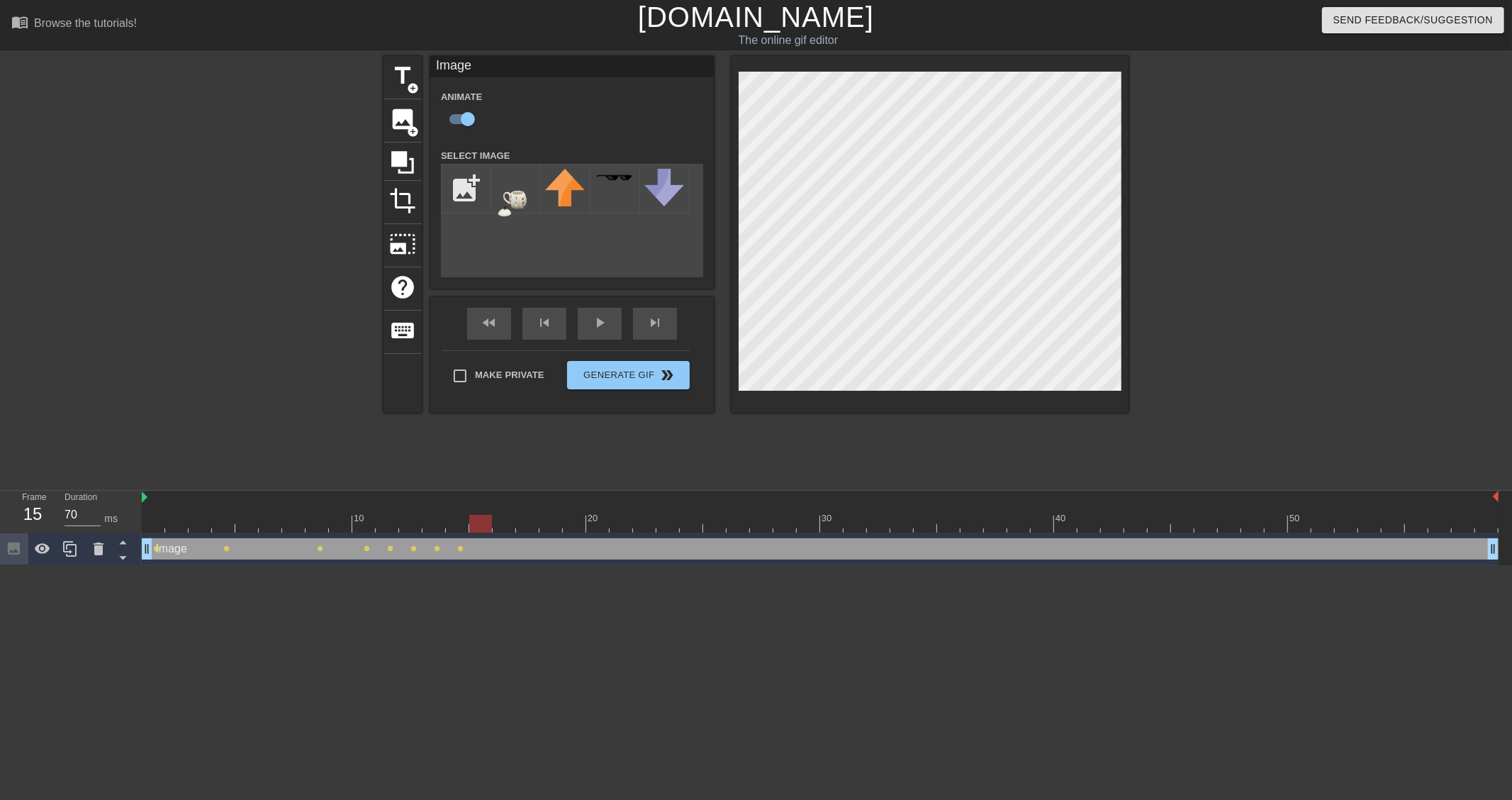
click at [482, 525] on div at bounding box center [820, 523] width 1357 height 18
click at [495, 532] on div at bounding box center [820, 523] width 1357 height 18
drag, startPoint x: 520, startPoint y: 527, endPoint x: 530, endPoint y: 527, distance: 10.0
click at [520, 527] on div at bounding box center [820, 523] width 1357 height 18
click at [548, 529] on div at bounding box center [820, 523] width 1357 height 18
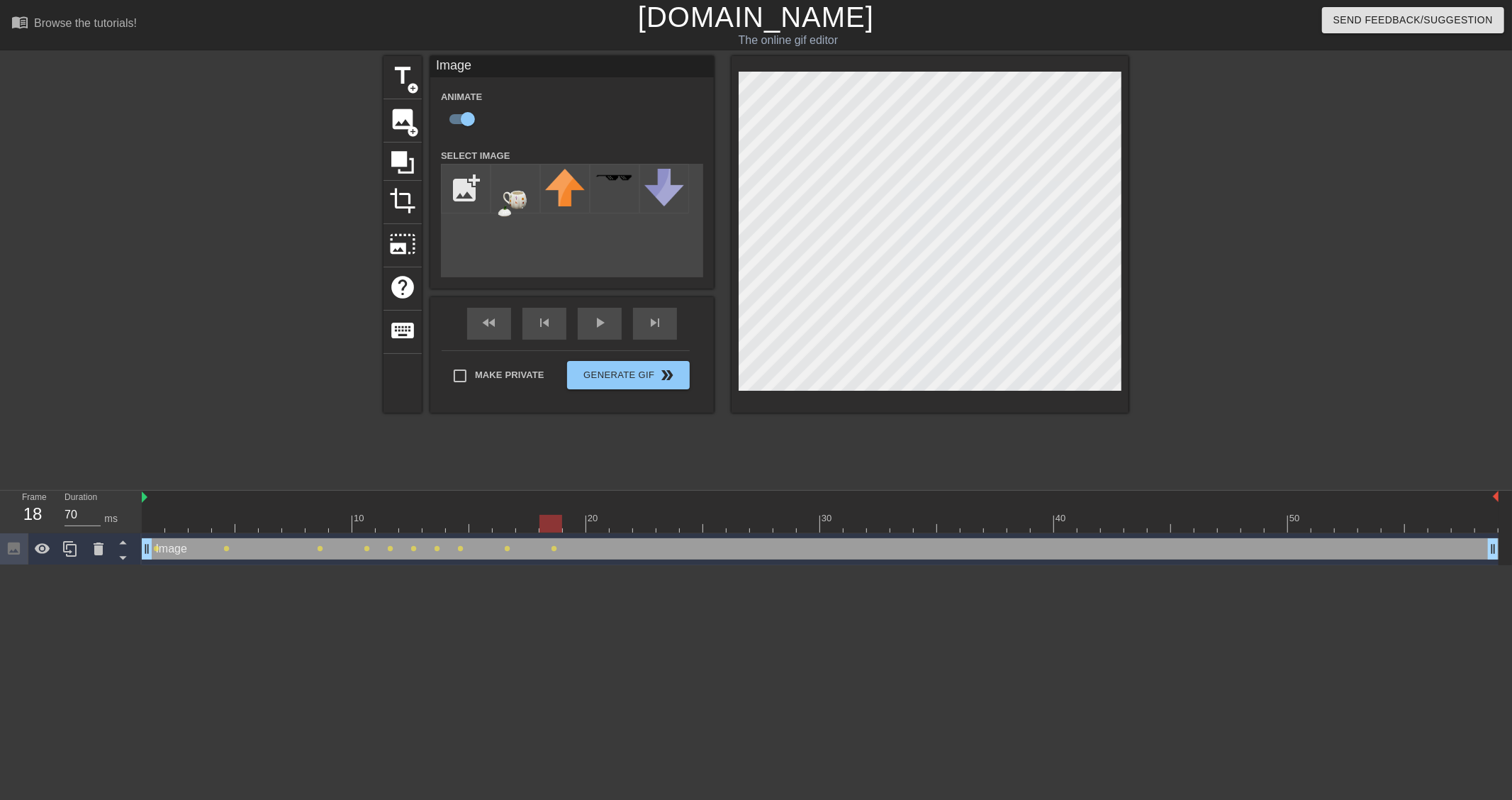
click at [571, 525] on div at bounding box center [820, 523] width 1357 height 18
click at [603, 531] on div at bounding box center [820, 523] width 1357 height 18
click at [628, 520] on div at bounding box center [820, 523] width 1357 height 18
click at [645, 526] on div at bounding box center [820, 523] width 1357 height 18
click at [674, 532] on div "10 20 30 40 50" at bounding box center [820, 512] width 1357 height 42
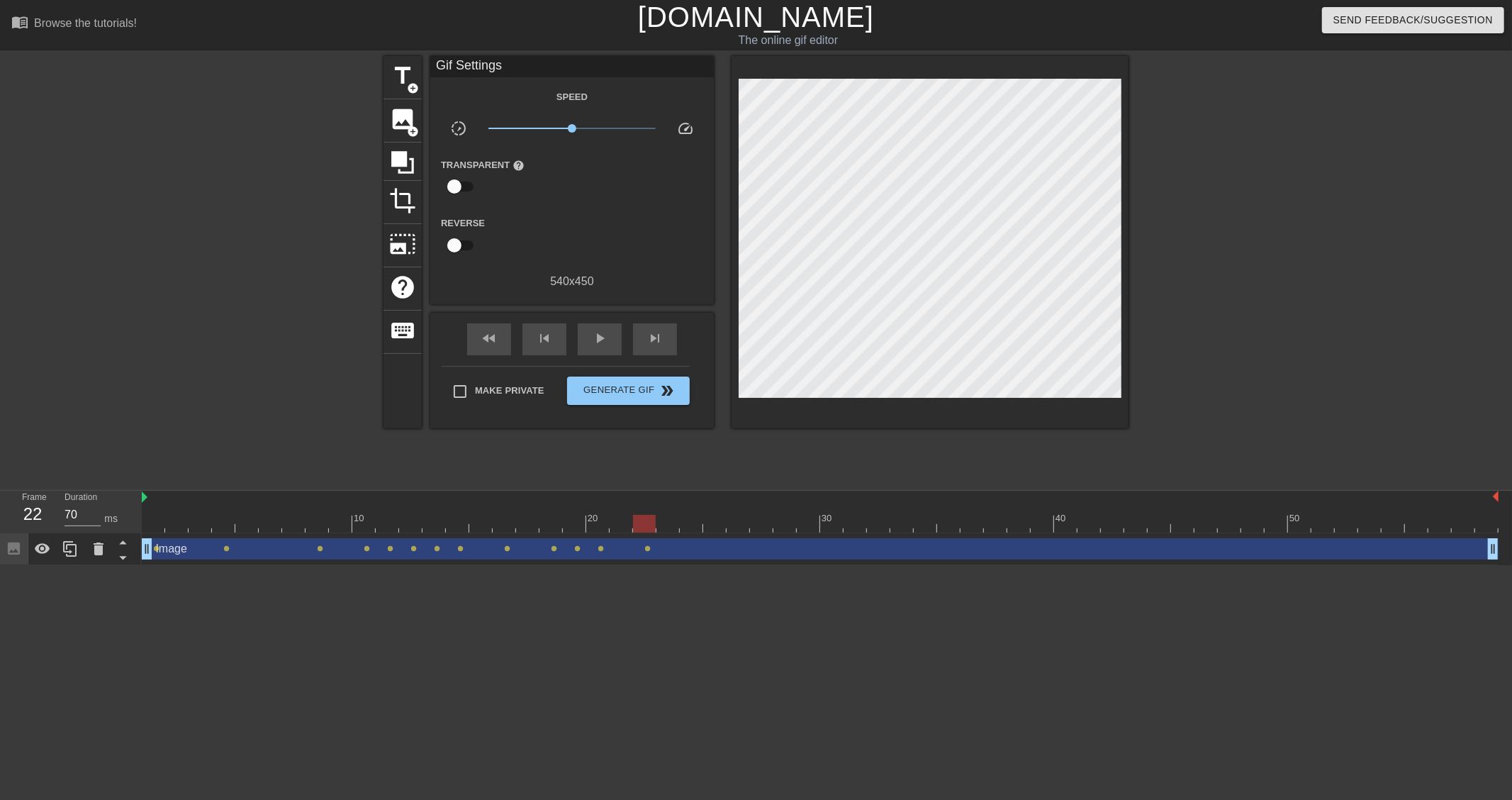
click at [674, 527] on div at bounding box center [820, 523] width 1357 height 18
click at [675, 559] on div "Image drag_handle drag_handle" at bounding box center [820, 548] width 1357 height 22
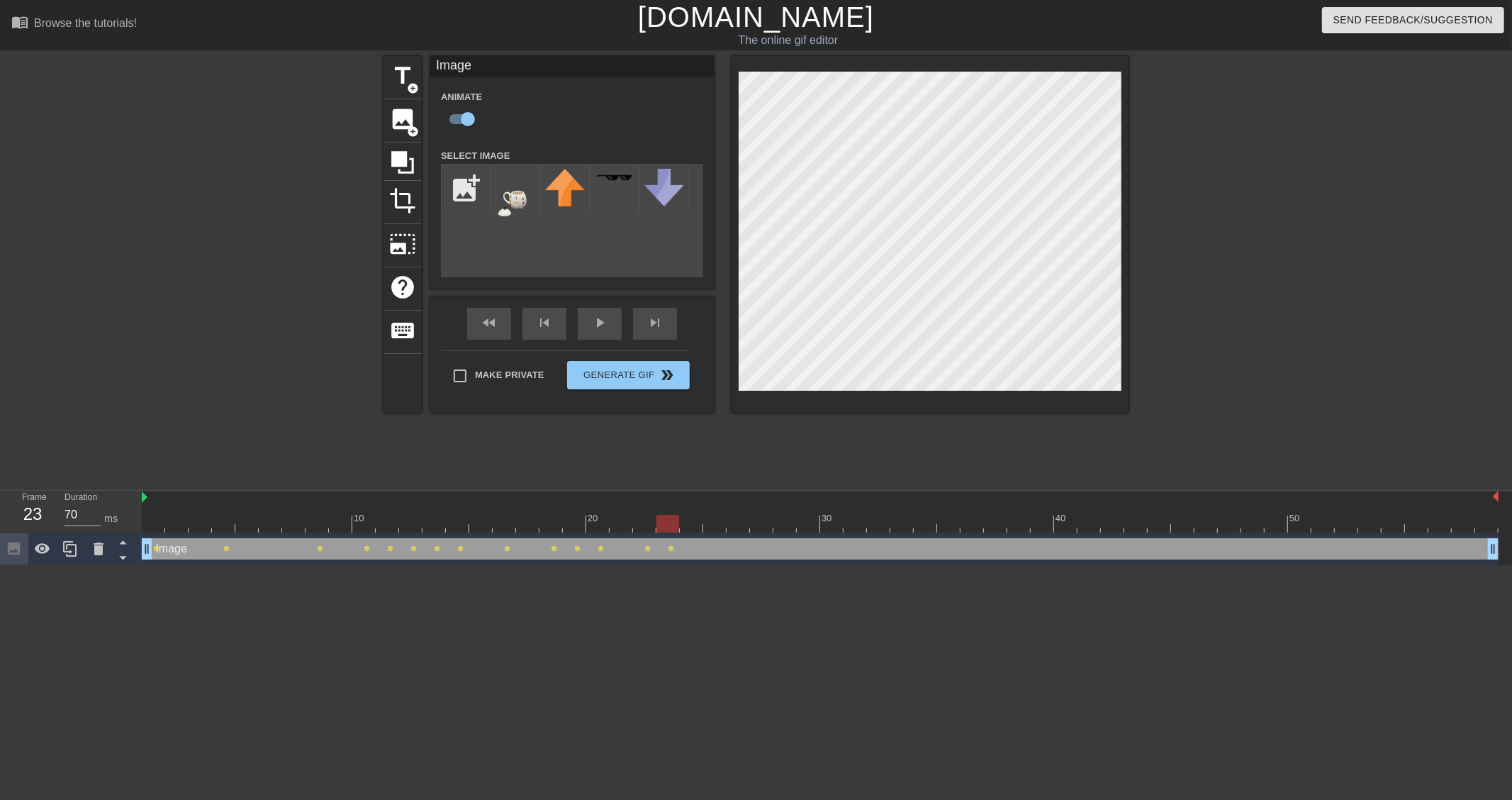
click at [695, 527] on div at bounding box center [820, 523] width 1357 height 18
click at [718, 525] on div at bounding box center [820, 523] width 1357 height 18
click at [743, 523] on div at bounding box center [820, 523] width 1357 height 18
click at [759, 531] on div at bounding box center [820, 523] width 1357 height 18
click at [784, 526] on div at bounding box center [820, 523] width 1357 height 18
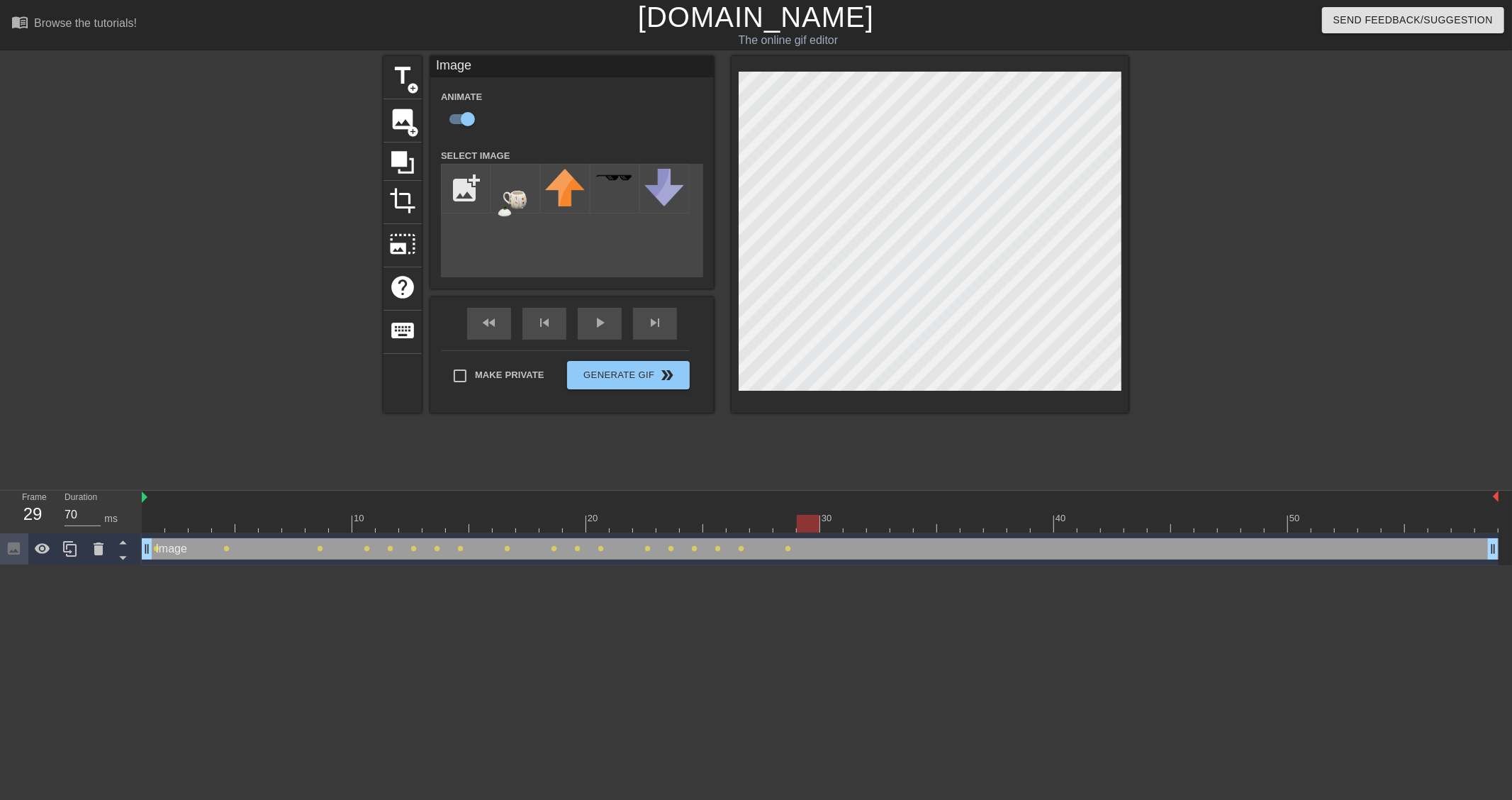
click at [804, 527] on div at bounding box center [820, 523] width 1357 height 18
click at [841, 525] on div at bounding box center [820, 523] width 1357 height 18
click at [863, 519] on div at bounding box center [820, 523] width 1357 height 18
click at [882, 520] on div at bounding box center [820, 523] width 1357 height 18
click at [909, 521] on div at bounding box center [820, 523] width 1357 height 18
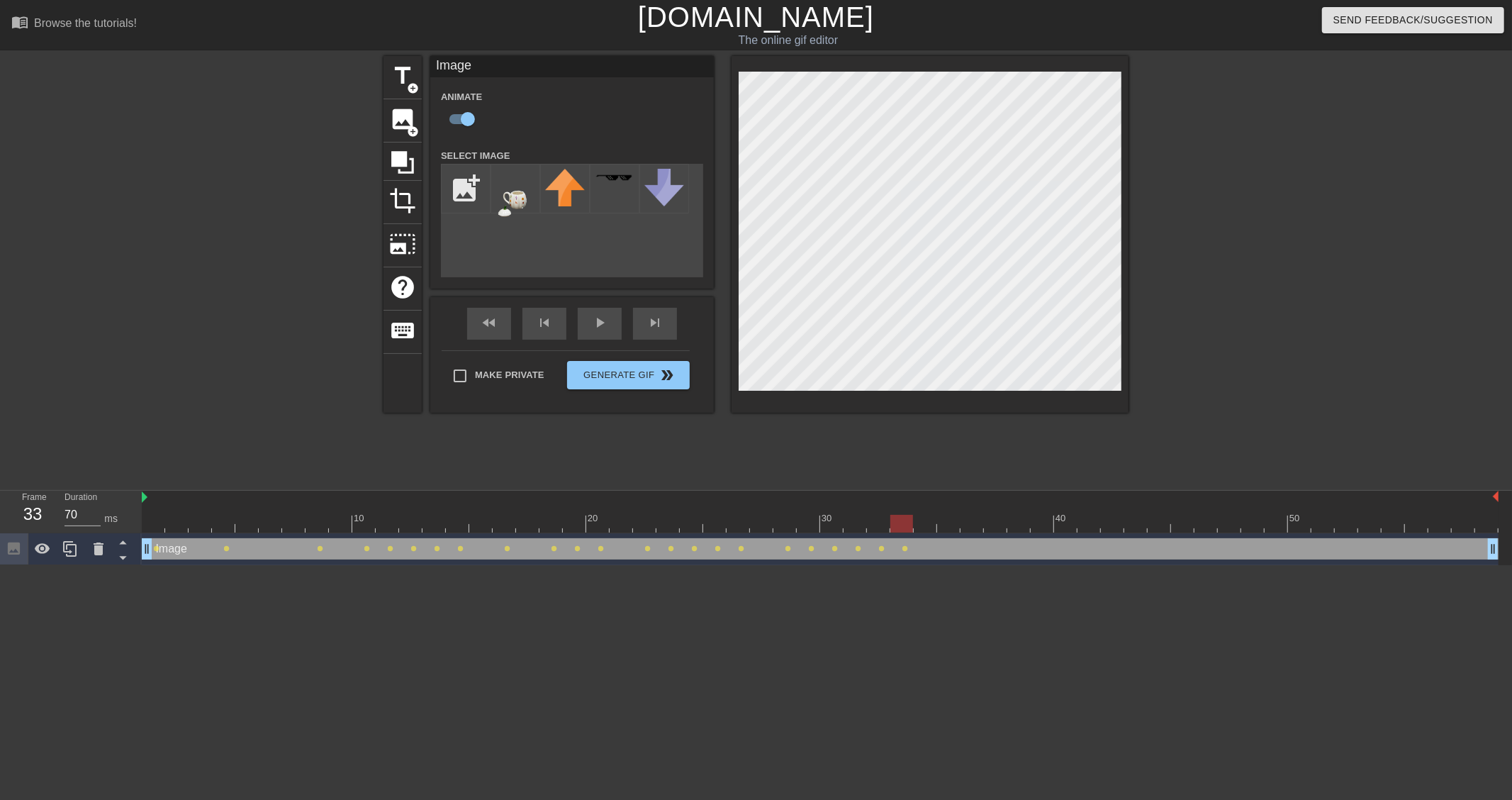
click at [924, 525] on div at bounding box center [820, 523] width 1357 height 18
click at [951, 525] on div at bounding box center [820, 523] width 1357 height 18
click at [977, 530] on div at bounding box center [820, 523] width 1357 height 18
click at [1019, 522] on div at bounding box center [820, 523] width 1357 height 18
click at [1060, 527] on div at bounding box center [820, 523] width 1357 height 18
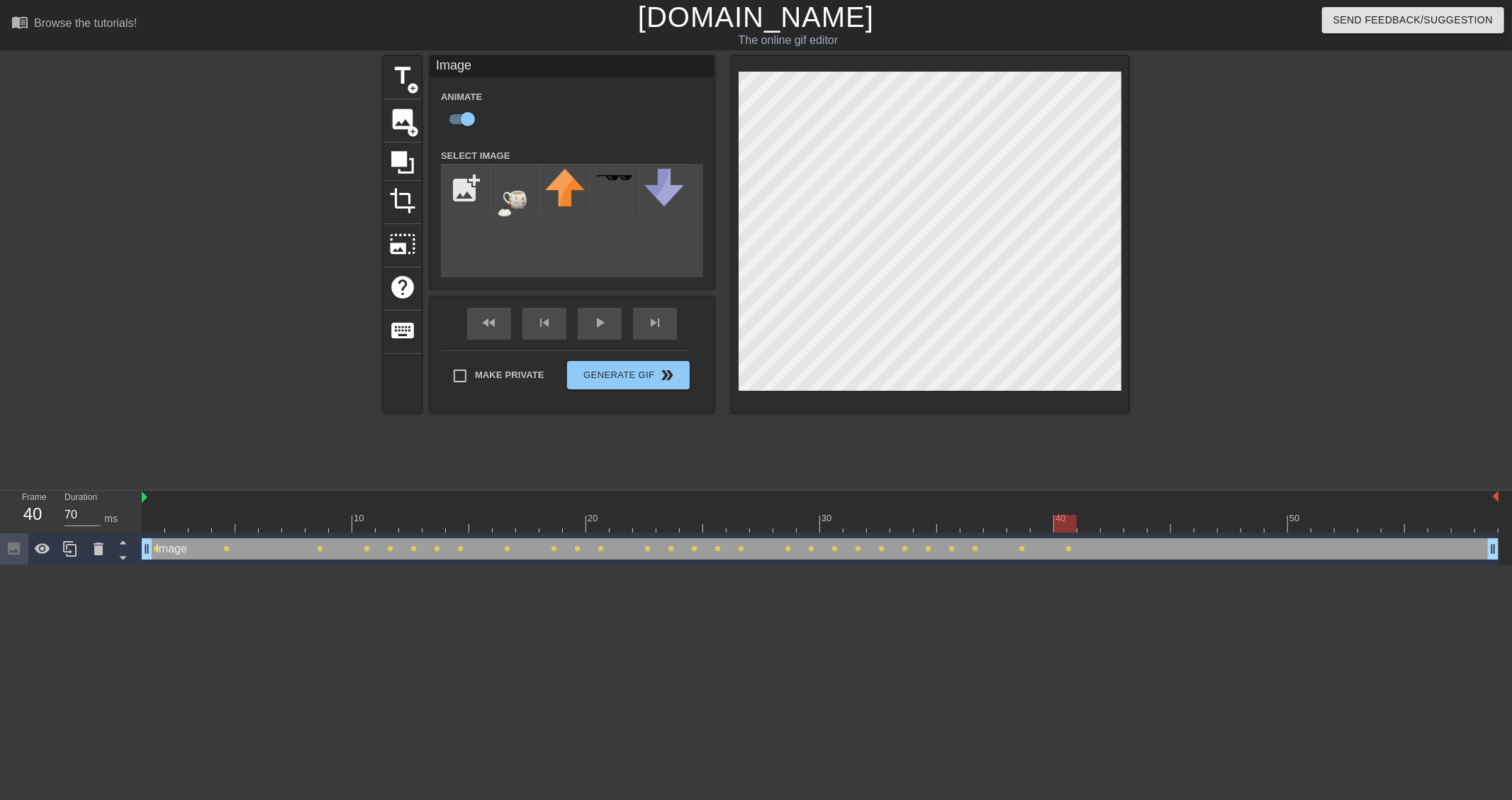
click at [1108, 521] on div at bounding box center [820, 523] width 1357 height 18
click at [1138, 527] on div at bounding box center [820, 523] width 1357 height 18
click at [1187, 523] on div at bounding box center [820, 523] width 1357 height 18
click at [1207, 527] on div at bounding box center [820, 523] width 1357 height 18
click at [1257, 527] on div at bounding box center [820, 523] width 1357 height 18
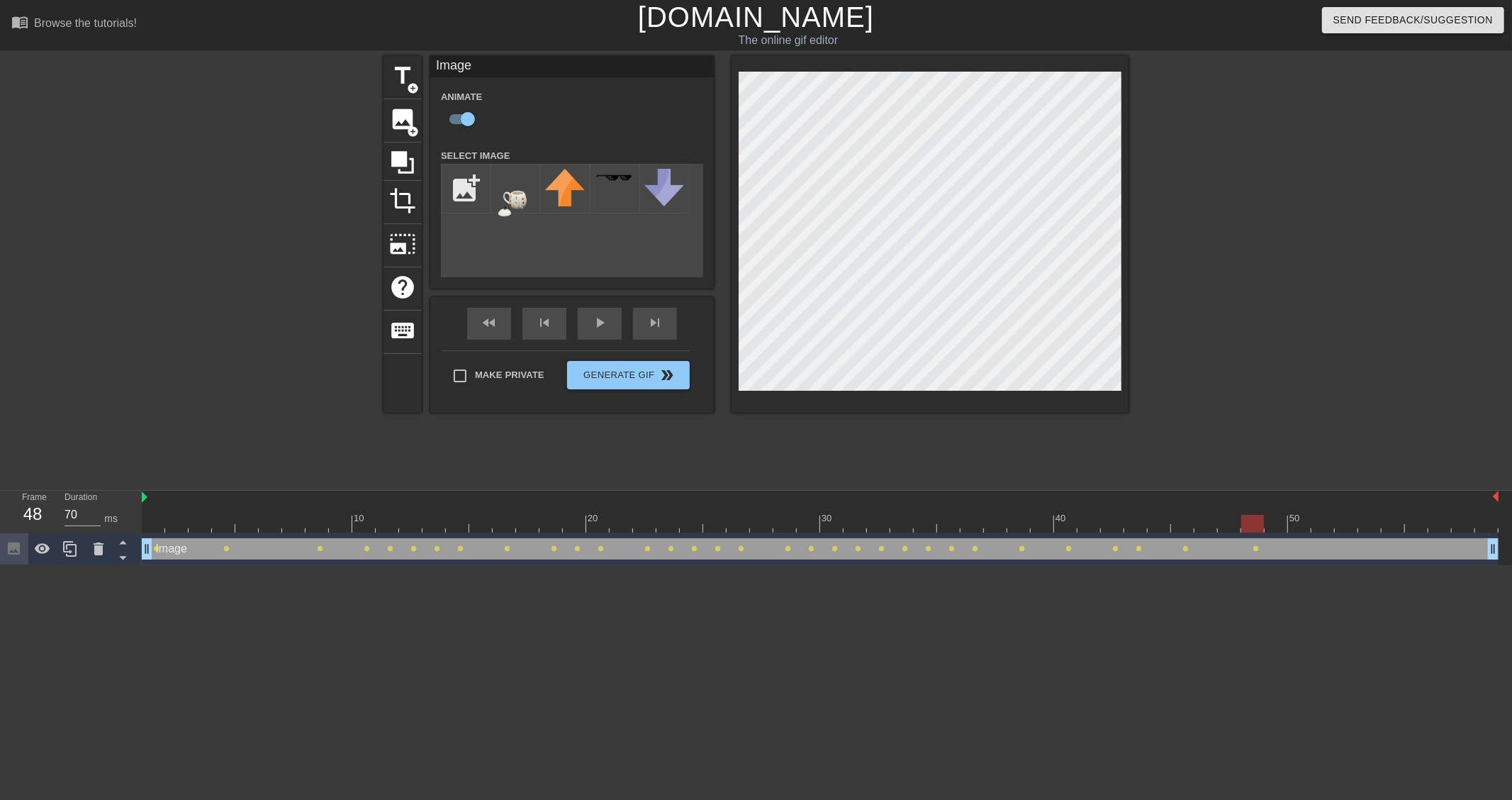
click at [1303, 525] on div at bounding box center [820, 523] width 1357 height 18
click at [1345, 529] on div at bounding box center [820, 523] width 1357 height 18
click at [1397, 520] on div at bounding box center [820, 523] width 1357 height 18
click at [1443, 523] on div at bounding box center [820, 523] width 1357 height 18
click at [1477, 527] on div at bounding box center [820, 523] width 1357 height 18
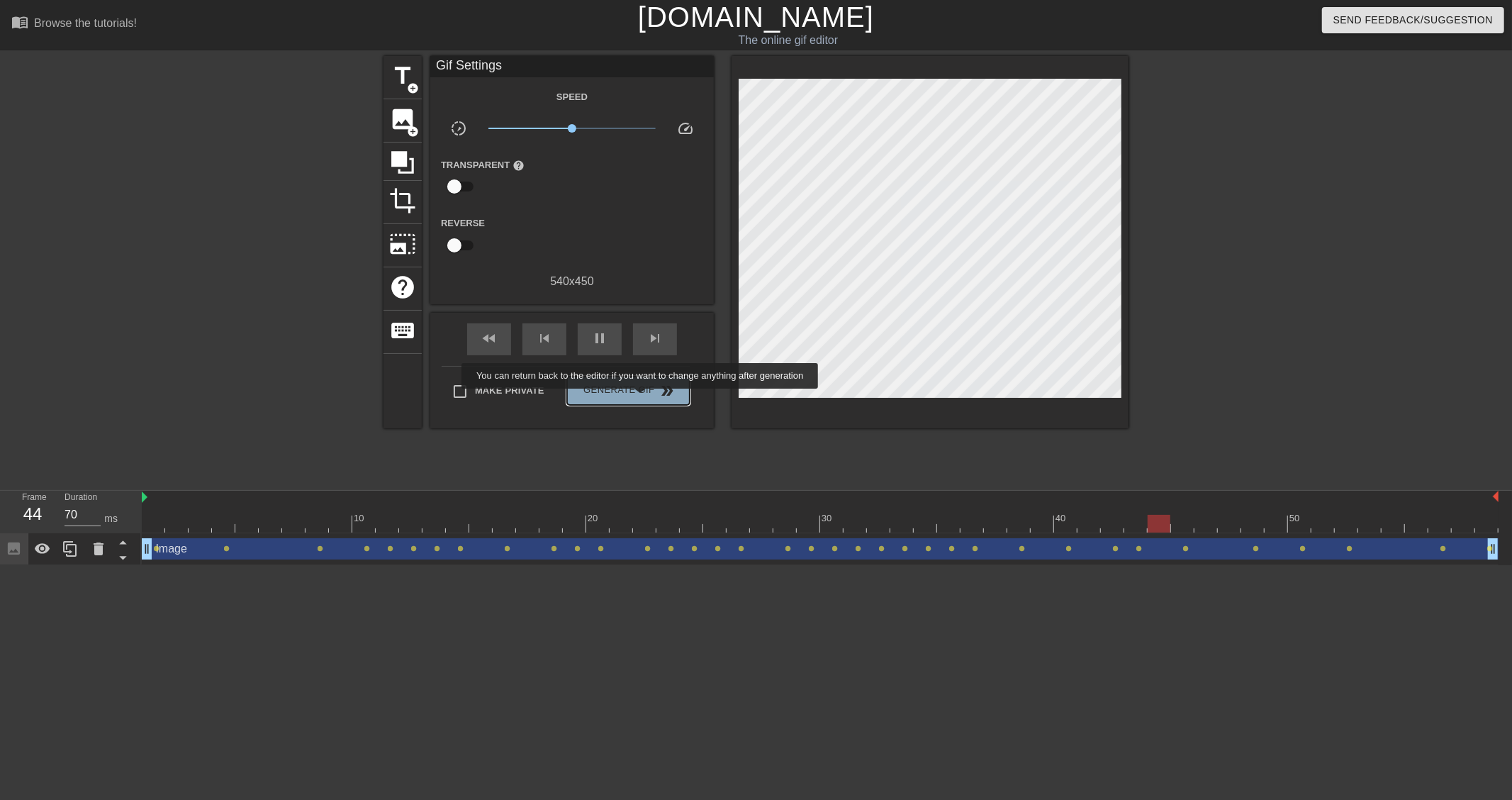
click at [642, 399] on button "Generate Gif double_arrow" at bounding box center [628, 391] width 123 height 28
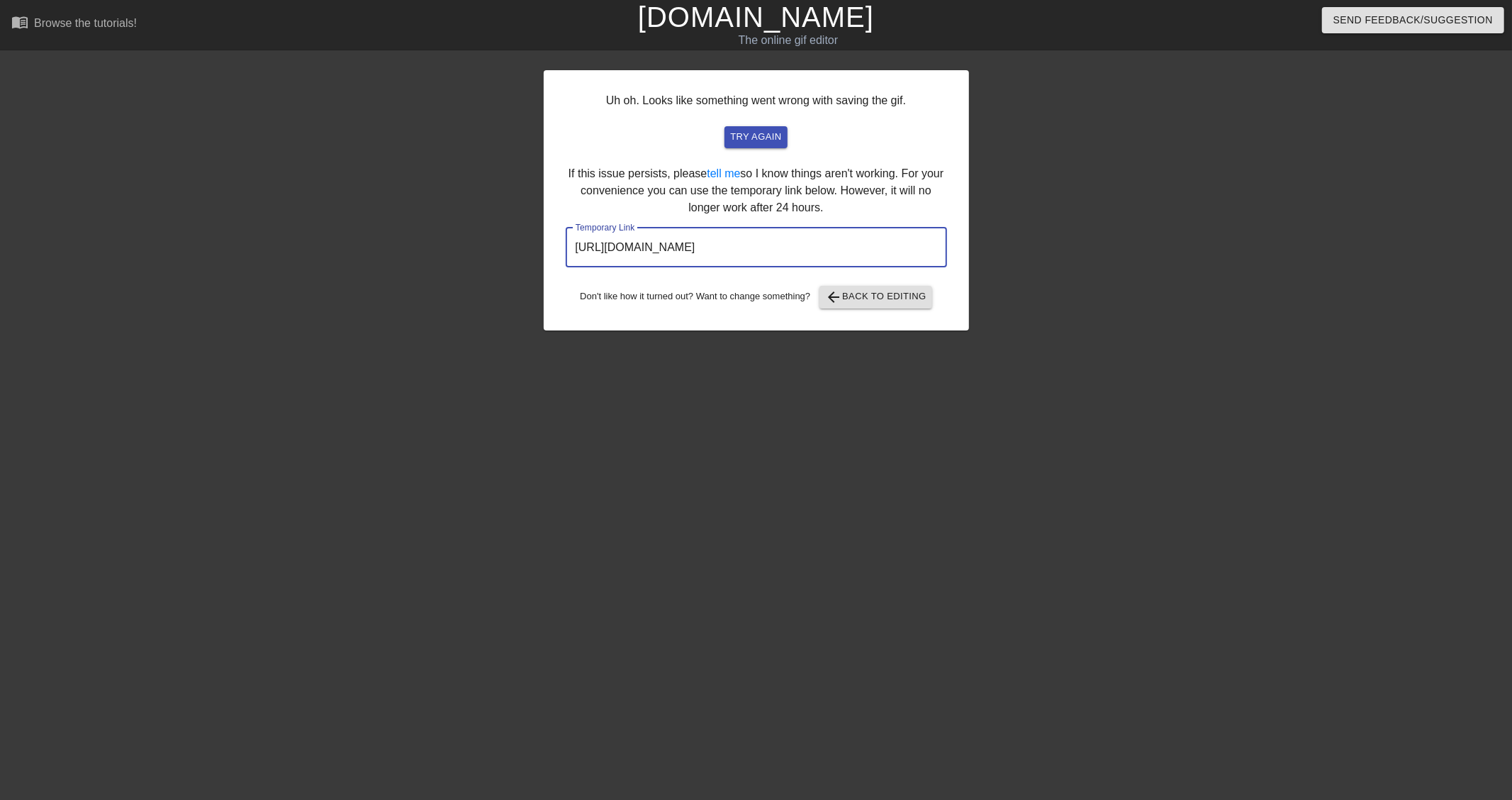
drag, startPoint x: 877, startPoint y: 251, endPoint x: 455, endPoint y: 254, distance: 422.0
click at [455, 254] on div "Uh oh. Looks like something went wrong with saving the gif. try again If this i…" at bounding box center [756, 269] width 1512 height 425
